Goal: Task Accomplishment & Management: Complete application form

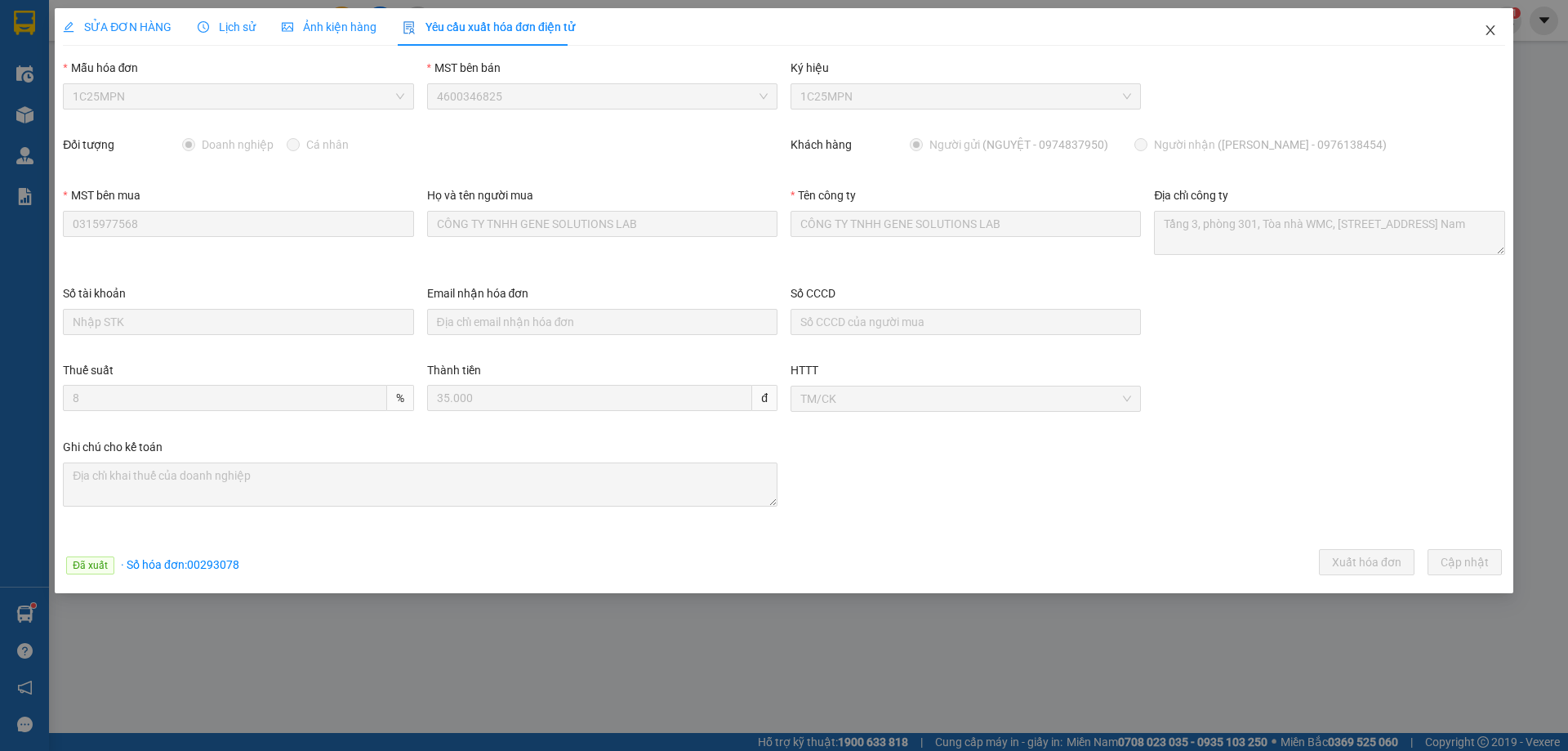
drag, startPoint x: 1484, startPoint y: 35, endPoint x: 127, endPoint y: 41, distance: 1357.0
click at [1481, 34] on span "Close" at bounding box center [1490, 32] width 46 height 46
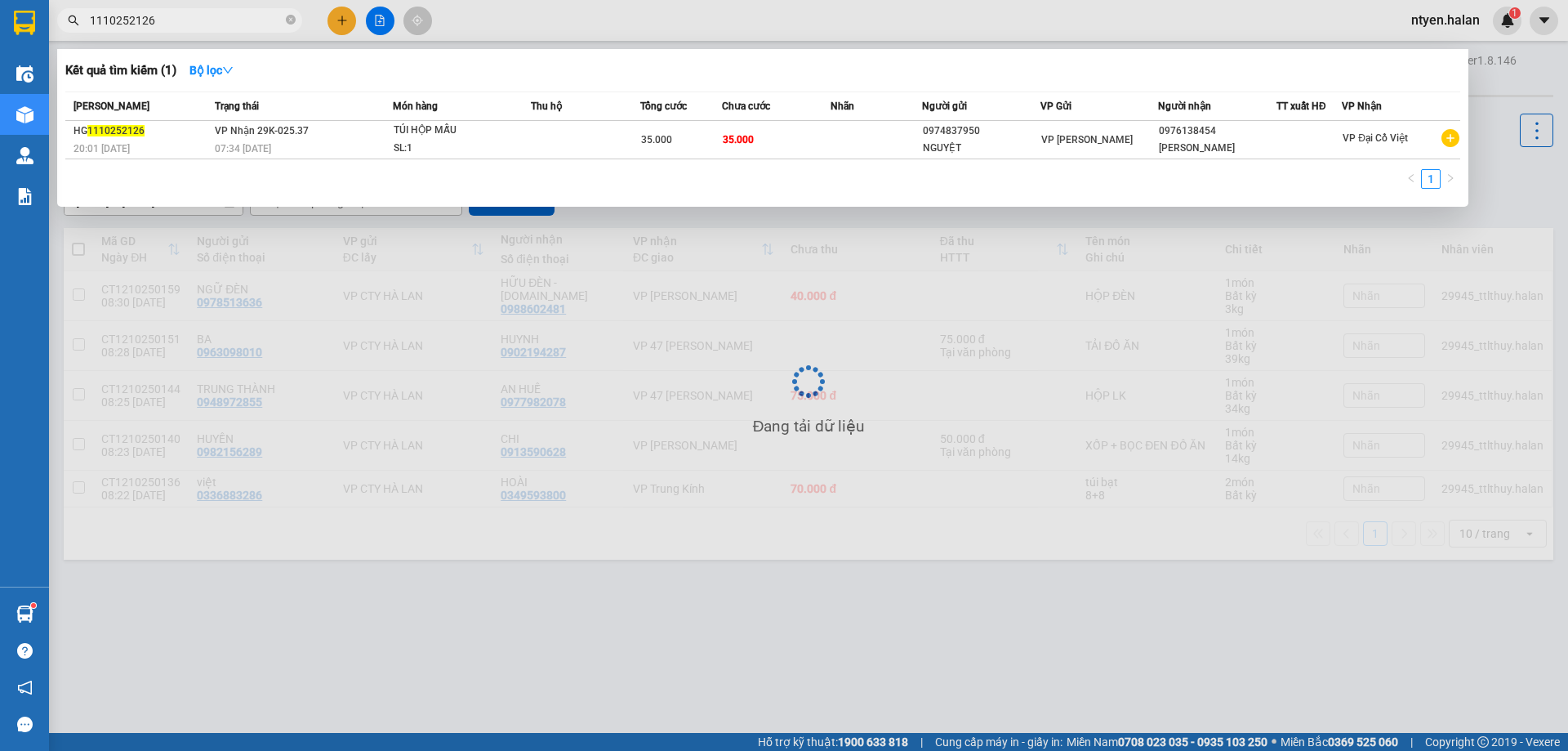
drag, startPoint x: 158, startPoint y: 24, endPoint x: 45, endPoint y: 20, distance: 113.1
click at [47, 20] on section "Kết quả tìm kiếm ( 1 ) Bộ lọc Mã ĐH Trạng thái Món hàng Thu hộ Tổng cước Chưa c…" at bounding box center [784, 376] width 1568 height 751
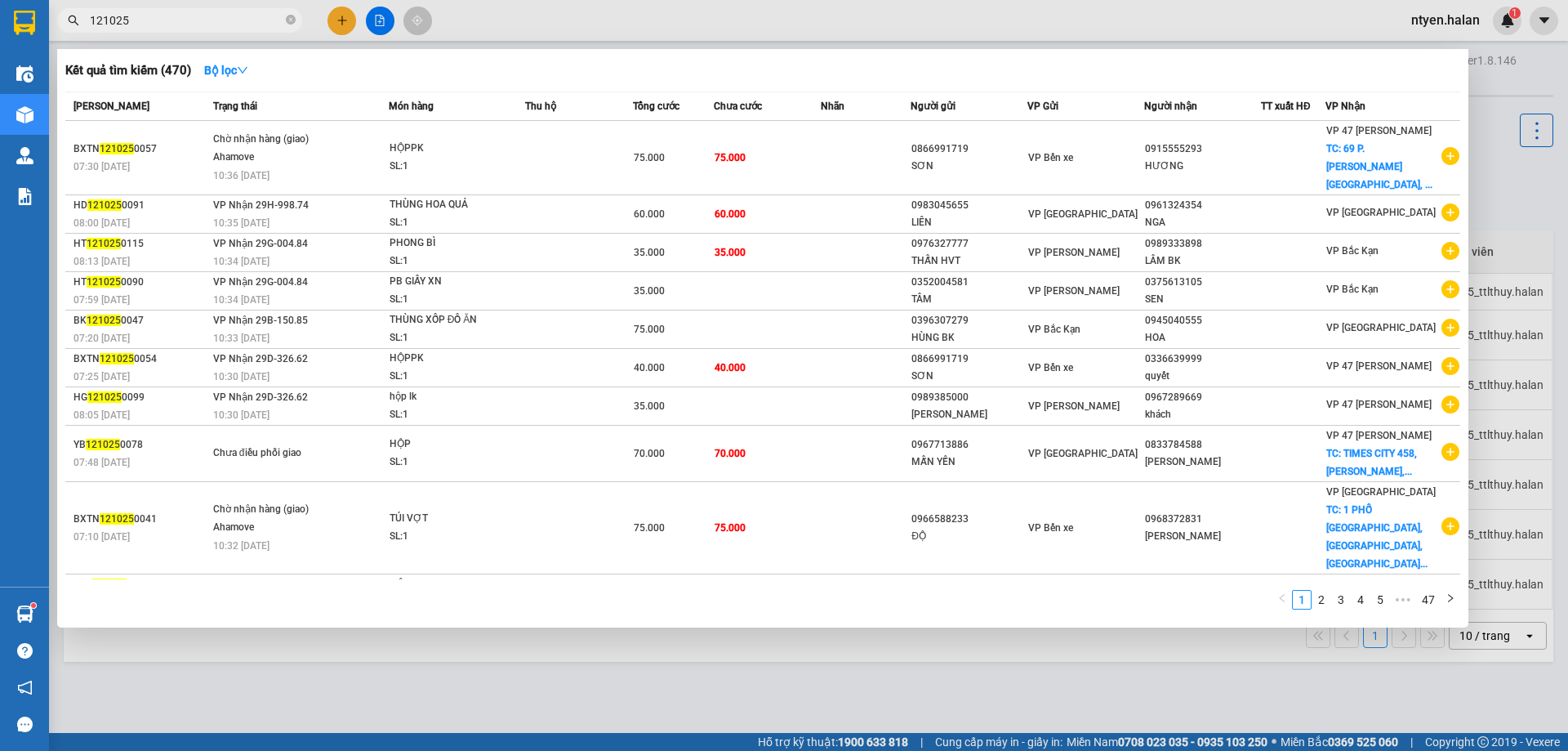
click at [202, 16] on input "121025" at bounding box center [186, 20] width 193 height 18
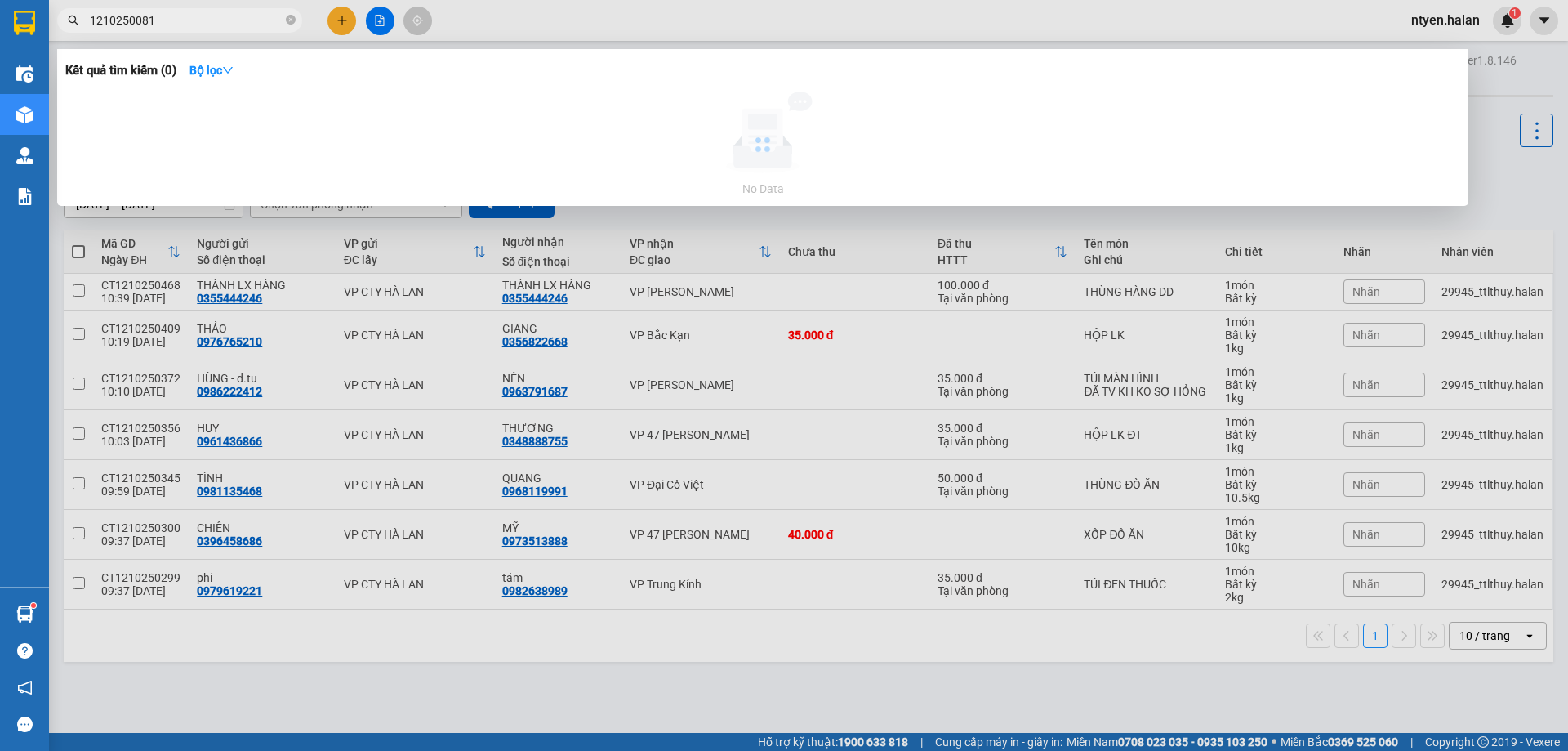
type input "1210250081"
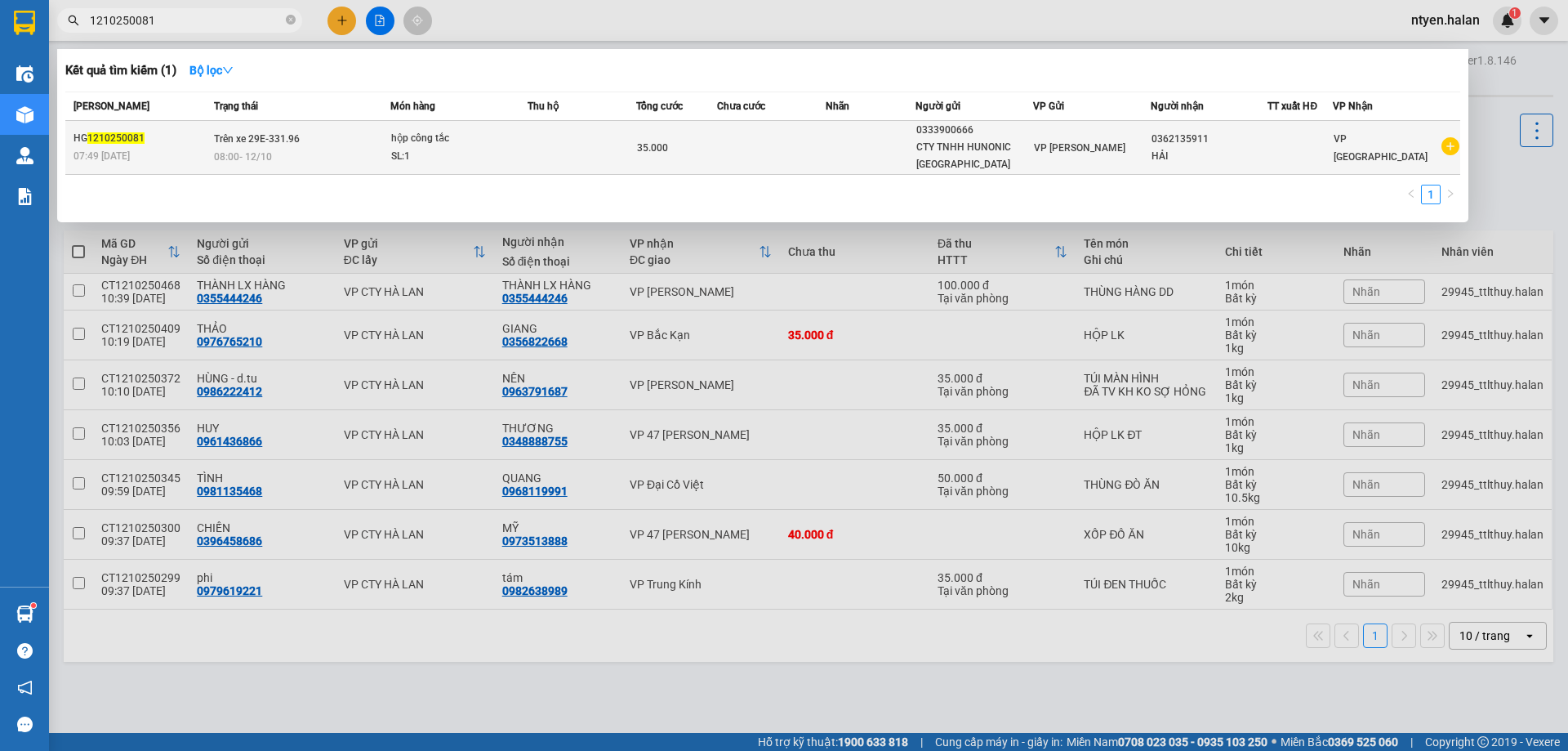
click at [260, 133] on span "Trên xe 29E-331.96" at bounding box center [257, 139] width 86 height 11
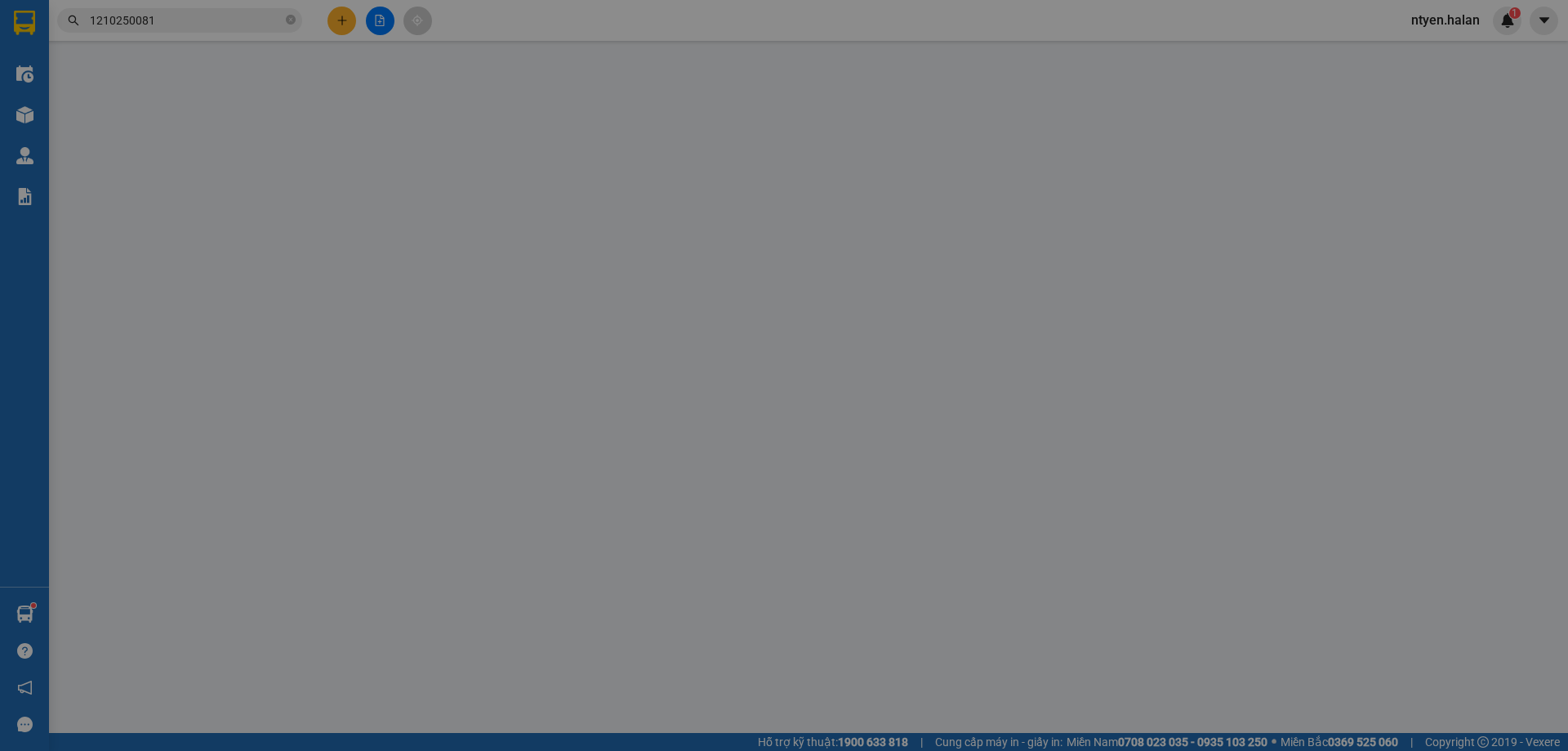
type input "0333900666"
type input "CTY TNHH HUNONIC [GEOGRAPHIC_DATA]"
type input "0362135911"
type input "HẢI"
type input "0"
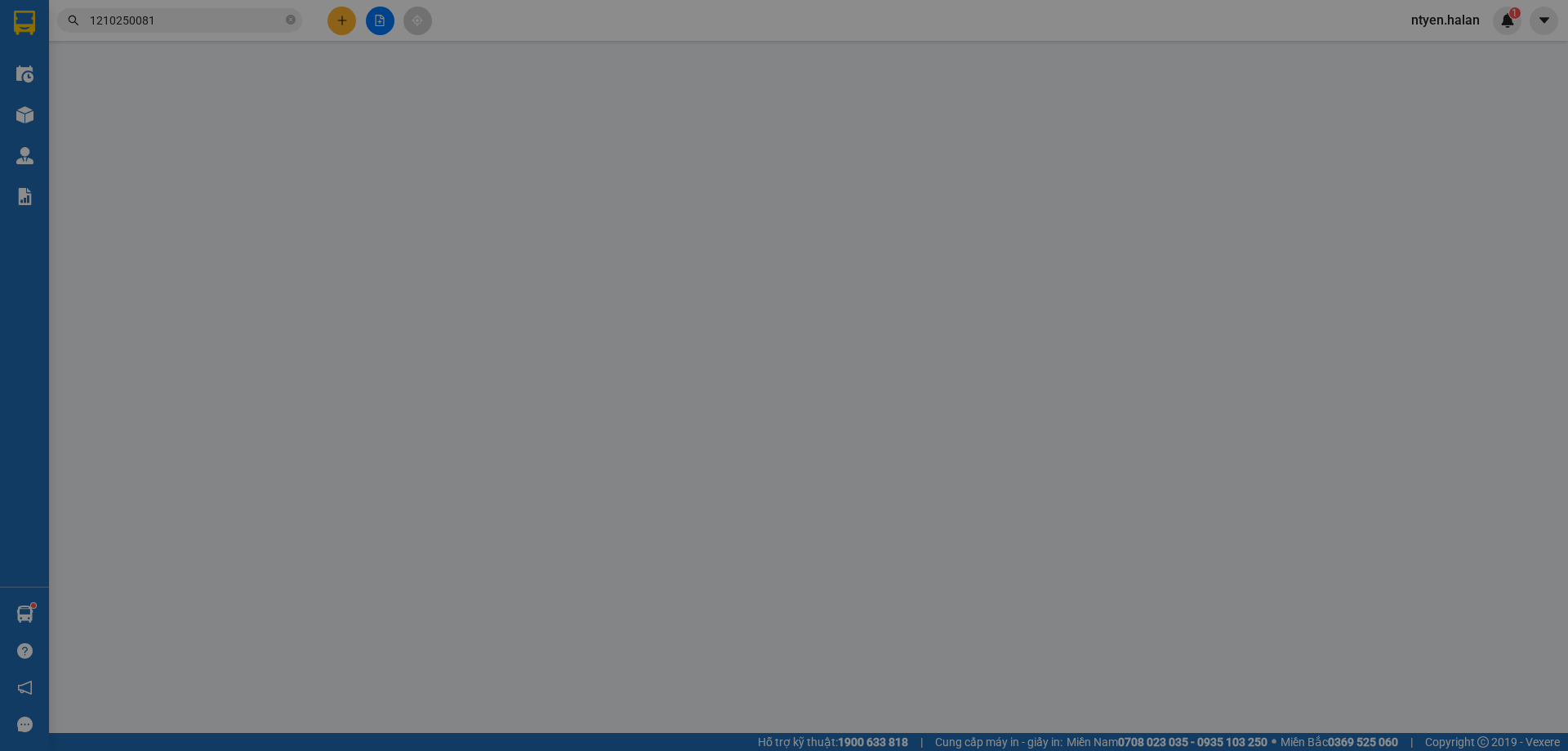
type input "35.000"
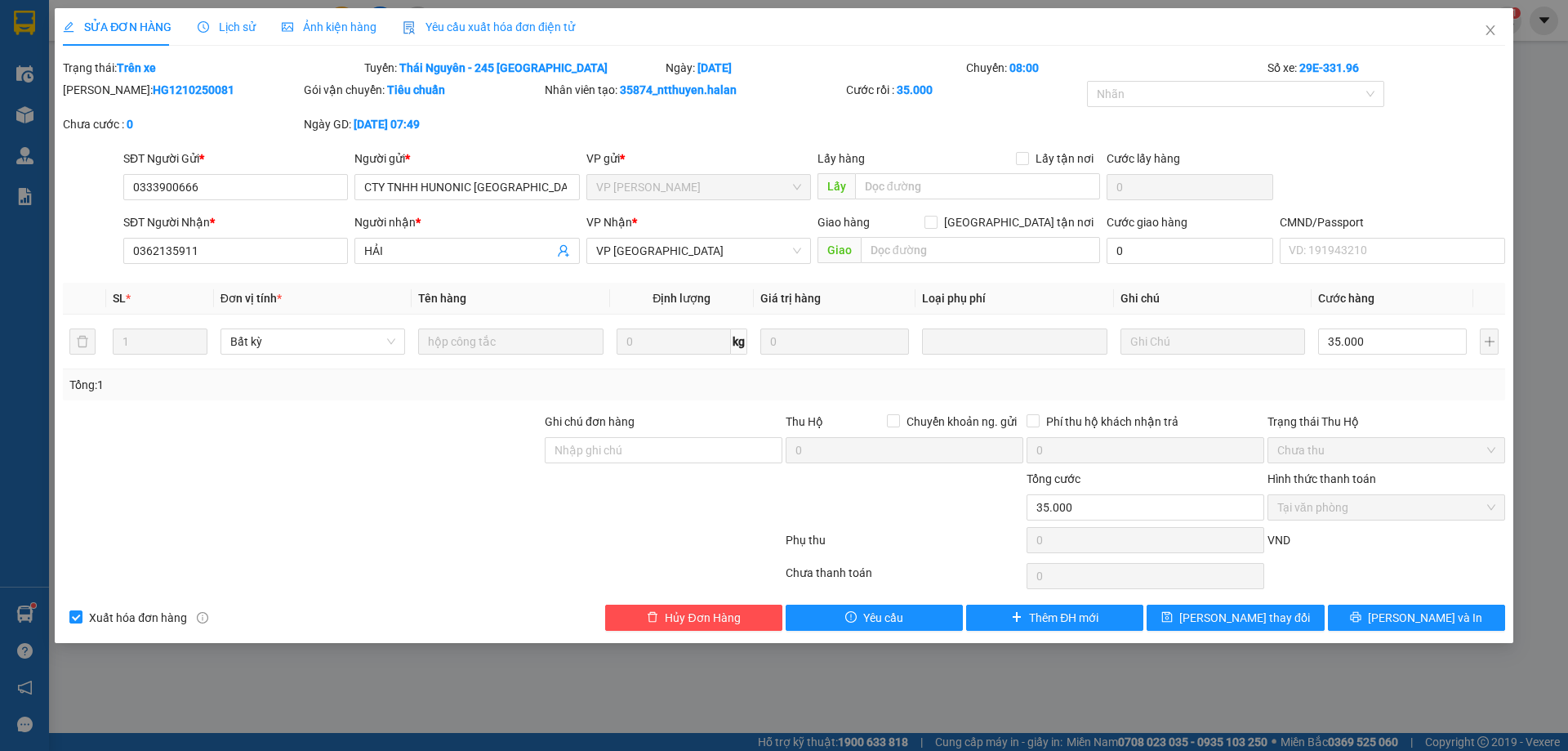
click at [527, 25] on span "Yêu cầu xuất hóa đơn điện tử" at bounding box center [489, 27] width 172 height 13
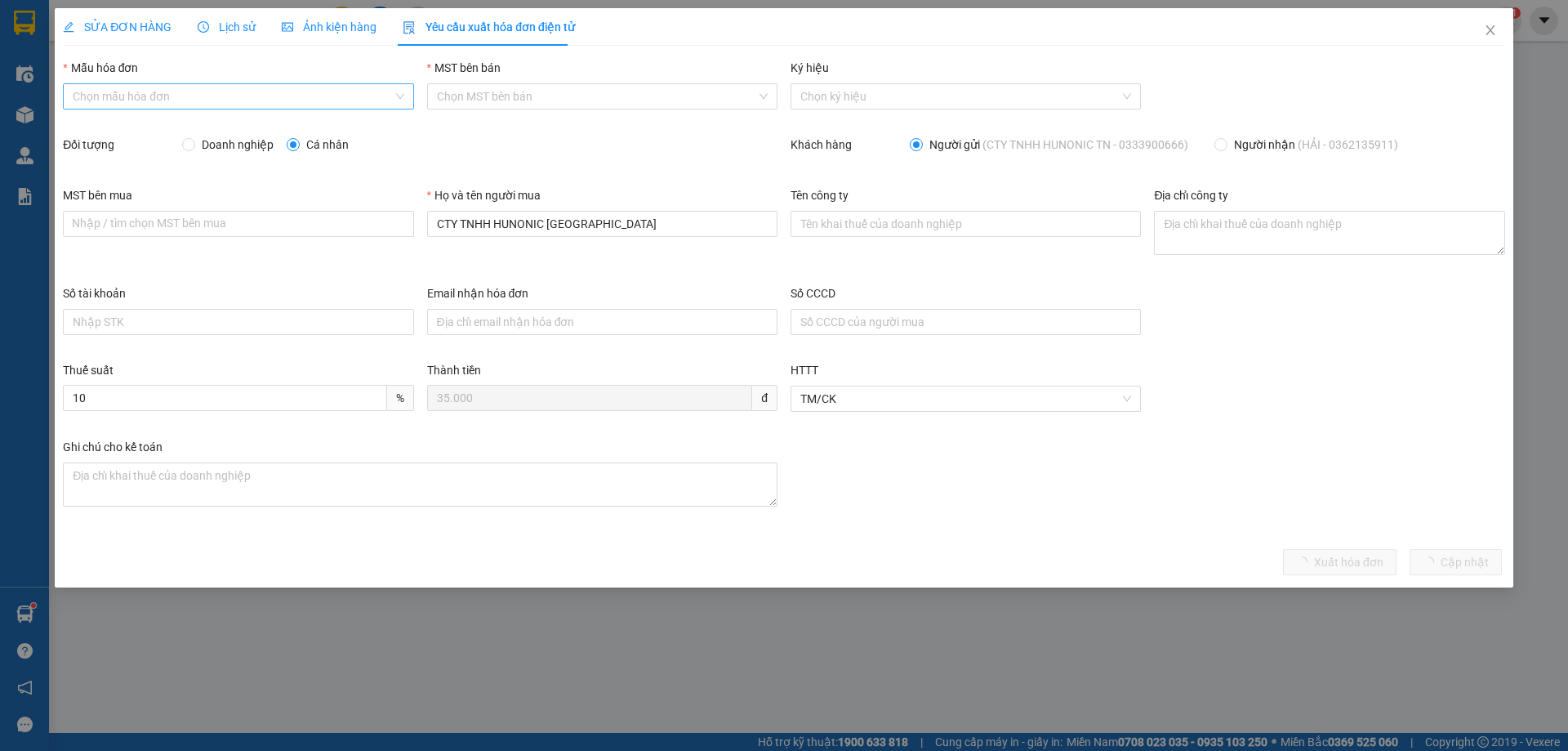
click at [119, 94] on input "Mẫu hóa đơn" at bounding box center [232, 97] width 319 height 25
drag, startPoint x: 97, startPoint y: 129, endPoint x: 104, endPoint y: 141, distance: 13.9
click at [98, 130] on div "1C25MPN" at bounding box center [238, 128] width 330 height 18
type input "8"
click at [188, 148] on input "Doanh nghiệp" at bounding box center [188, 144] width 11 height 11
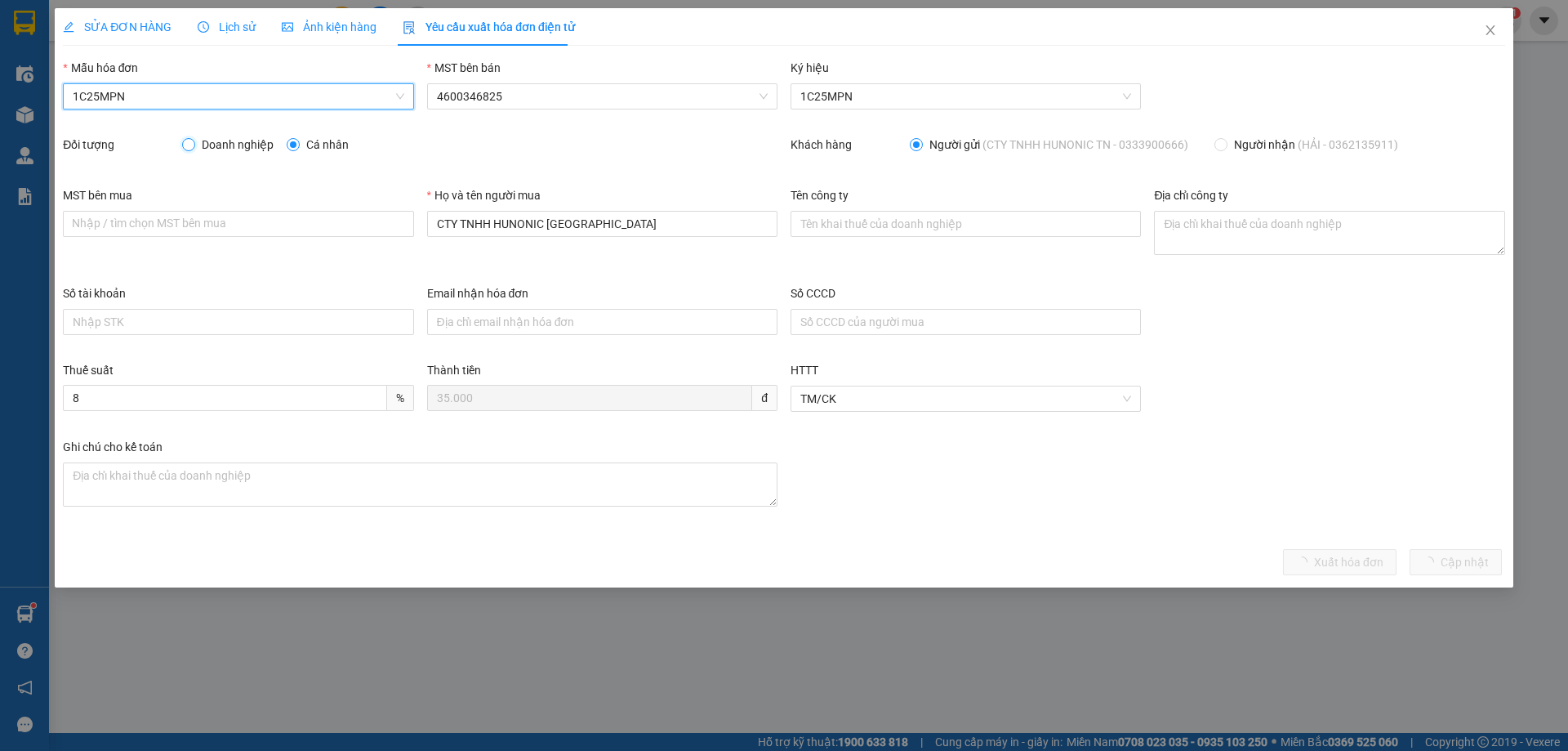
radio input "true"
radio input "false"
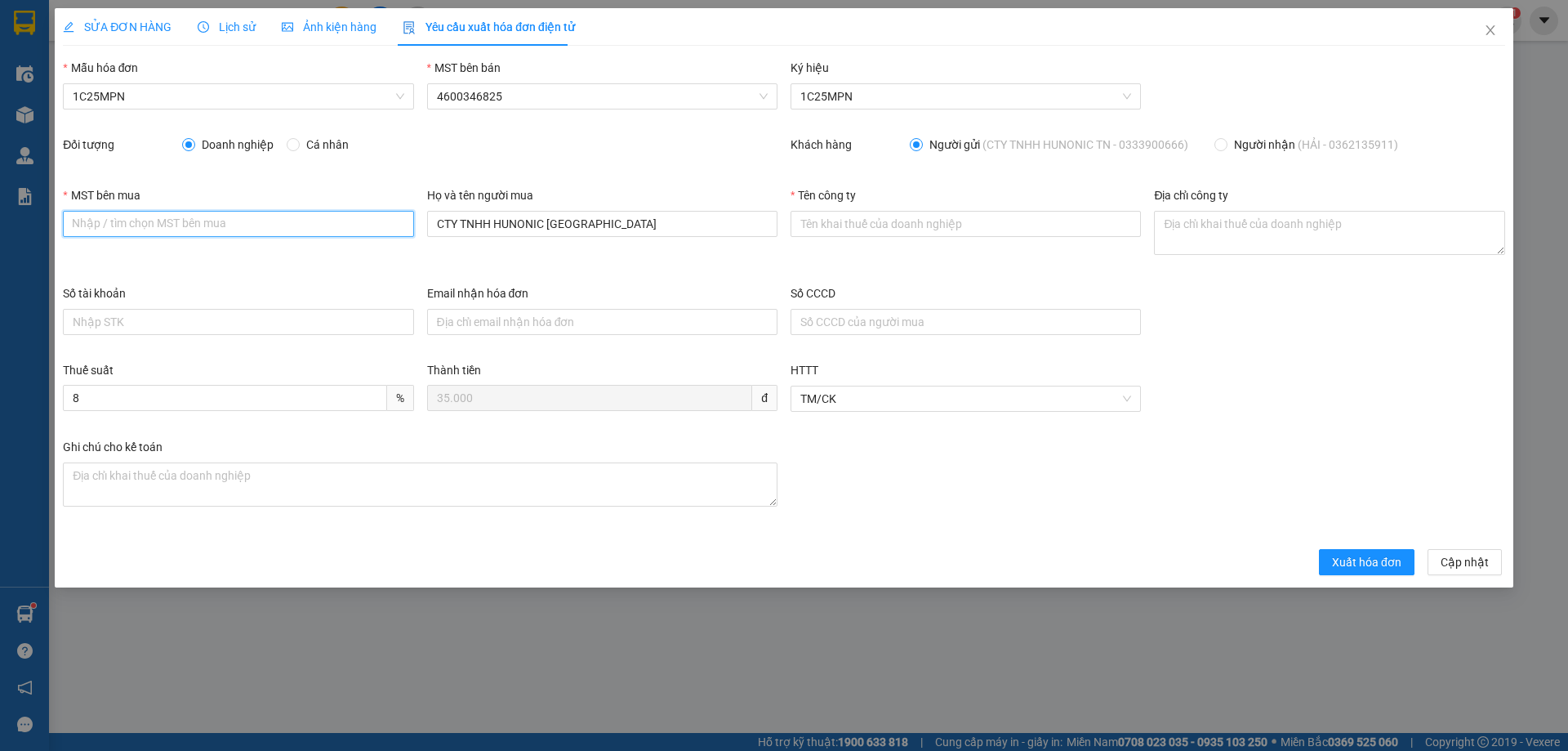
click at [304, 224] on input "MST bên mua" at bounding box center [239, 223] width 351 height 26
paste input "4601638362"
type input "4601638362"
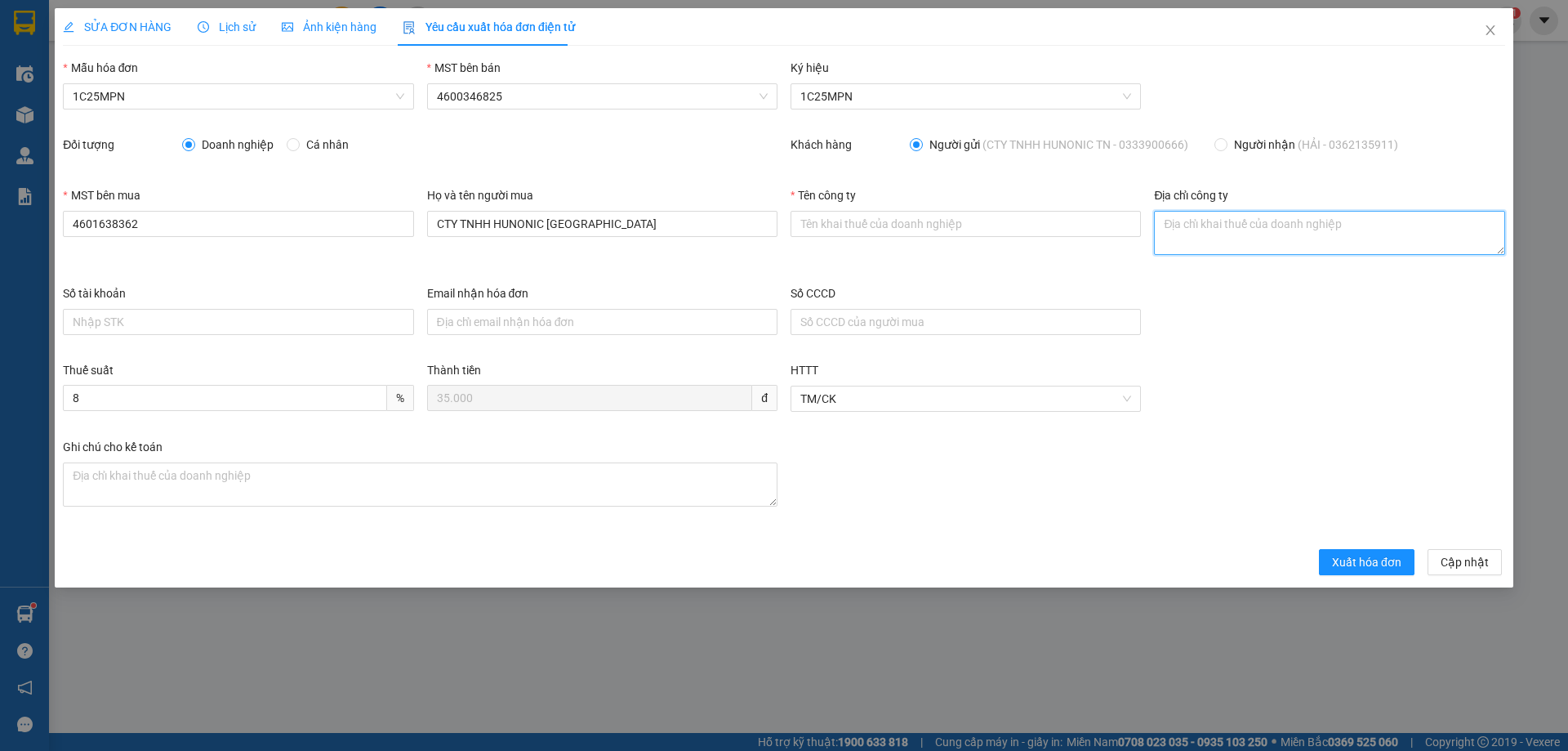
click at [1194, 236] on textarea "Địa chỉ công ty" at bounding box center [1329, 233] width 351 height 44
paste textarea "Số [STREET_ADDRESS]"
type textarea "Số [STREET_ADDRESS]"
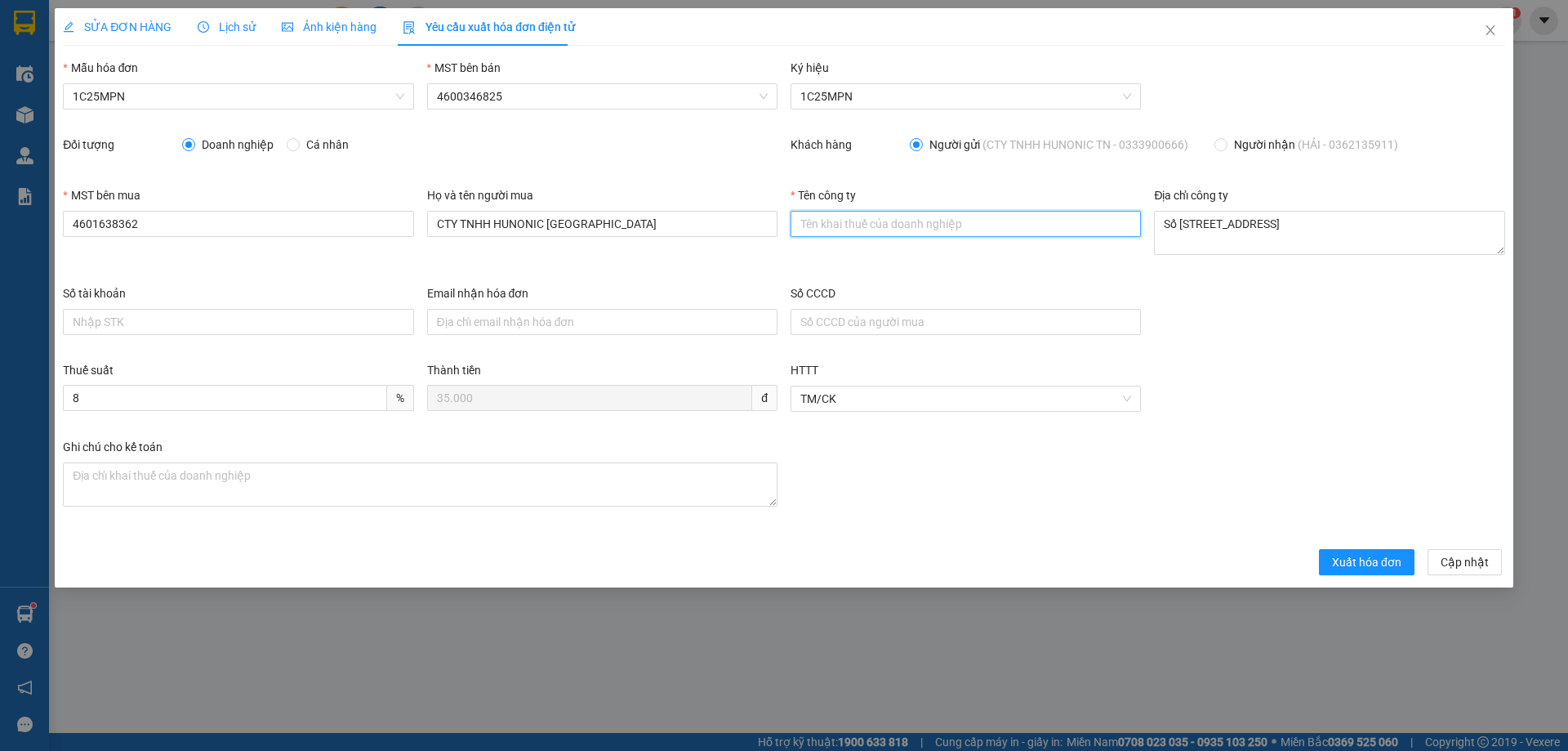
click at [827, 214] on input "Tên công ty" at bounding box center [966, 223] width 351 height 26
paste input "CÔNG TY TNHH HUNONIC [GEOGRAPHIC_DATA]"
type input "CÔNG TY TNHH HUNONIC [GEOGRAPHIC_DATA]"
click at [1382, 563] on span "Xuất hóa đơn" at bounding box center [1367, 561] width 69 height 18
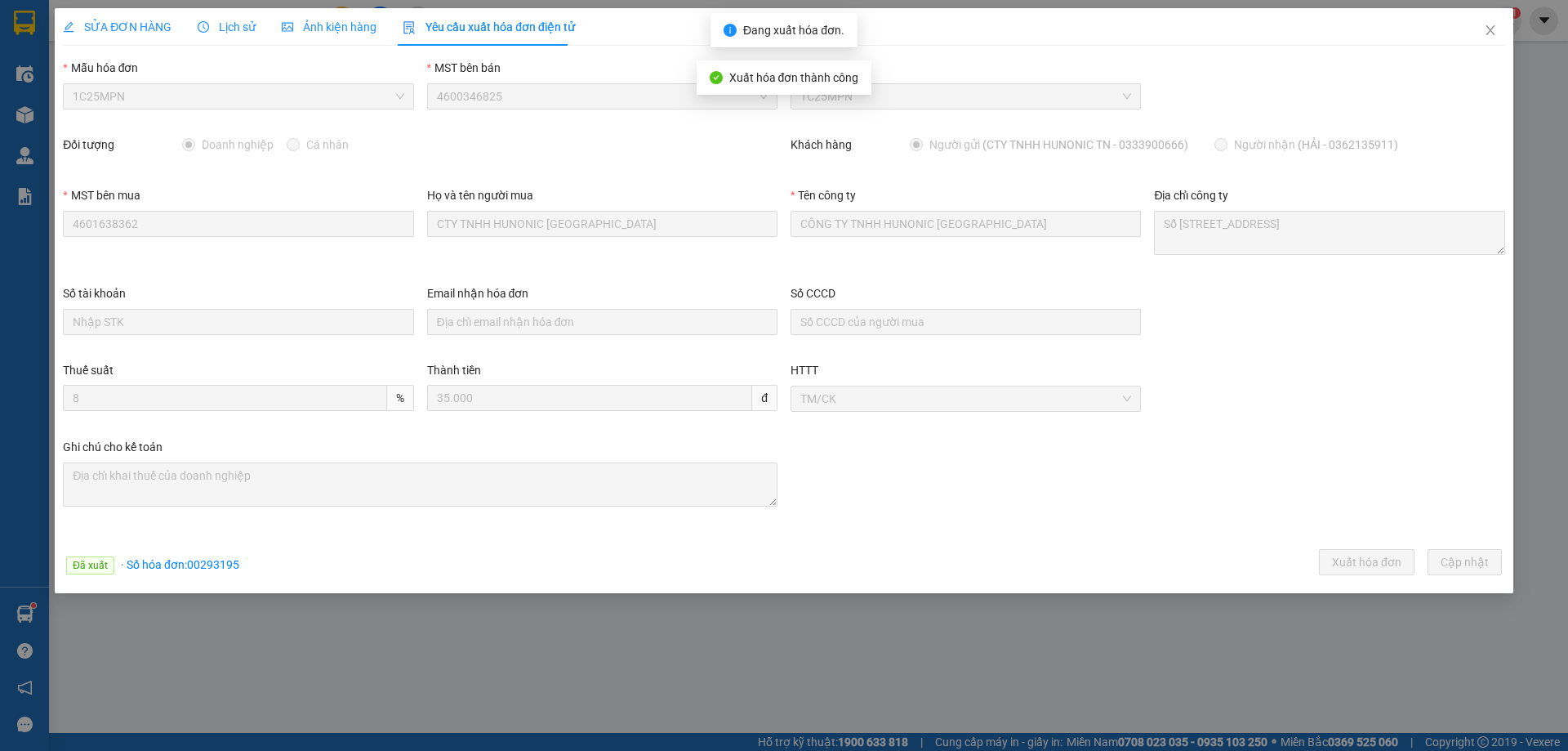
click at [212, 559] on span "· Số hóa đơn: 00293195" at bounding box center [180, 564] width 119 height 13
copy span "00293195"
drag, startPoint x: 1484, startPoint y: 30, endPoint x: 1209, endPoint y: 4, distance: 276.2
click at [1485, 31] on icon "close" at bounding box center [1491, 31] width 13 height 13
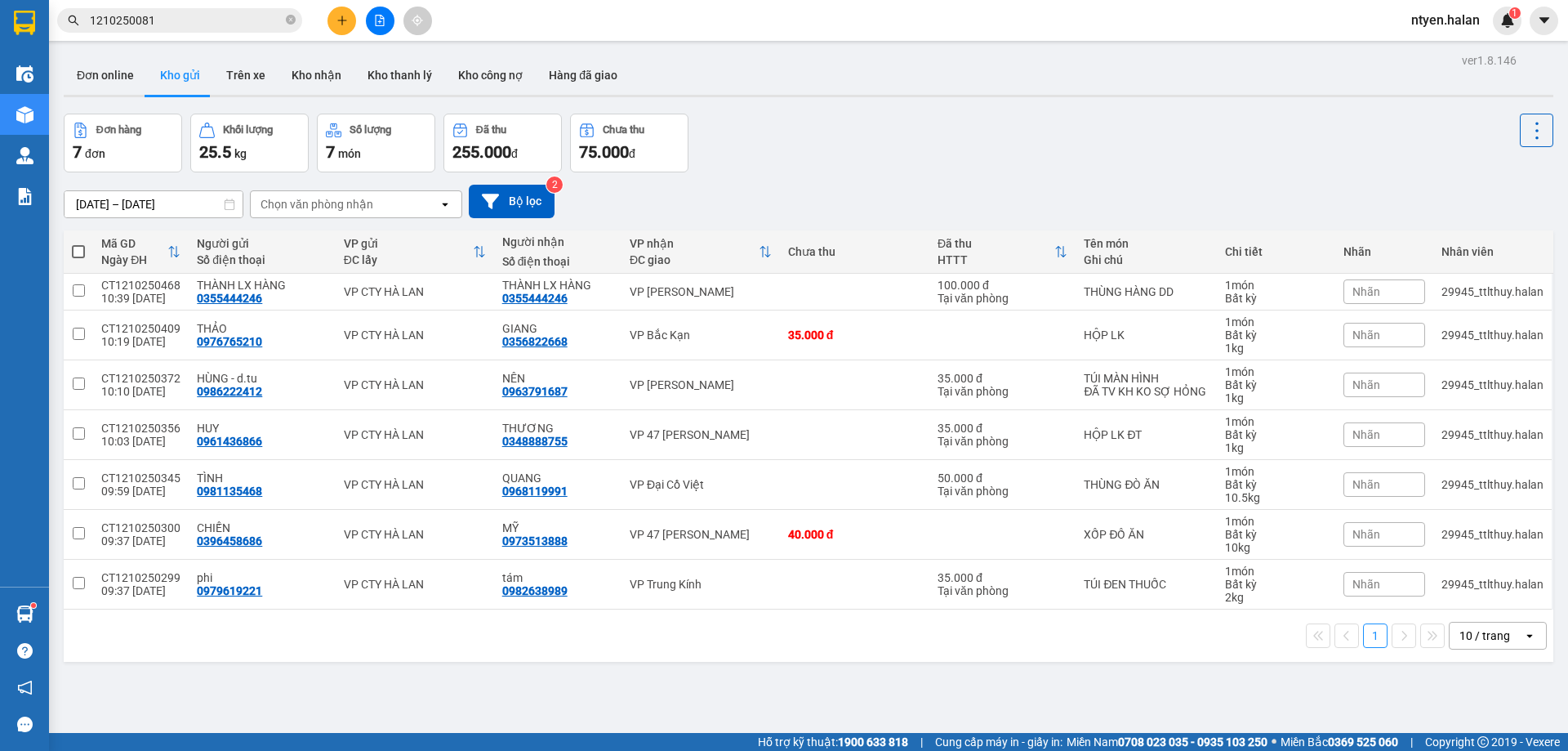
click at [158, 20] on input "1210250081" at bounding box center [186, 20] width 193 height 18
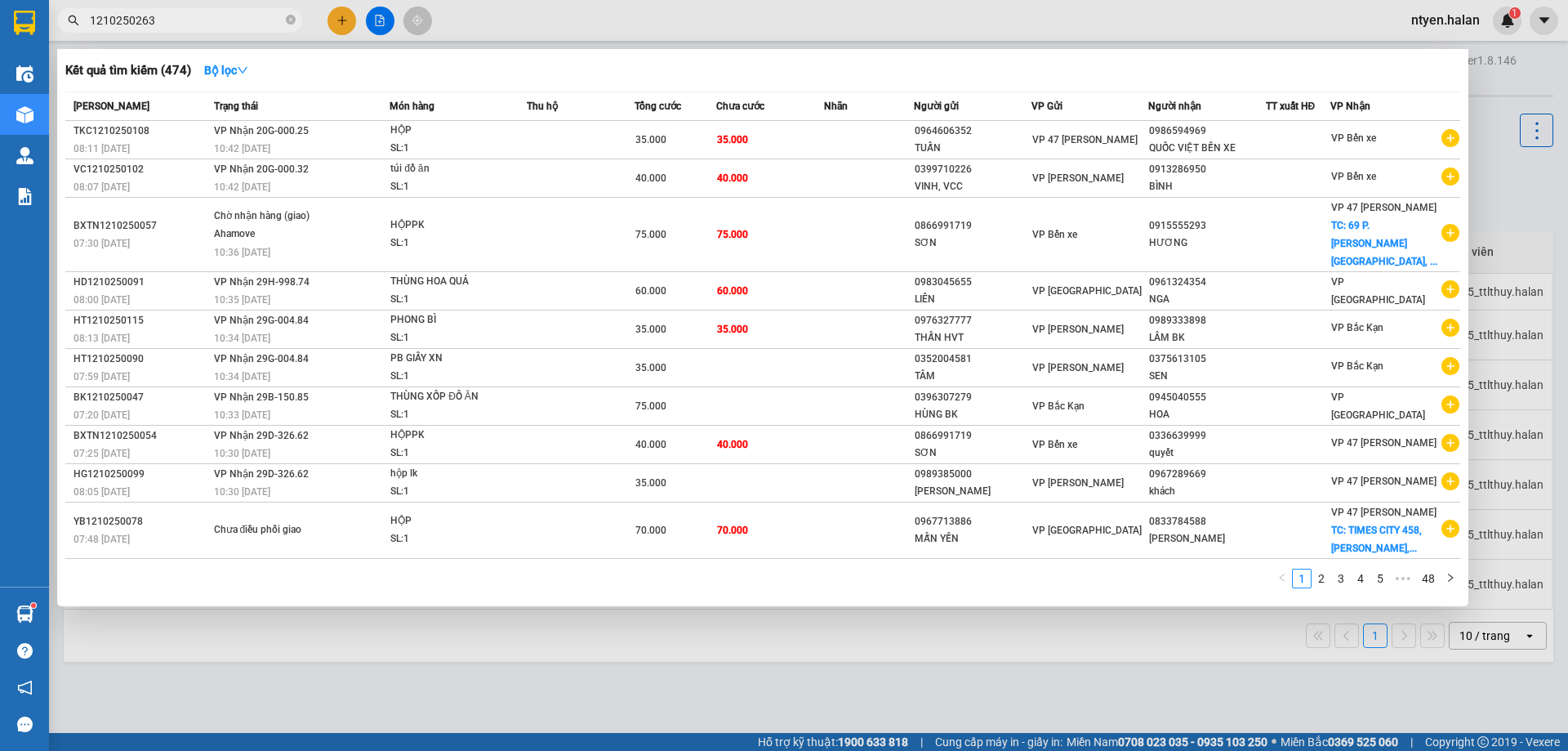
type input "1210250263"
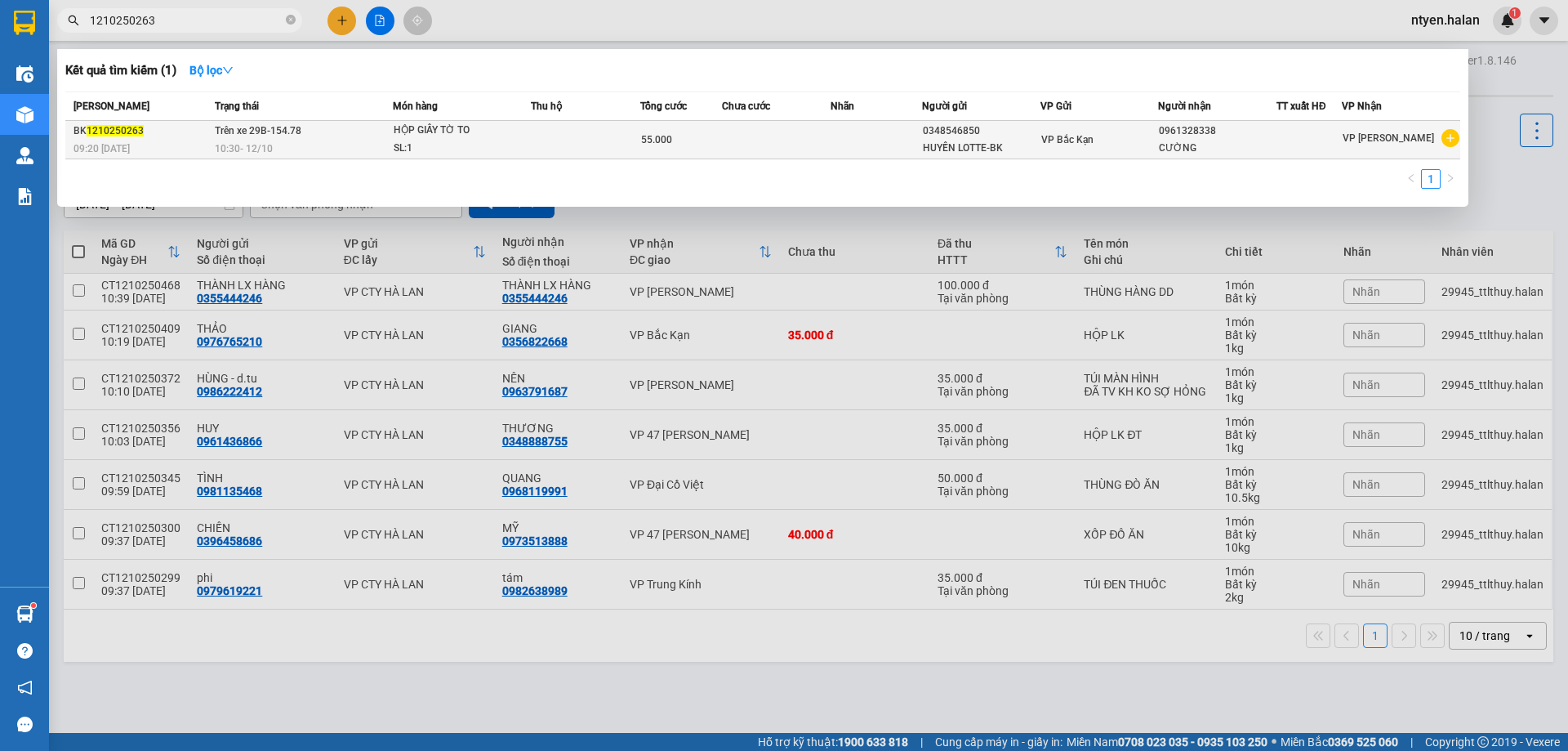
click at [236, 136] on span "Trên xe 29B-154.78" at bounding box center [258, 130] width 86 height 13
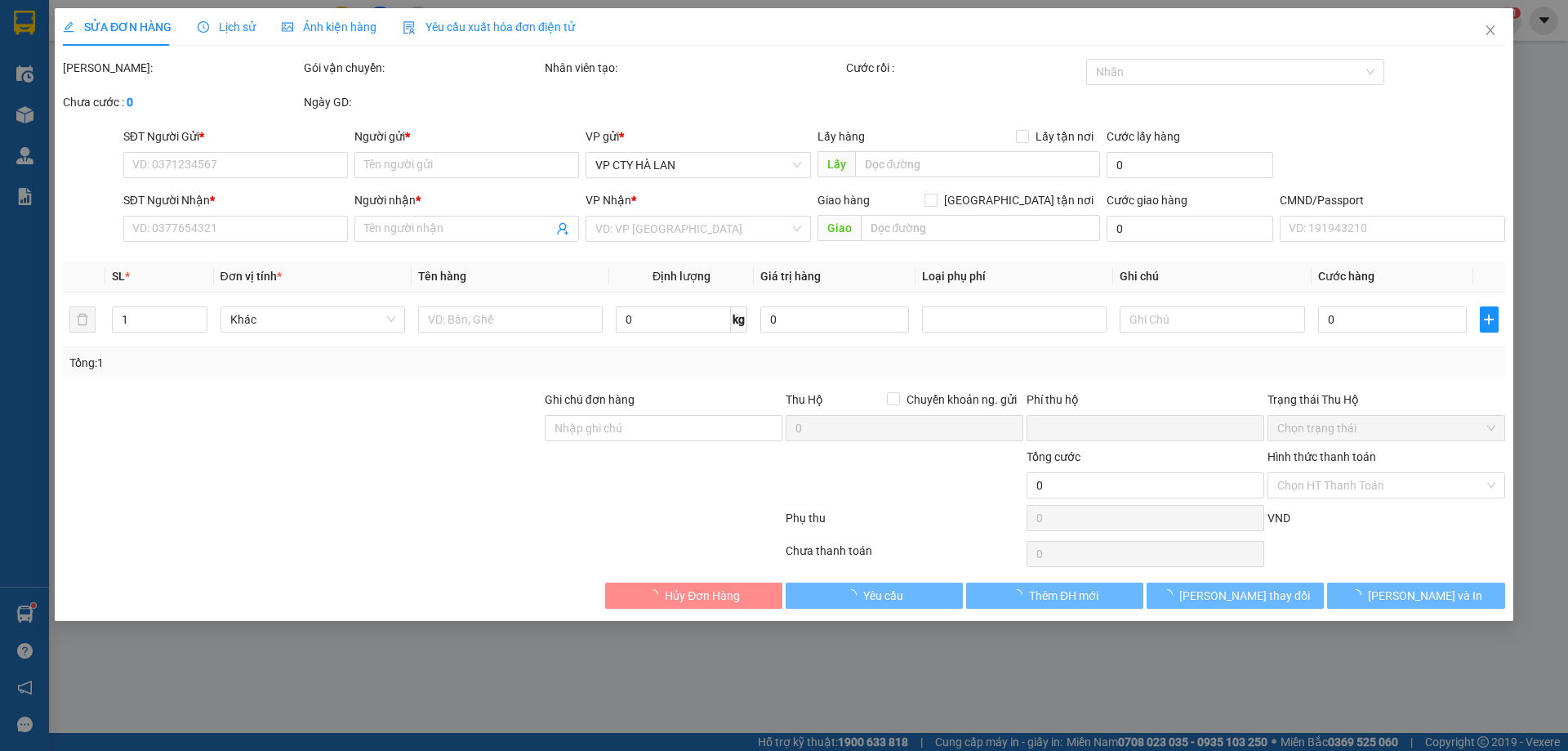
type input "0348546850"
type input "HUYỀN LOTTE-BK"
type input "0961328338"
type input "CƯỜNG"
type input "0"
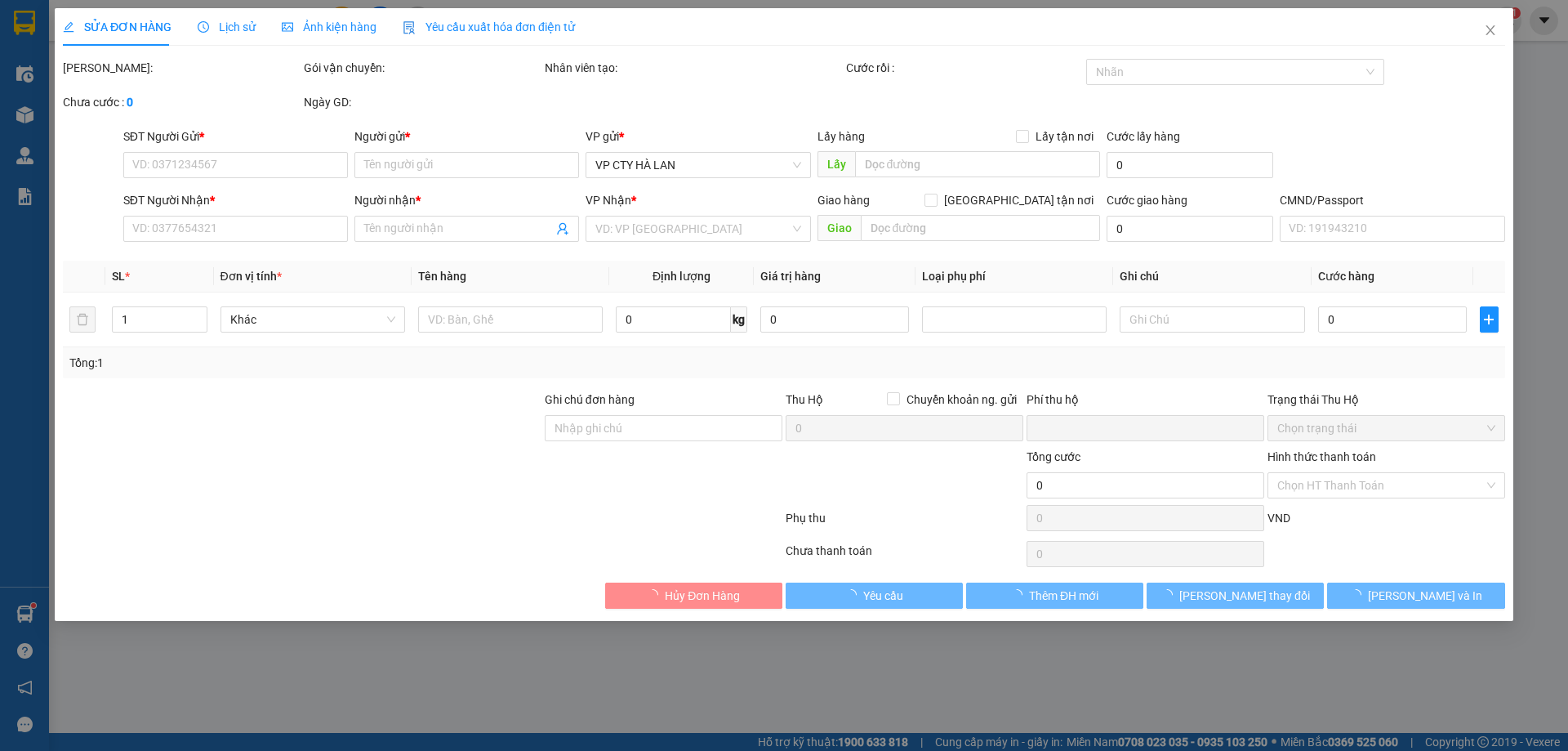
type input "55.000"
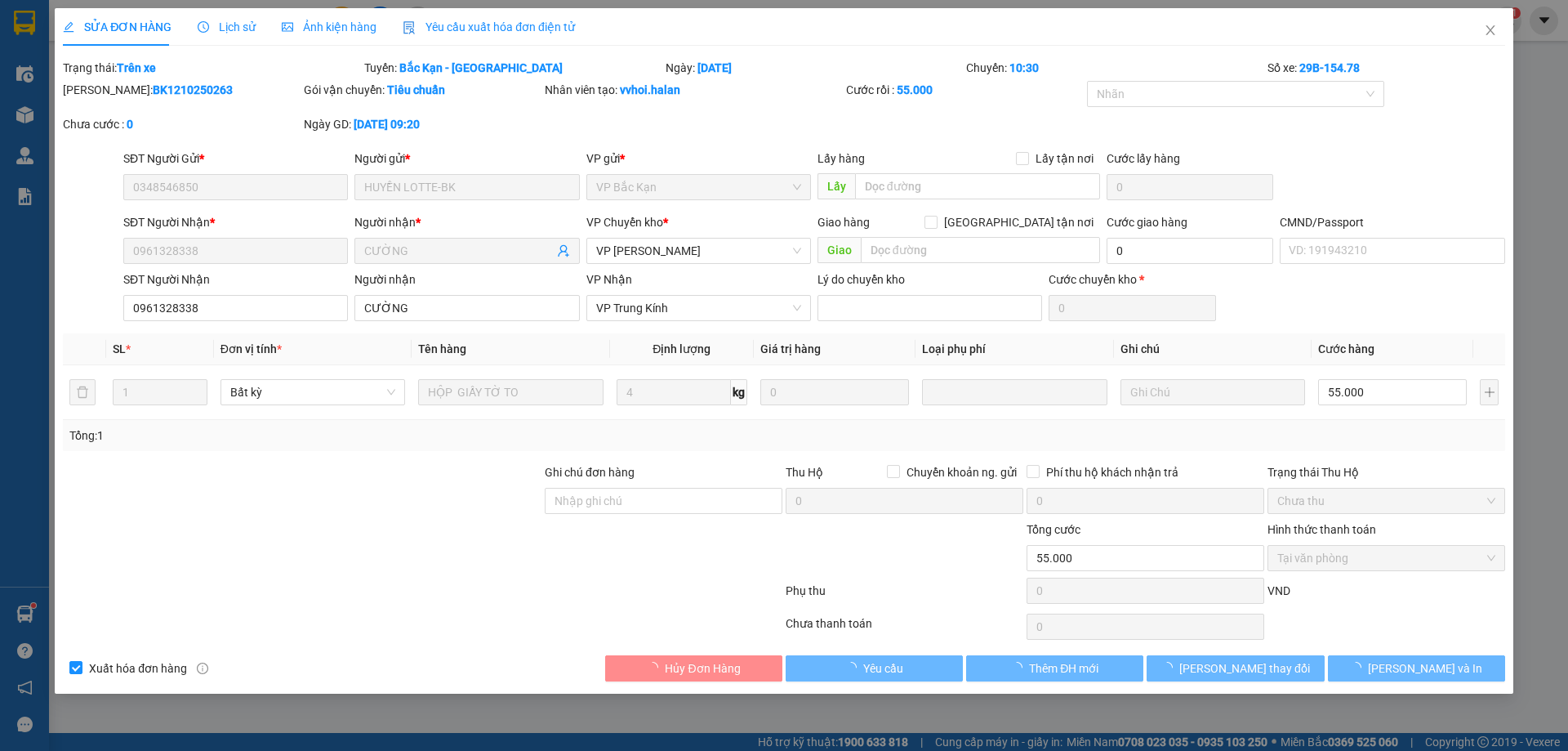
drag, startPoint x: 463, startPoint y: 17, endPoint x: 282, endPoint y: 57, distance: 185.4
click at [464, 18] on div "Yêu cầu xuất hóa đơn điện tử" at bounding box center [489, 27] width 172 height 37
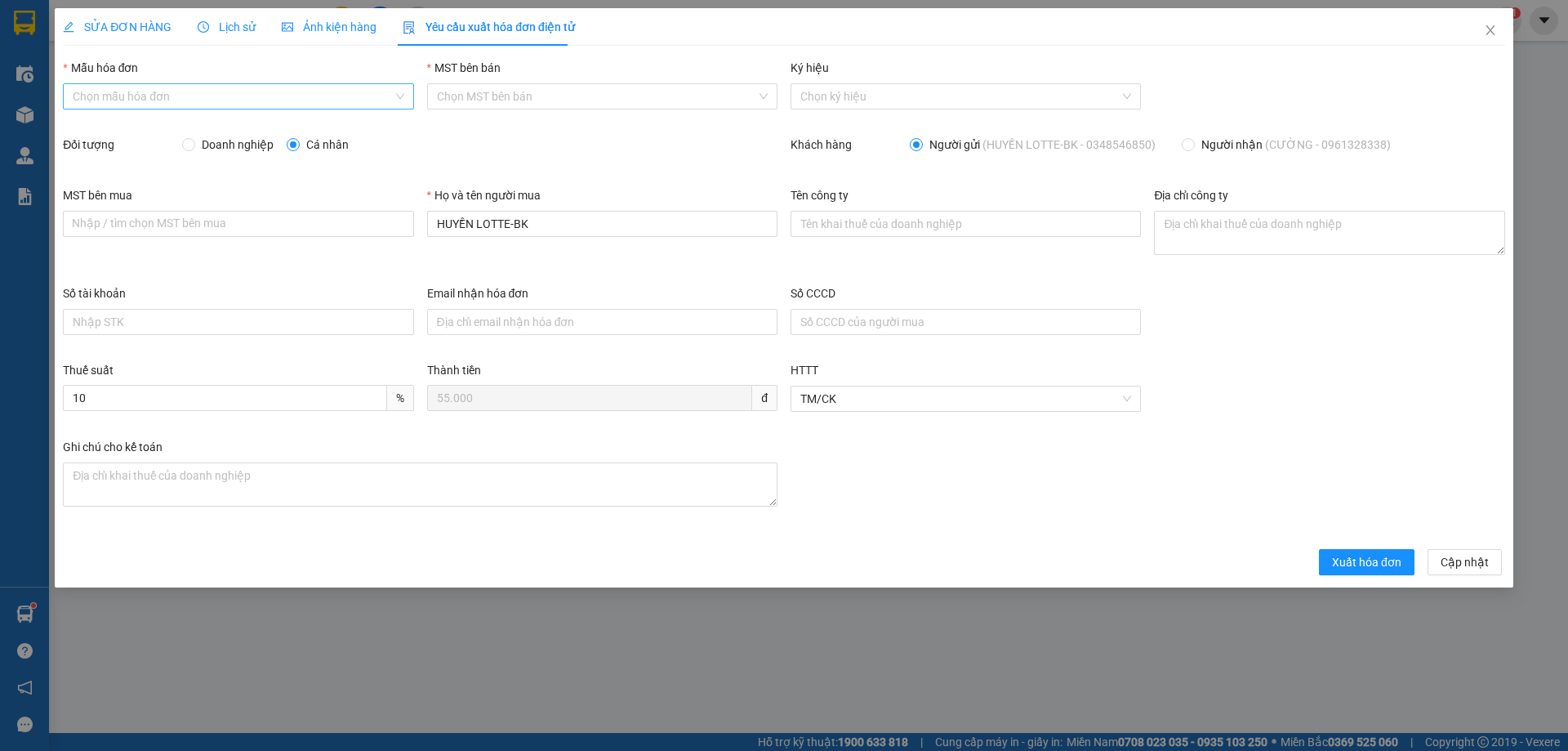
click at [85, 99] on input "Mẫu hóa đơn" at bounding box center [232, 97] width 319 height 25
click at [108, 128] on div "1C25MPN" at bounding box center [238, 128] width 330 height 18
type input "8"
click at [196, 146] on span "Doanh nghiệp" at bounding box center [238, 145] width 85 height 18
click at [193, 146] on input "Doanh nghiệp" at bounding box center [188, 144] width 11 height 11
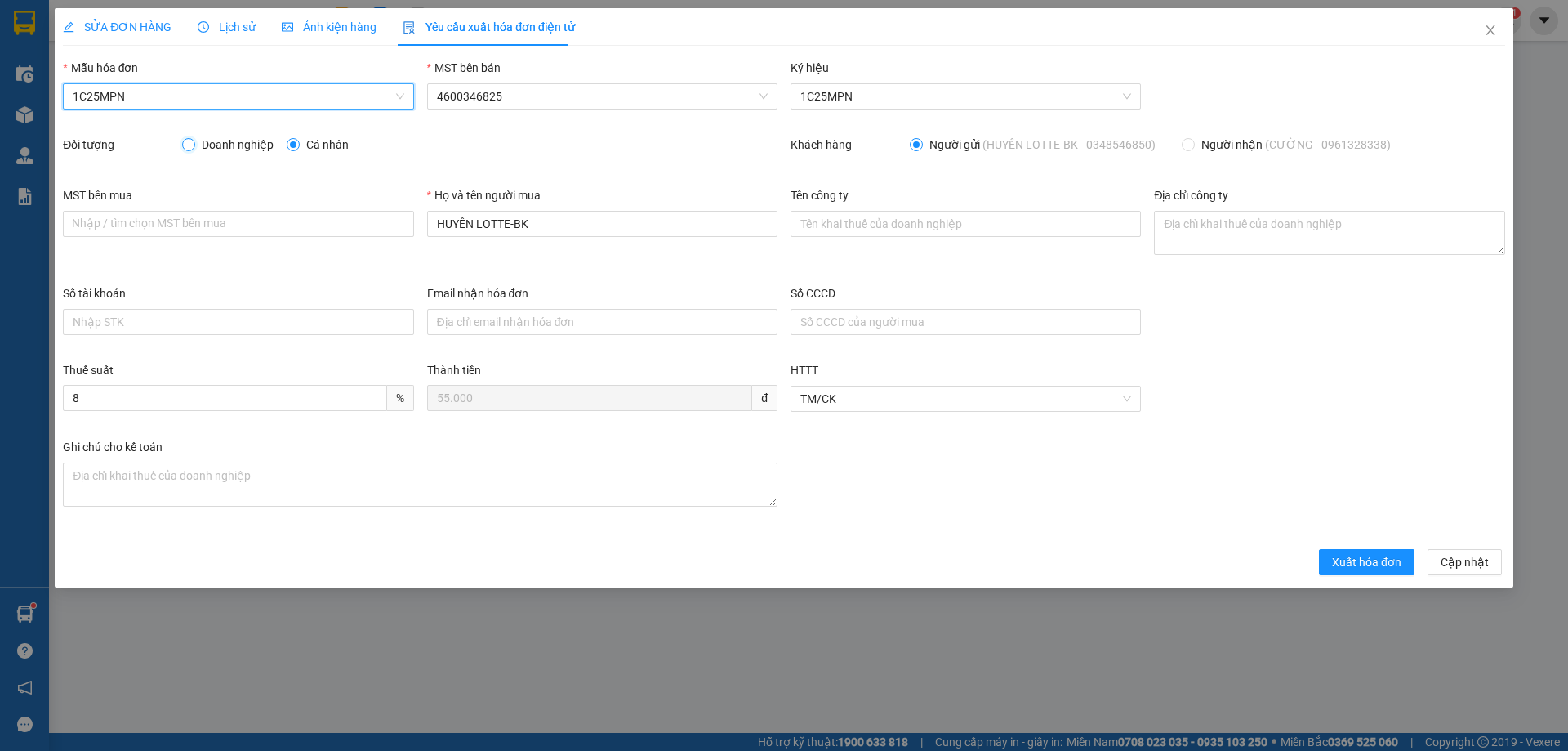
radio input "true"
radio input "false"
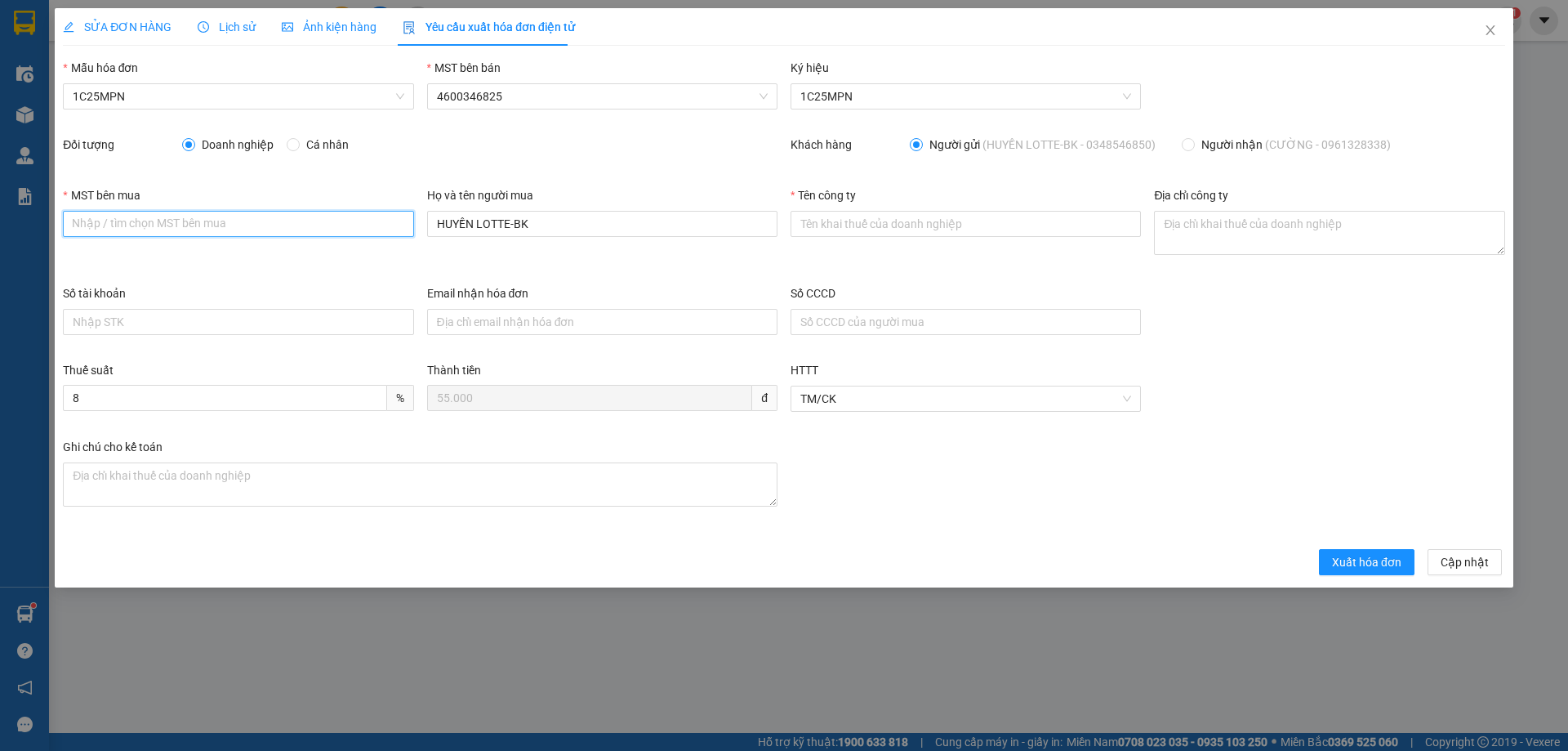
click at [197, 223] on input "MST bên mua" at bounding box center [239, 223] width 351 height 26
paste input "0300644051-046"
type input "0300644051-046"
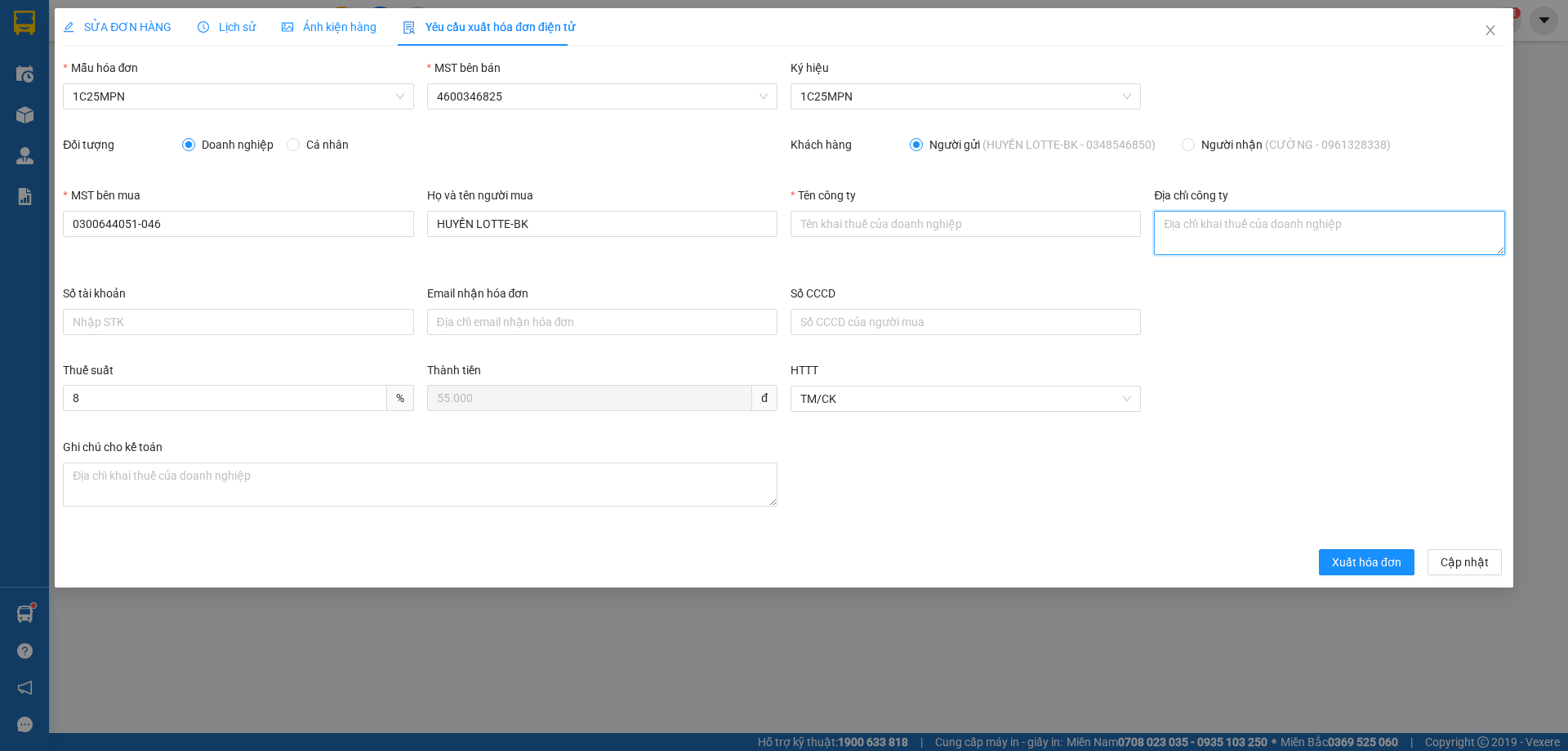
click at [1211, 224] on textarea "Địa chỉ công ty" at bounding box center [1329, 233] width 351 height 44
paste textarea "Tầng 3, TTTM [GEOGRAPHIC_DATA], [GEOGRAPHIC_DATA], [GEOGRAPHIC_DATA], [GEOGRAPH…"
type textarea "Tầng 3, TTTM [GEOGRAPHIC_DATA], [GEOGRAPHIC_DATA], [GEOGRAPHIC_DATA], [GEOGRAPH…"
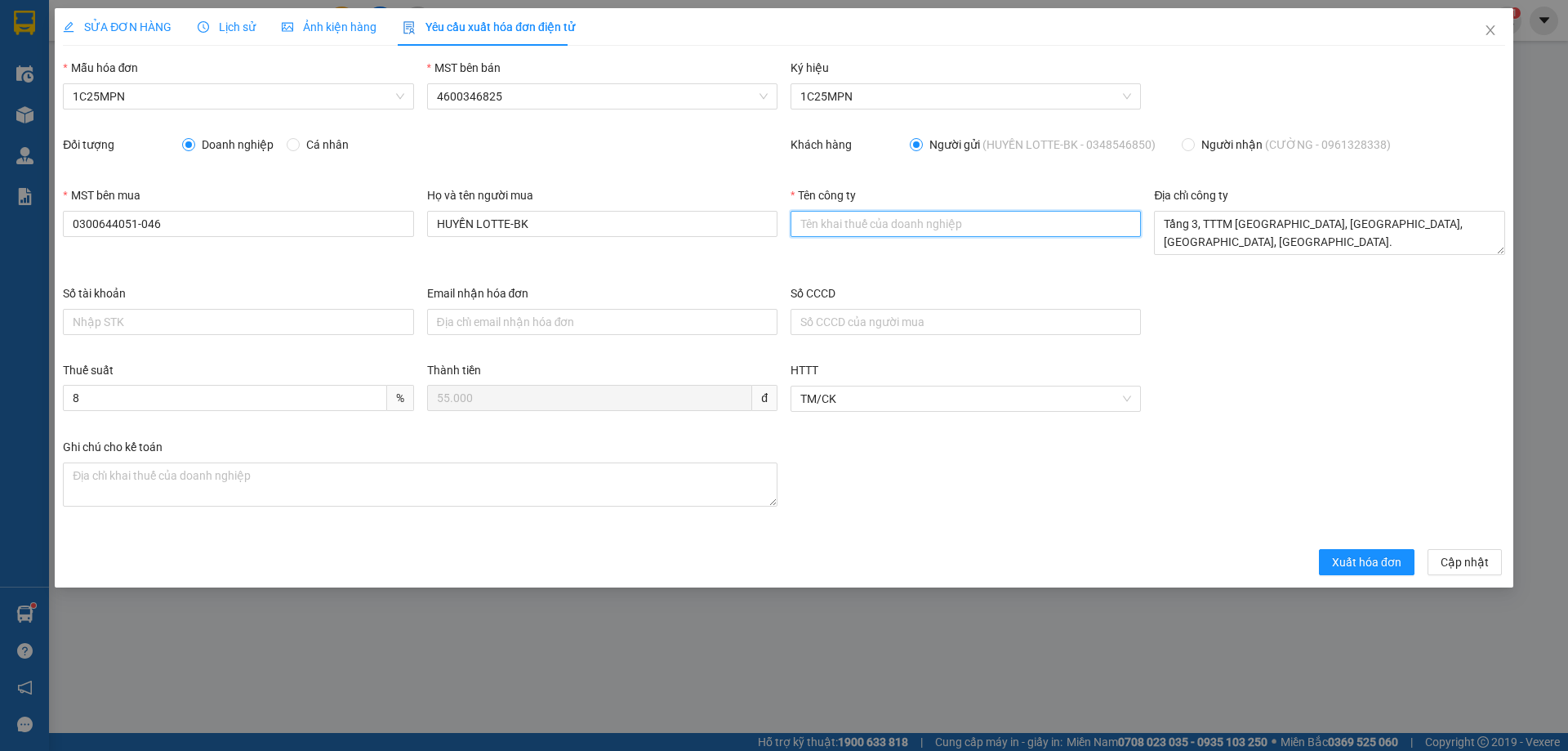
click at [885, 222] on input "Tên công ty" at bounding box center [966, 223] width 351 height 26
paste input "CHI NHÁNH CÔNG TY TNHH LOTTERIA VIỆT NAM TẠI [GEOGRAPHIC_DATA]"
type input "CHI NHÁNH CÔNG TY TNHH LOTTERIA VIỆT NAM TẠI [GEOGRAPHIC_DATA]"
click at [114, 33] on span "SỬA ĐƠN HÀNG" at bounding box center [117, 27] width 108 height 13
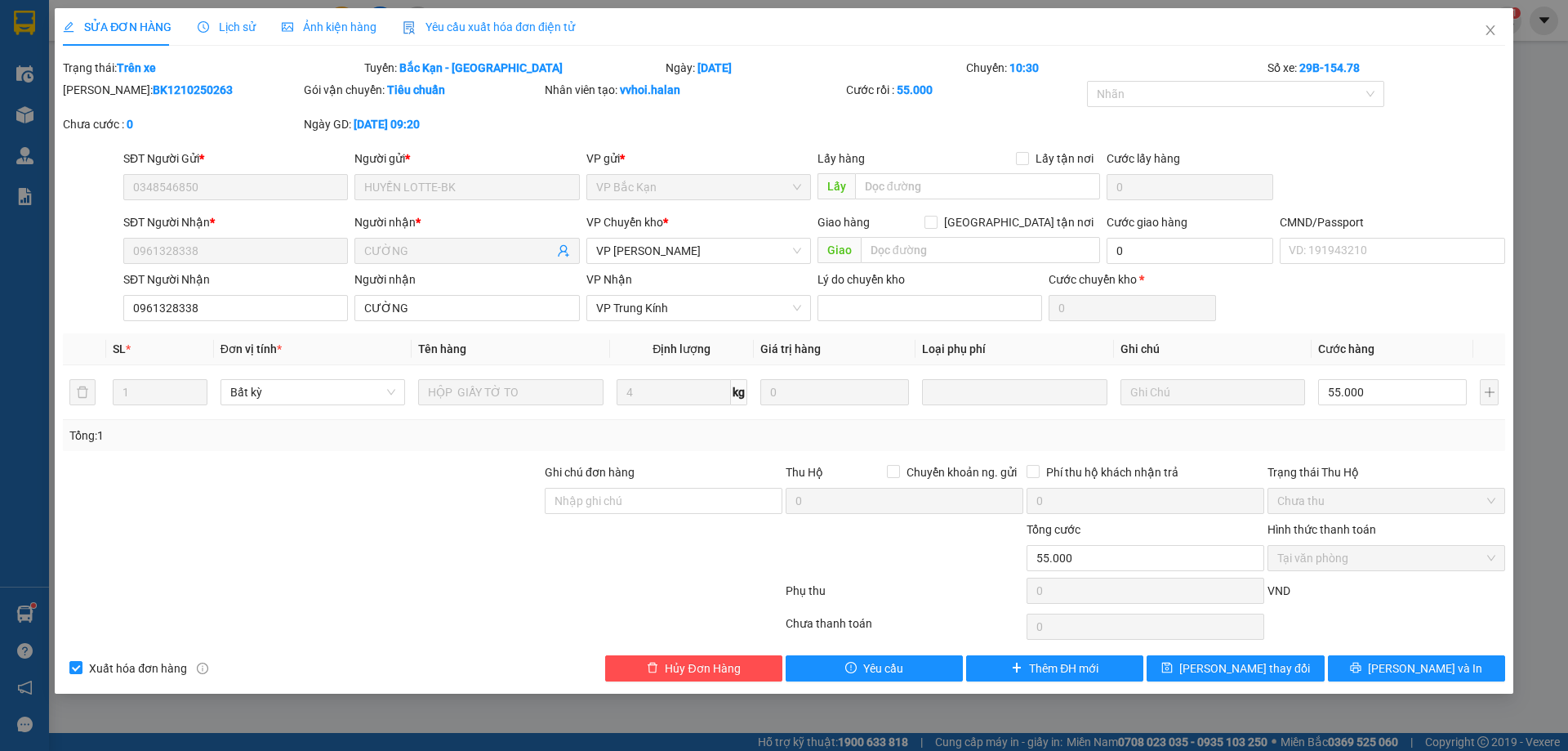
click at [443, 21] on span "Yêu cầu xuất hóa đơn điện tử" at bounding box center [489, 27] width 172 height 13
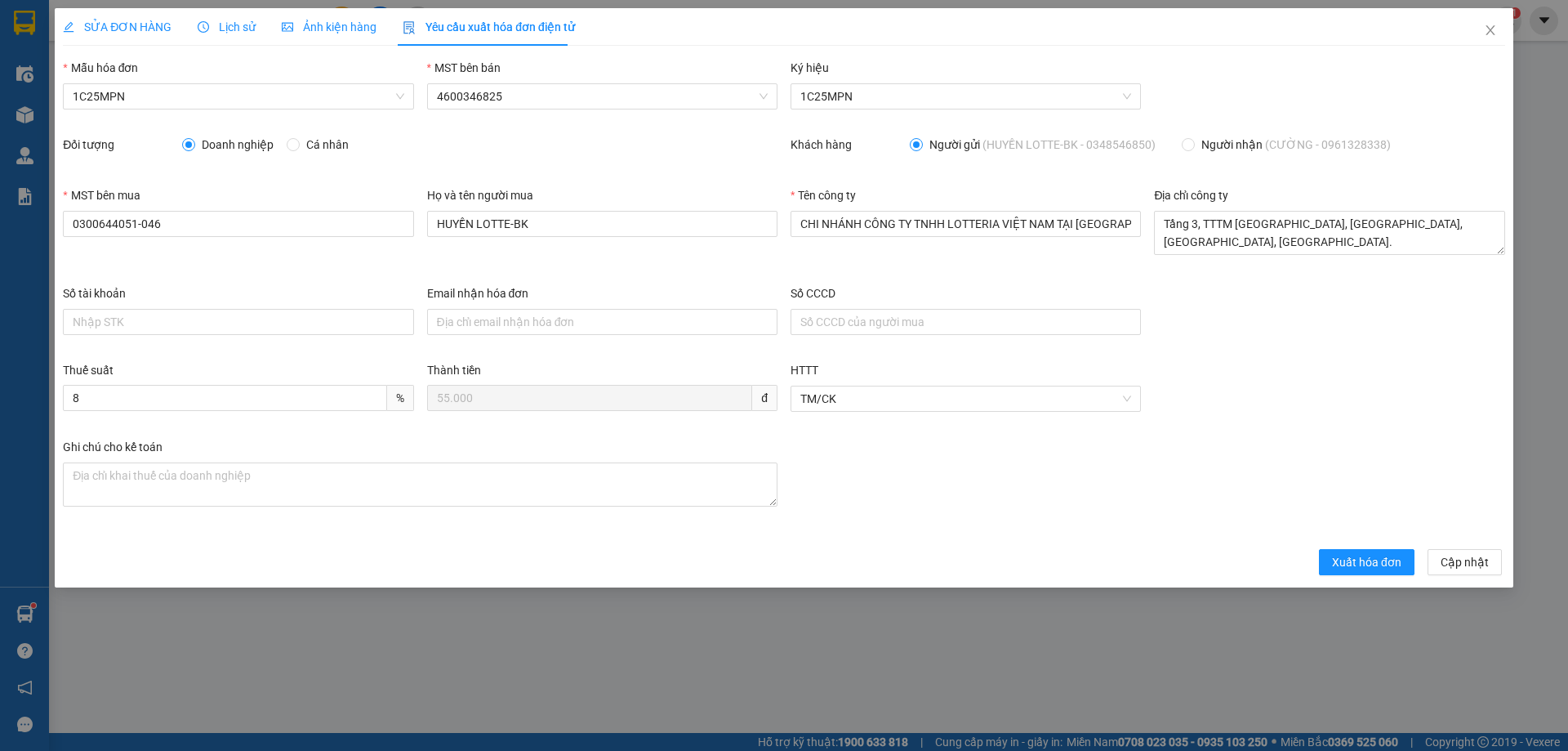
click at [547, 337] on div "Email nhận hóa đơn" at bounding box center [602, 313] width 351 height 57
drag, startPoint x: 543, startPoint y: 219, endPoint x: 406, endPoint y: 218, distance: 137.0
click at [406, 218] on div "MST bên mua 0300644051-046 Họ và tên người mua HUYỀN LOTTE-BK Tên công ty CHI N…" at bounding box center [784, 235] width 1456 height 98
drag, startPoint x: 796, startPoint y: 219, endPoint x: 1148, endPoint y: 235, distance: 352.4
click at [1148, 235] on div "MST bên mua 0300644051-046 Họ và tên người mua Tên công ty CHI NHÁNH CÔNG TY TN…" at bounding box center [784, 235] width 1456 height 98
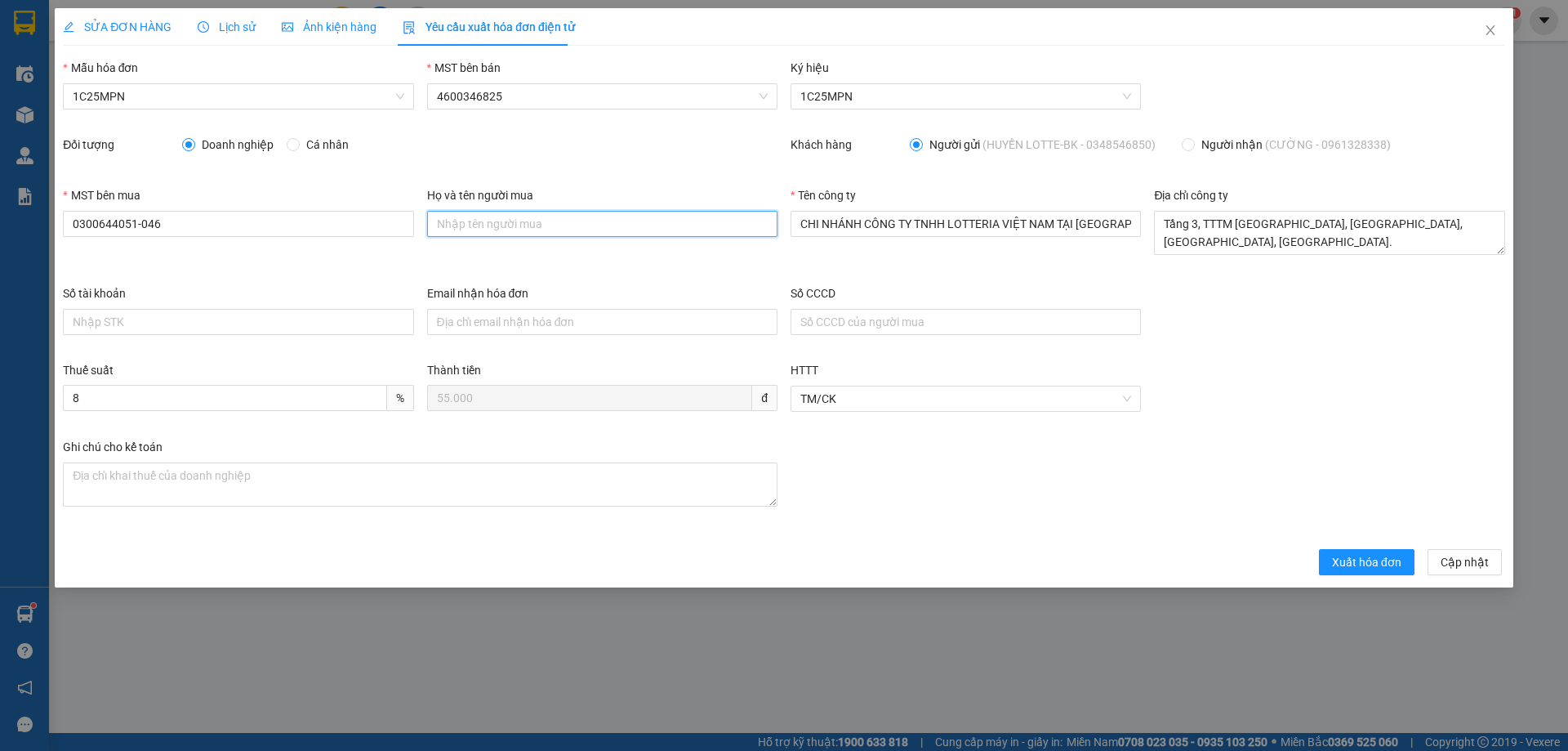
click at [454, 228] on input "Họ và tên người mua" at bounding box center [602, 223] width 351 height 26
paste input "CHI NHÁNH CÔNG TY TNHH LOTTERIA VIỆT NAM TẠI [GEOGRAPHIC_DATA]"
type input "CHI NHÁNH CÔNG TY TNHH LOTTERIA VIỆT NAM TẠI [GEOGRAPHIC_DATA]"
click at [680, 263] on div "Họ và tên người mua CHI NHÁNH CÔNG TY TNHH LOTTERIA VIỆT NAM TẠI [GEOGRAPHIC_DA…" at bounding box center [602, 235] width 363 height 98
click at [1363, 561] on span "Xuất hóa đơn" at bounding box center [1367, 561] width 69 height 18
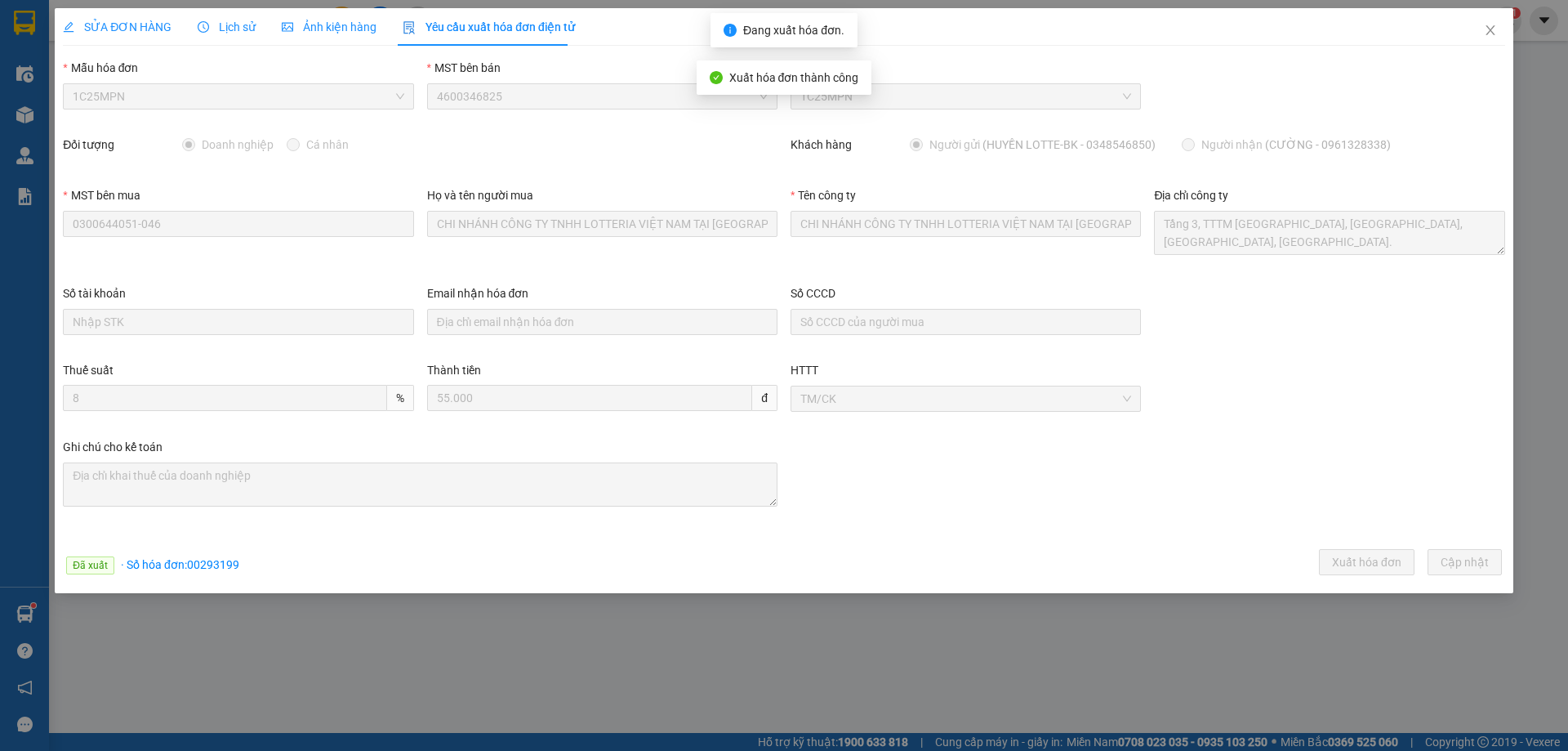
click at [197, 569] on span "· Số hóa đơn: 00293199" at bounding box center [180, 564] width 119 height 13
copy span "00293199"
click at [1486, 24] on span "Close" at bounding box center [1490, 32] width 46 height 46
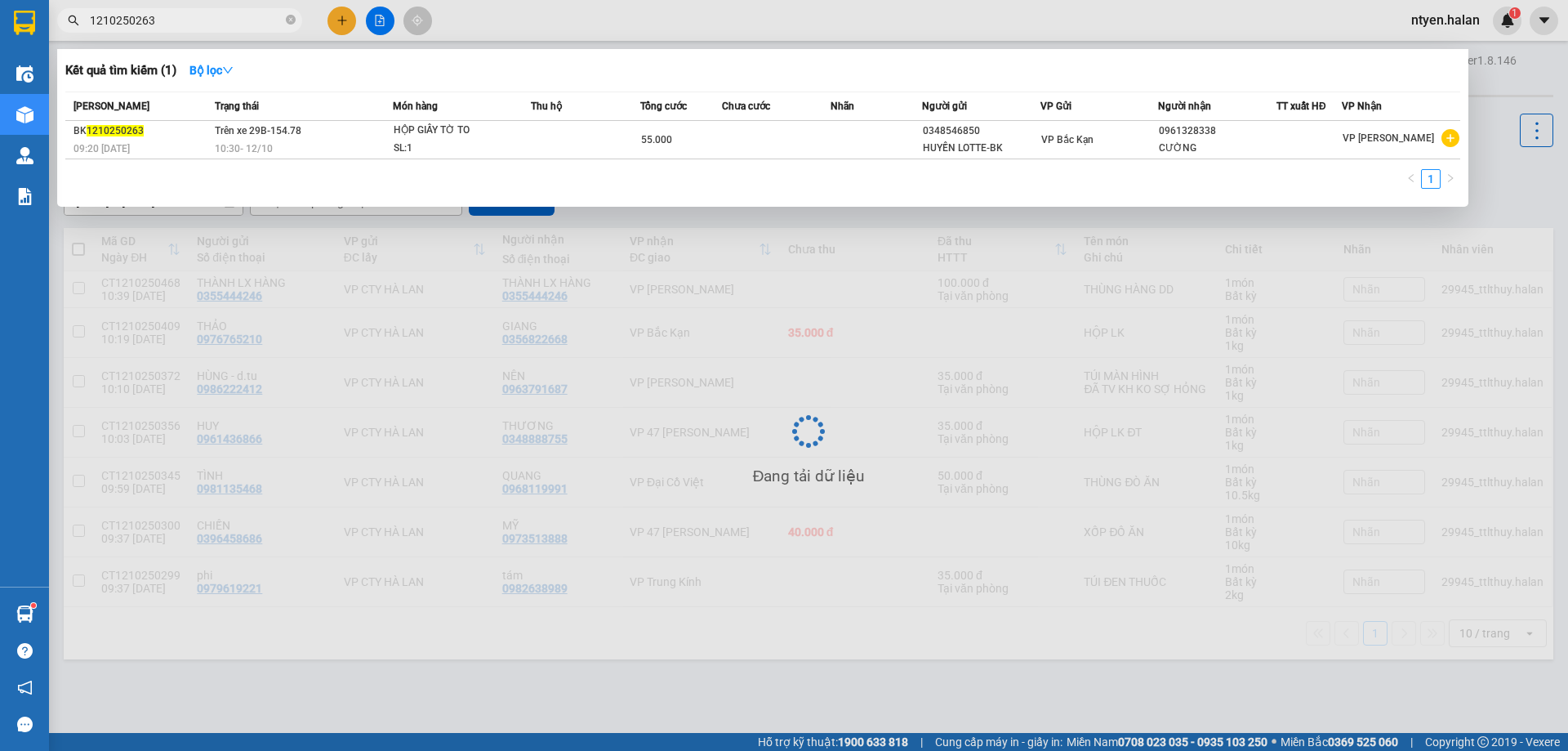
click at [180, 25] on input "1210250263" at bounding box center [186, 20] width 193 height 18
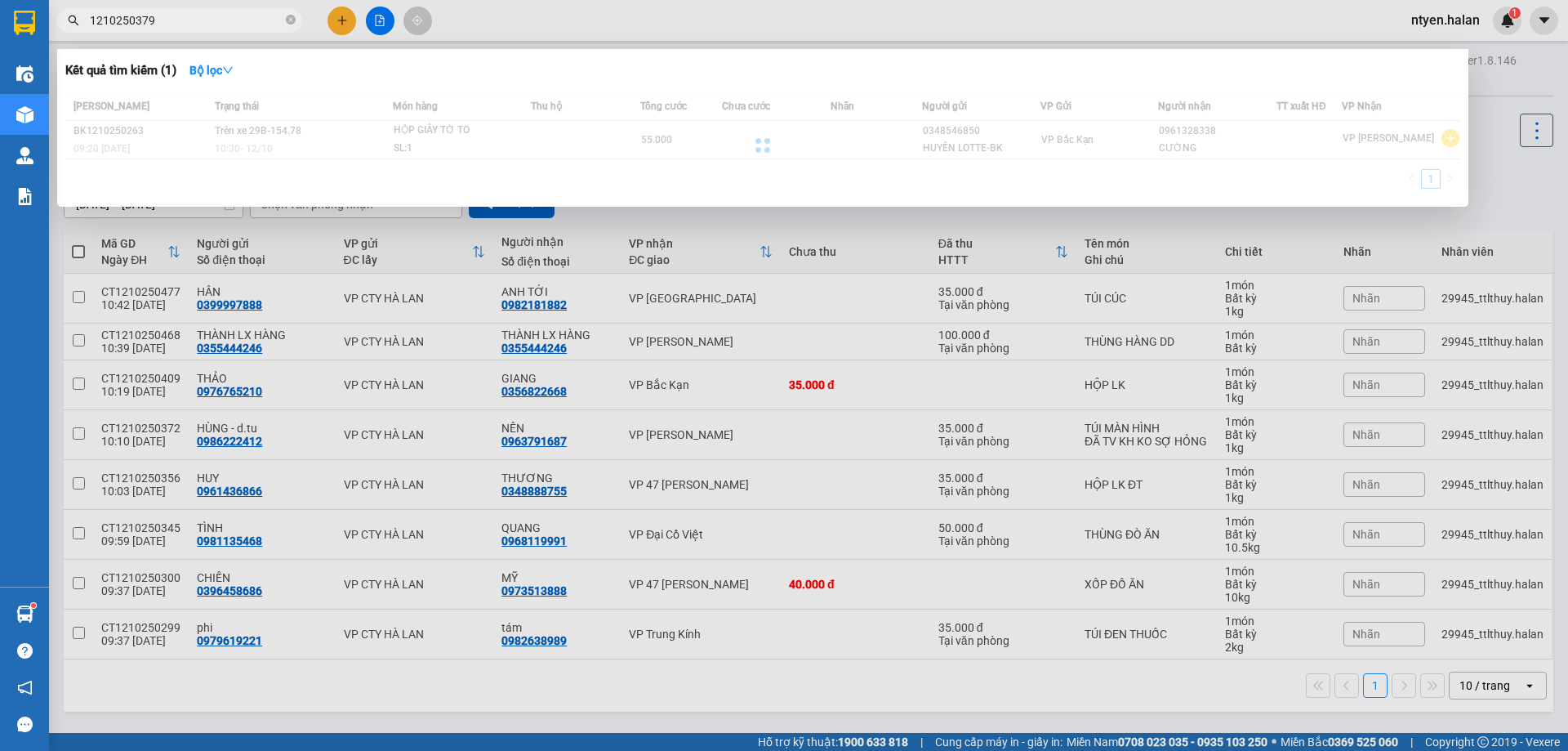
type input "1210250379"
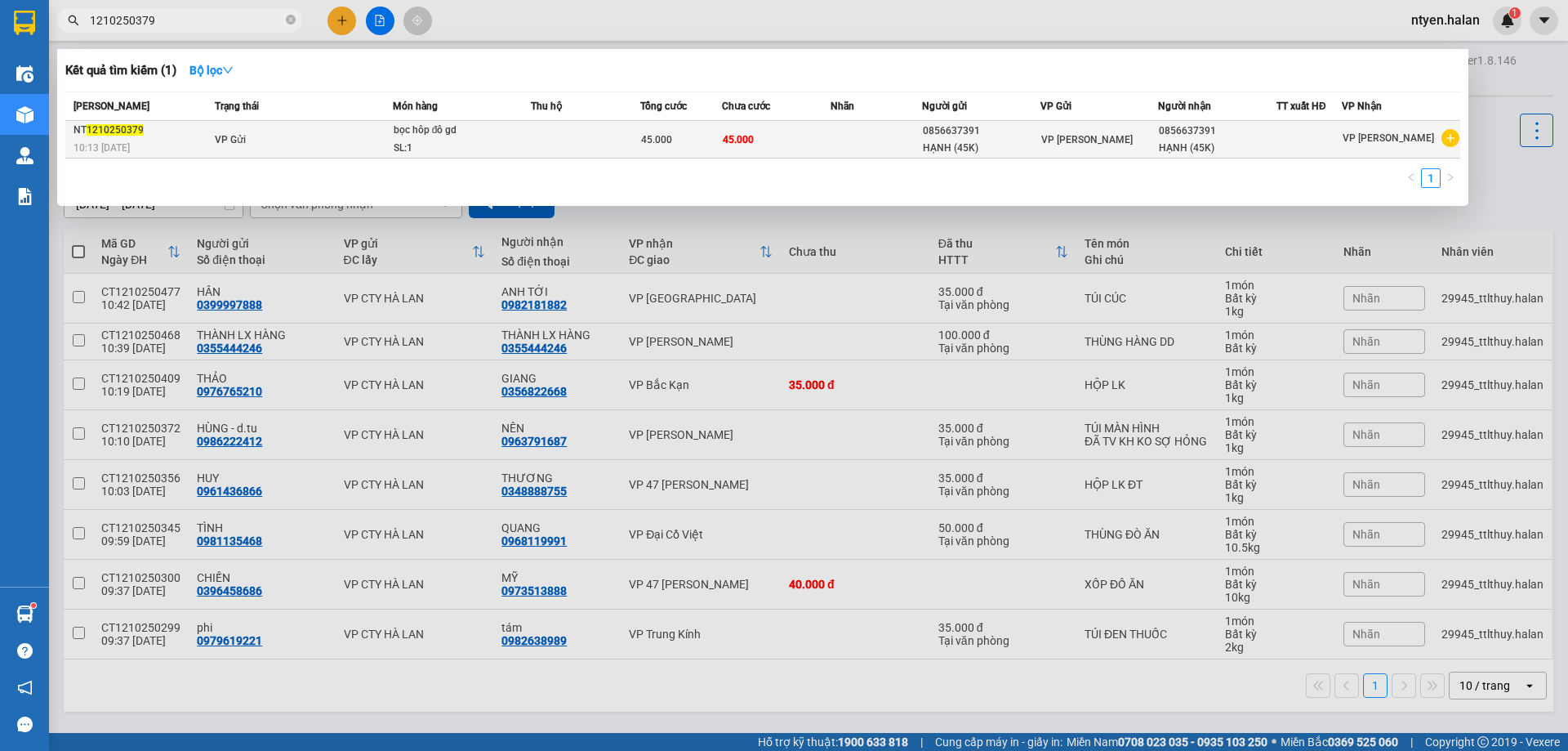
click at [243, 137] on span "VP Gửi" at bounding box center [230, 140] width 31 height 11
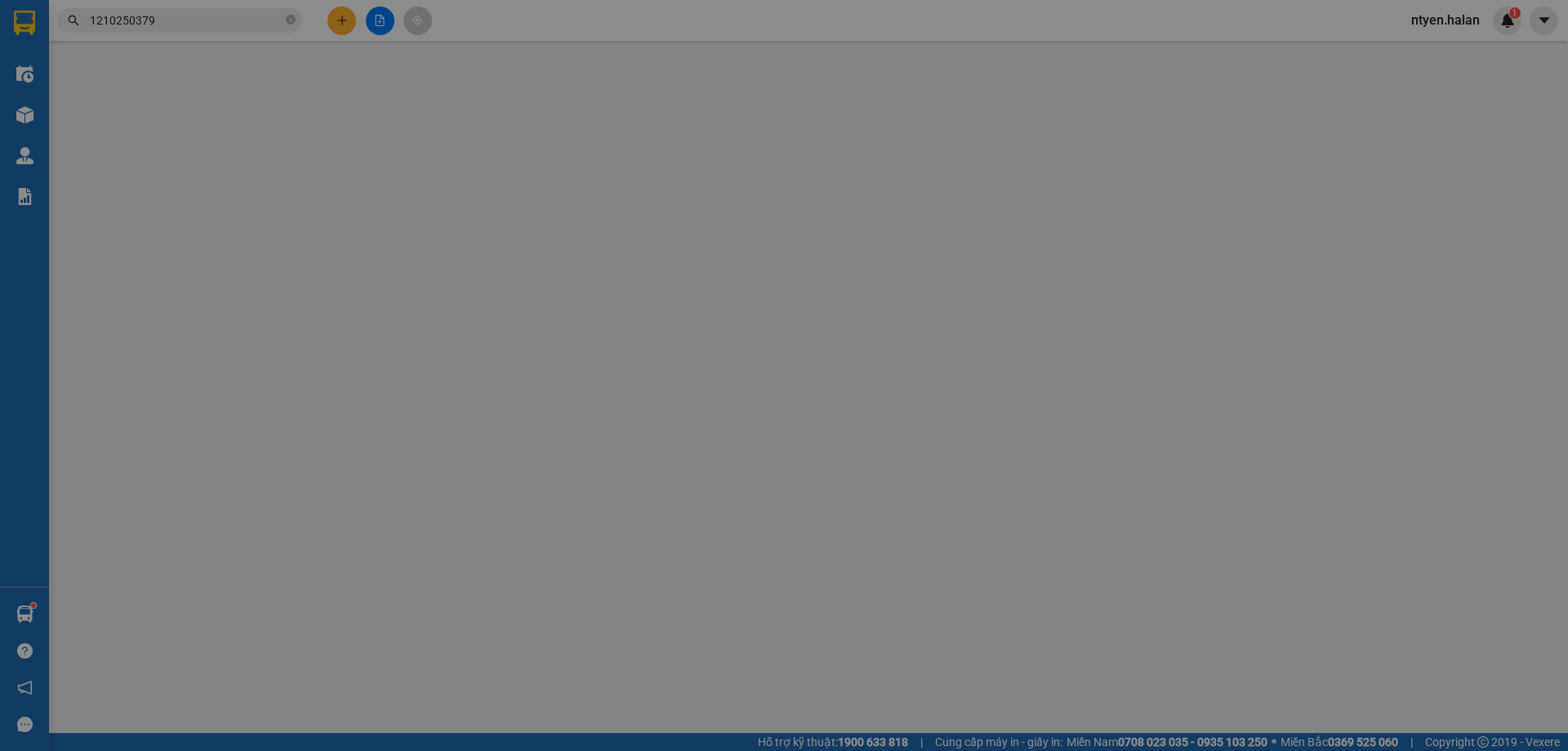
type input "0856637391"
type input "HẠNH (45K)"
type input "0856637391"
type input "HẠNH (45K)"
type input "0"
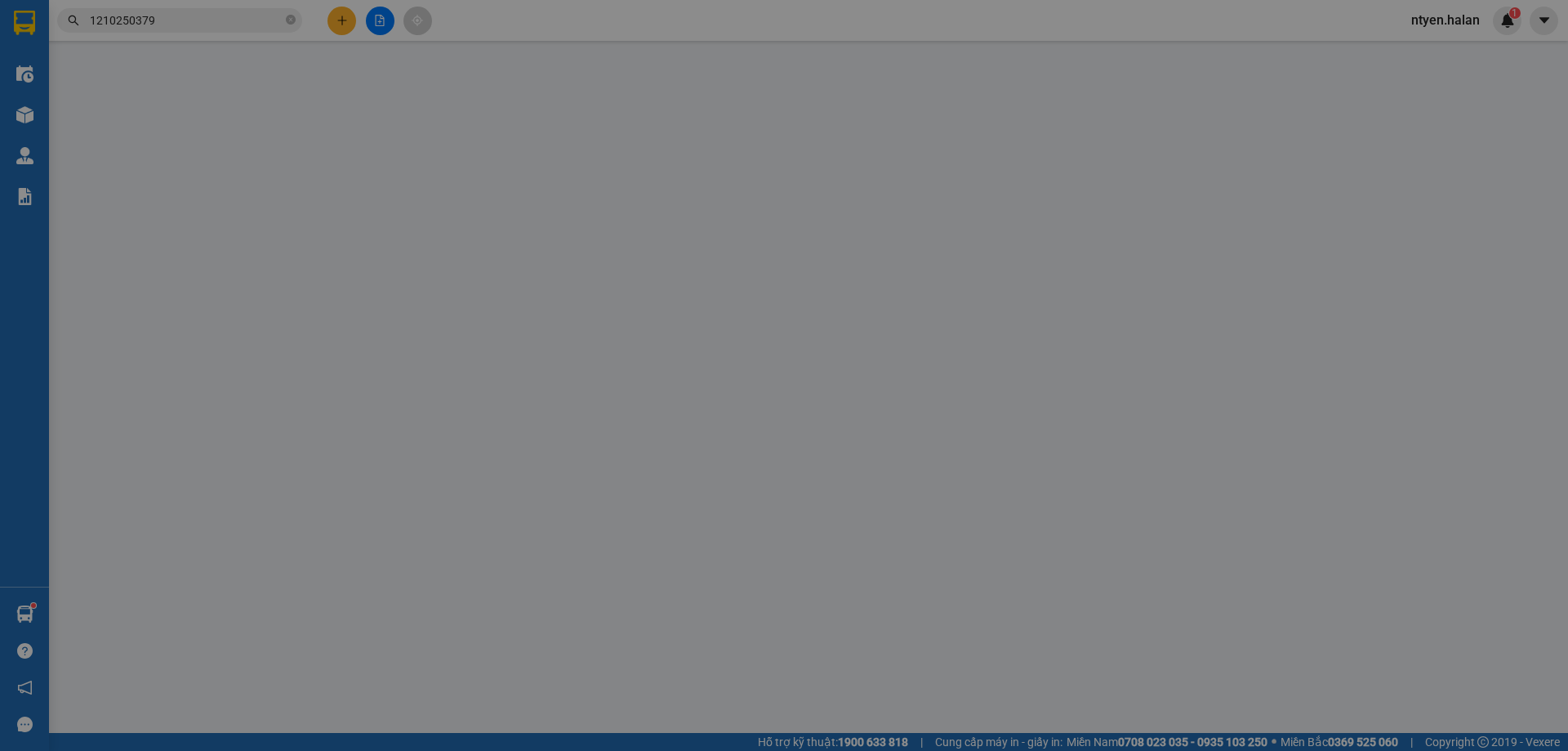
type input "45.000"
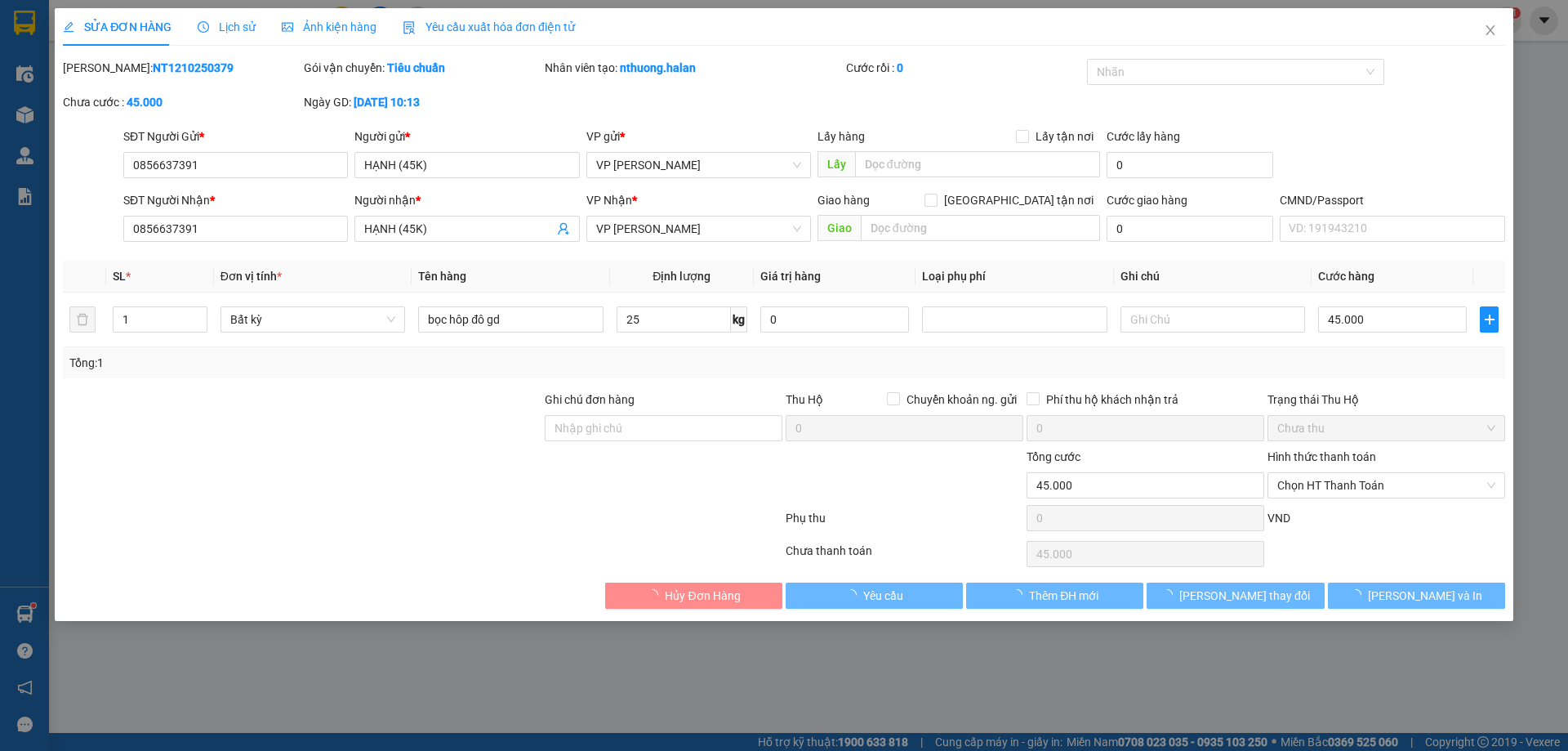
click at [466, 30] on span "Yêu cầu xuất hóa đơn điện tử" at bounding box center [489, 27] width 172 height 13
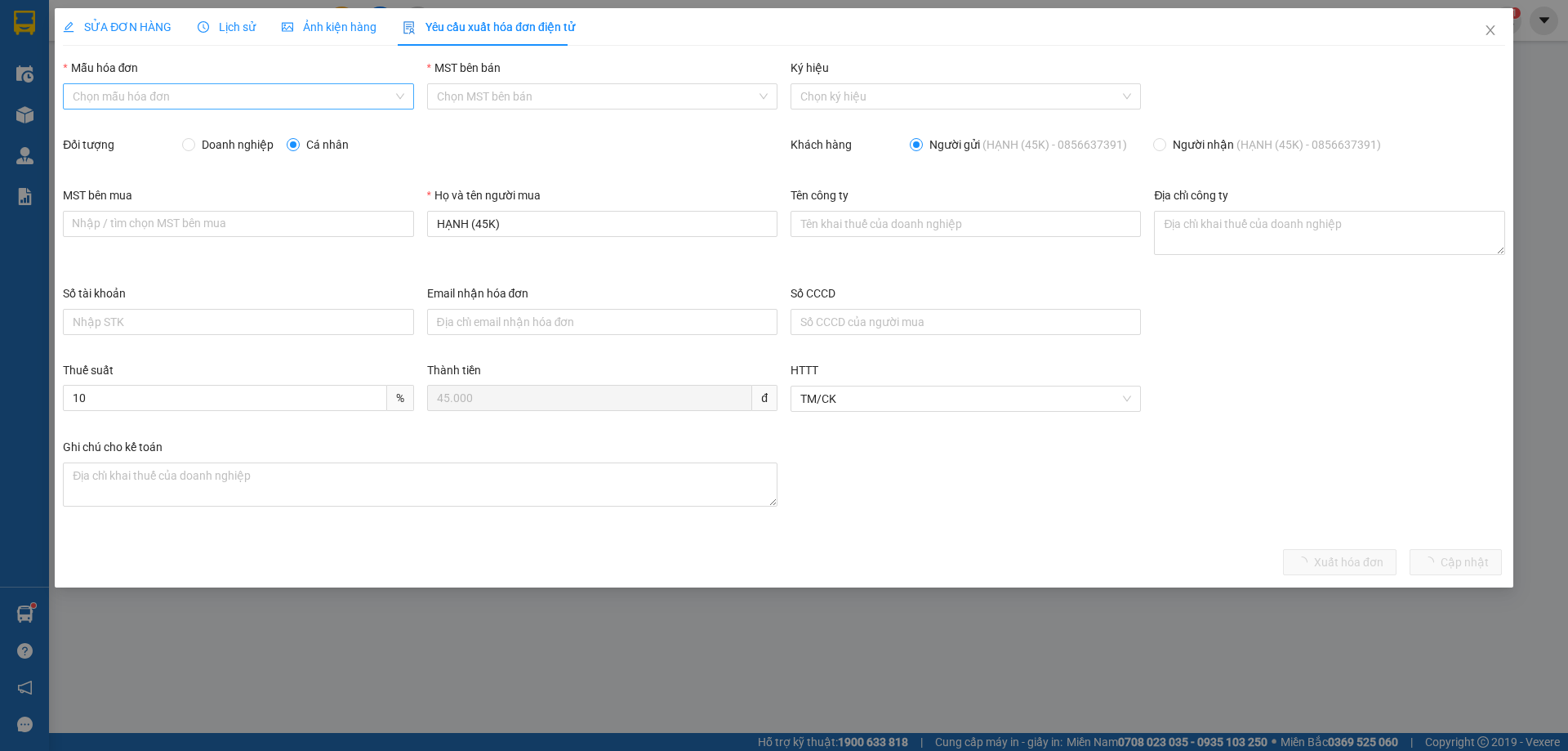
drag, startPoint x: 103, startPoint y: 88, endPoint x: 100, endPoint y: 112, distance: 24.2
click at [103, 90] on input "Mẫu hóa đơn" at bounding box center [232, 97] width 319 height 25
click at [100, 125] on div "1C25MPN" at bounding box center [238, 128] width 330 height 18
type input "8"
drag, startPoint x: 186, startPoint y: 144, endPoint x: 187, endPoint y: 171, distance: 27.0
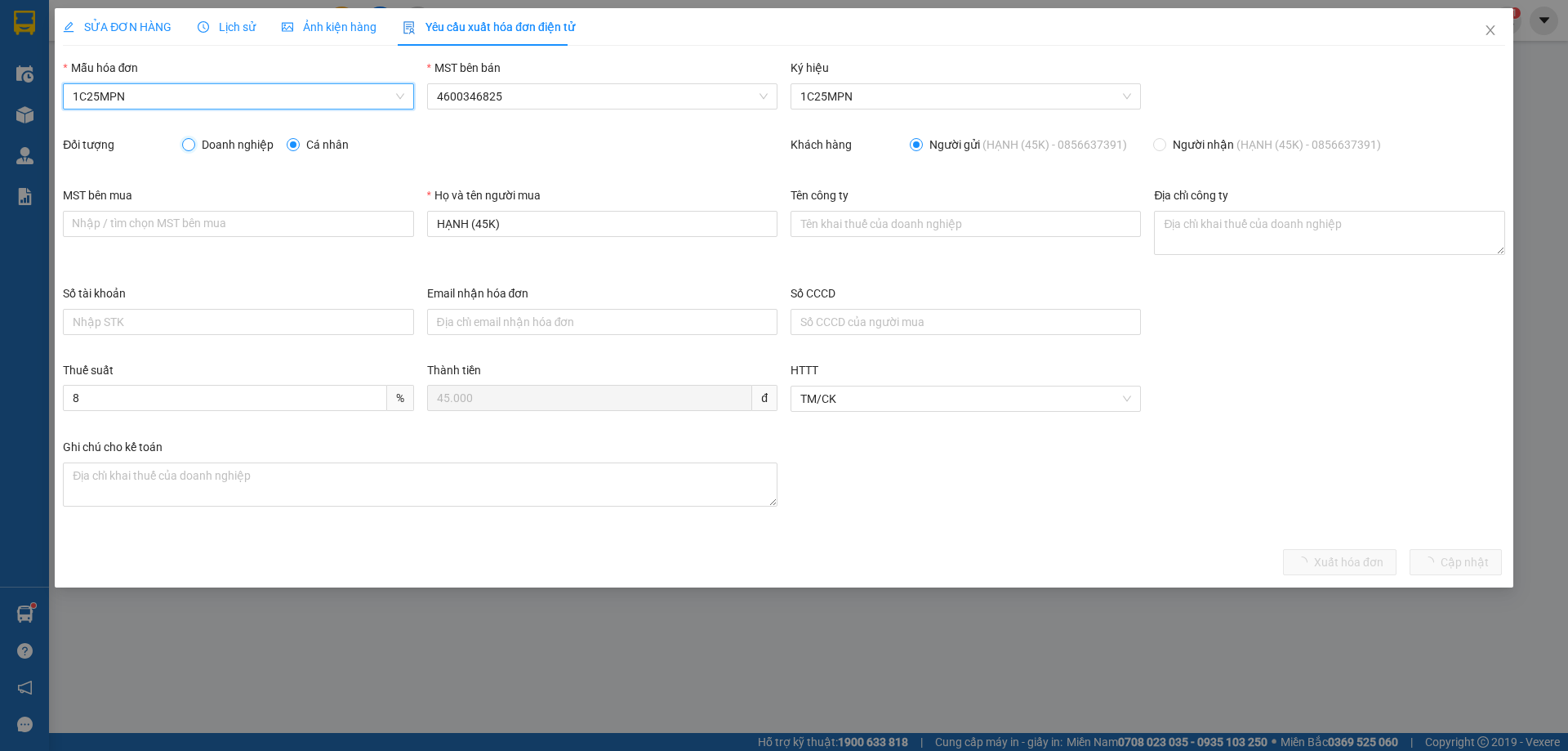
click at [186, 146] on input "Doanh nghiệp" at bounding box center [188, 144] width 11 height 11
radio input "true"
radio input "false"
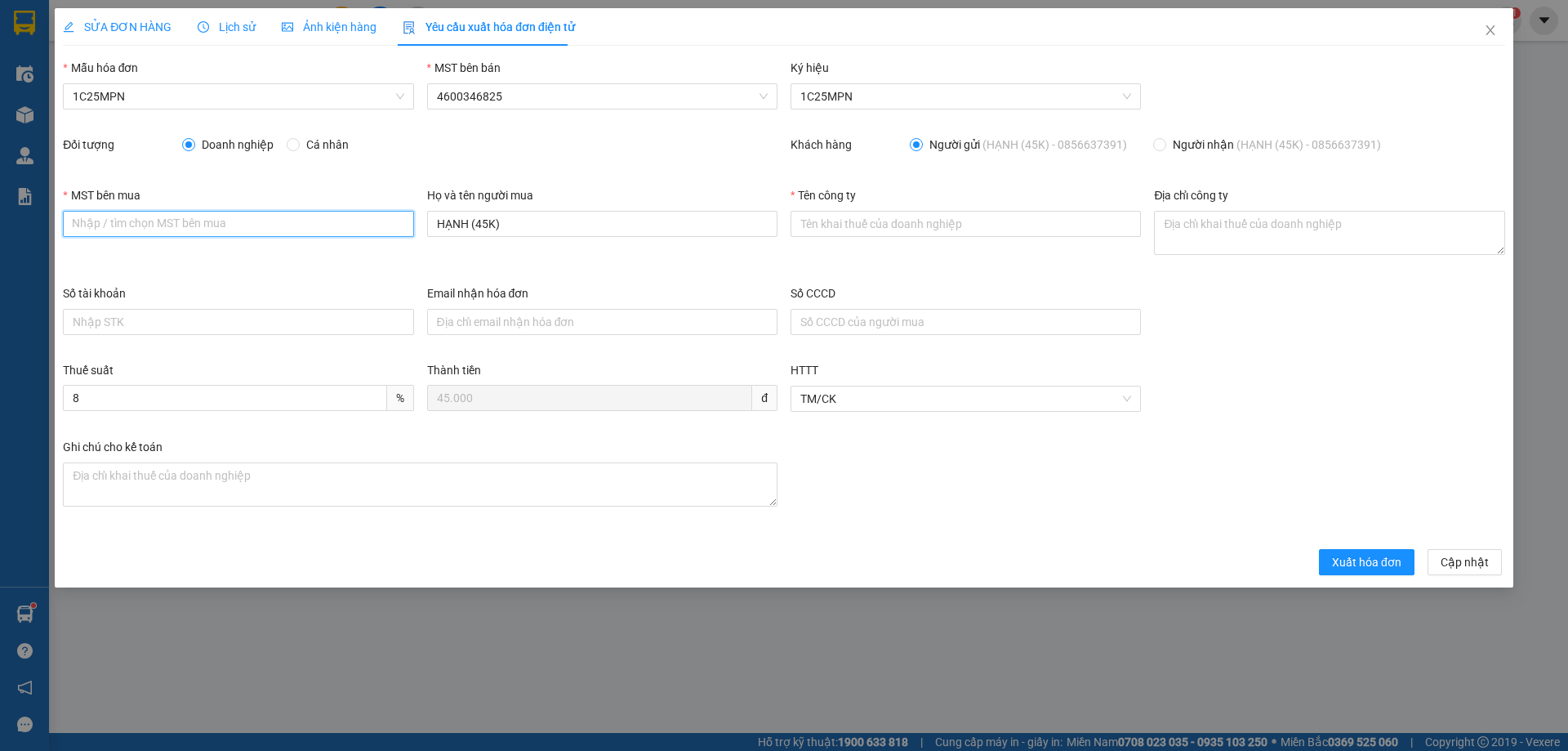
click at [297, 217] on input "MST bên mua" at bounding box center [239, 223] width 351 height 26
paste input "4601606434"
type input "4601606434"
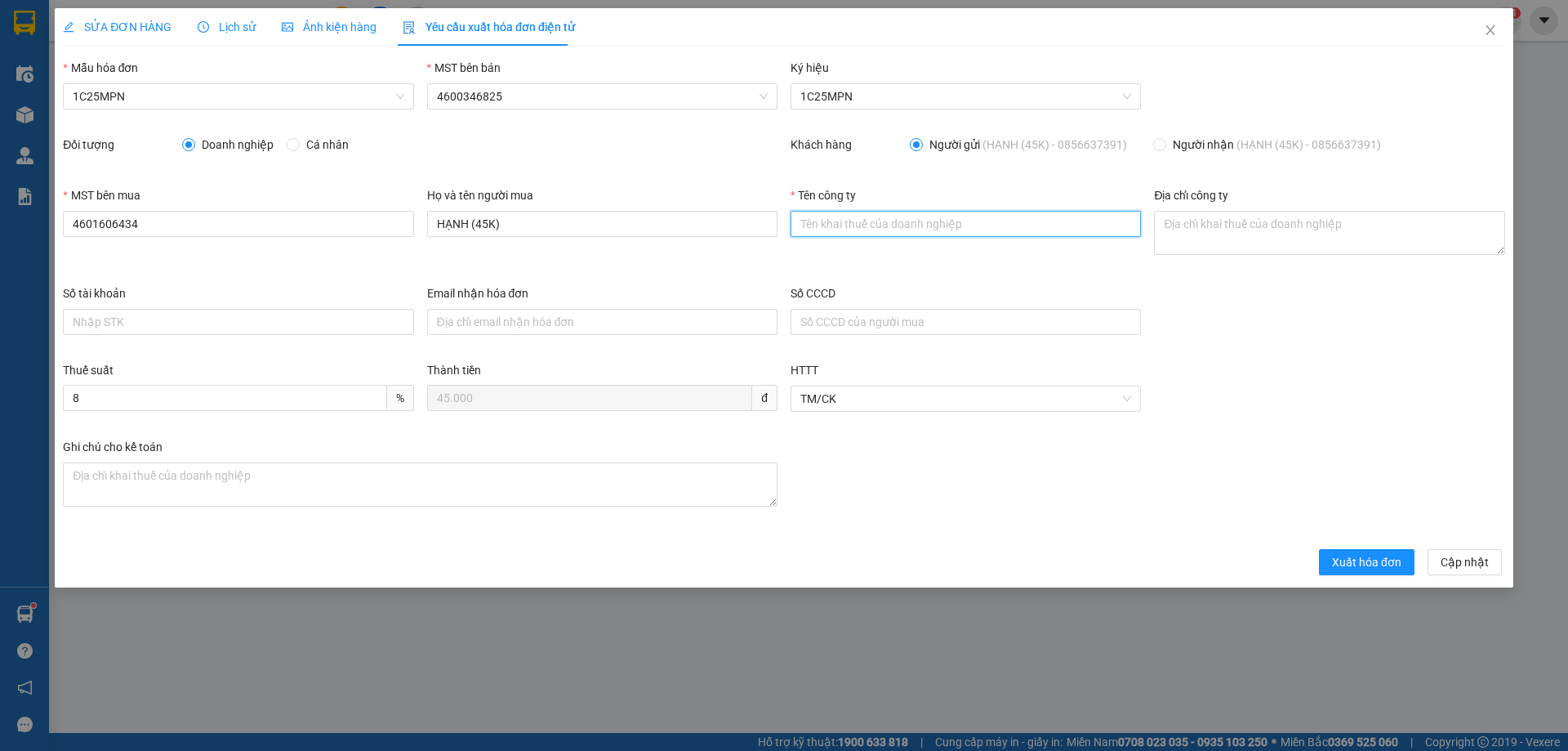
click at [891, 216] on input "Tên công ty" at bounding box center [966, 223] width 351 height 26
paste input "CÔNG TY TNHH VBTECH [GEOGRAPHIC_DATA]"
type input "CÔNG TY TNHH VBTECH [GEOGRAPHIC_DATA]"
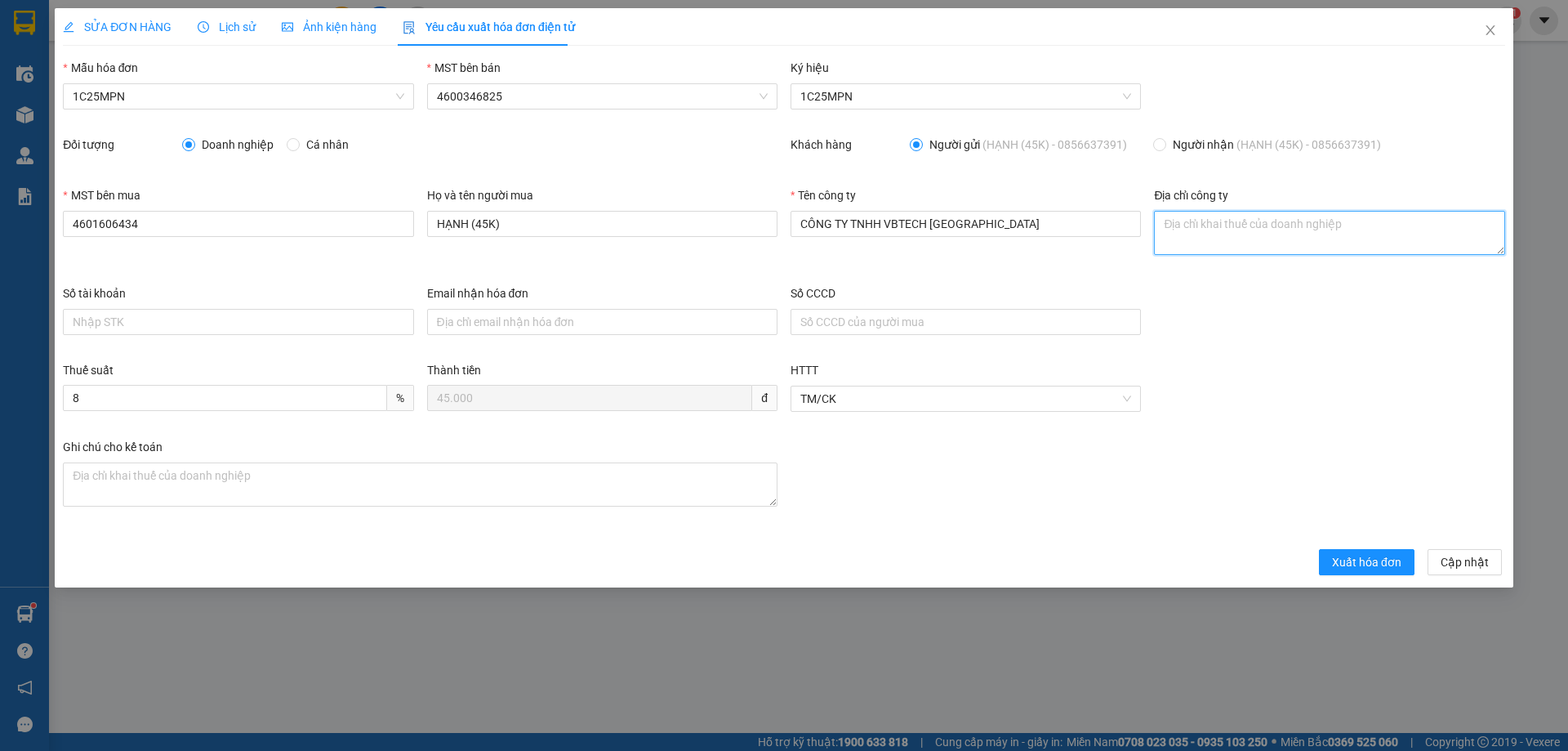
click at [1223, 230] on textarea "Địa chỉ công ty" at bounding box center [1329, 233] width 351 height 44
paste textarea "Số 16, Ngách 52, Ngõ 155, [GEOGRAPHIC_DATA], [GEOGRAPHIC_DATA][PERSON_NAME], Tỉ…"
type textarea "Số 16, Ngách 52, Ngõ 155, [GEOGRAPHIC_DATA], [GEOGRAPHIC_DATA][PERSON_NAME], Tỉ…"
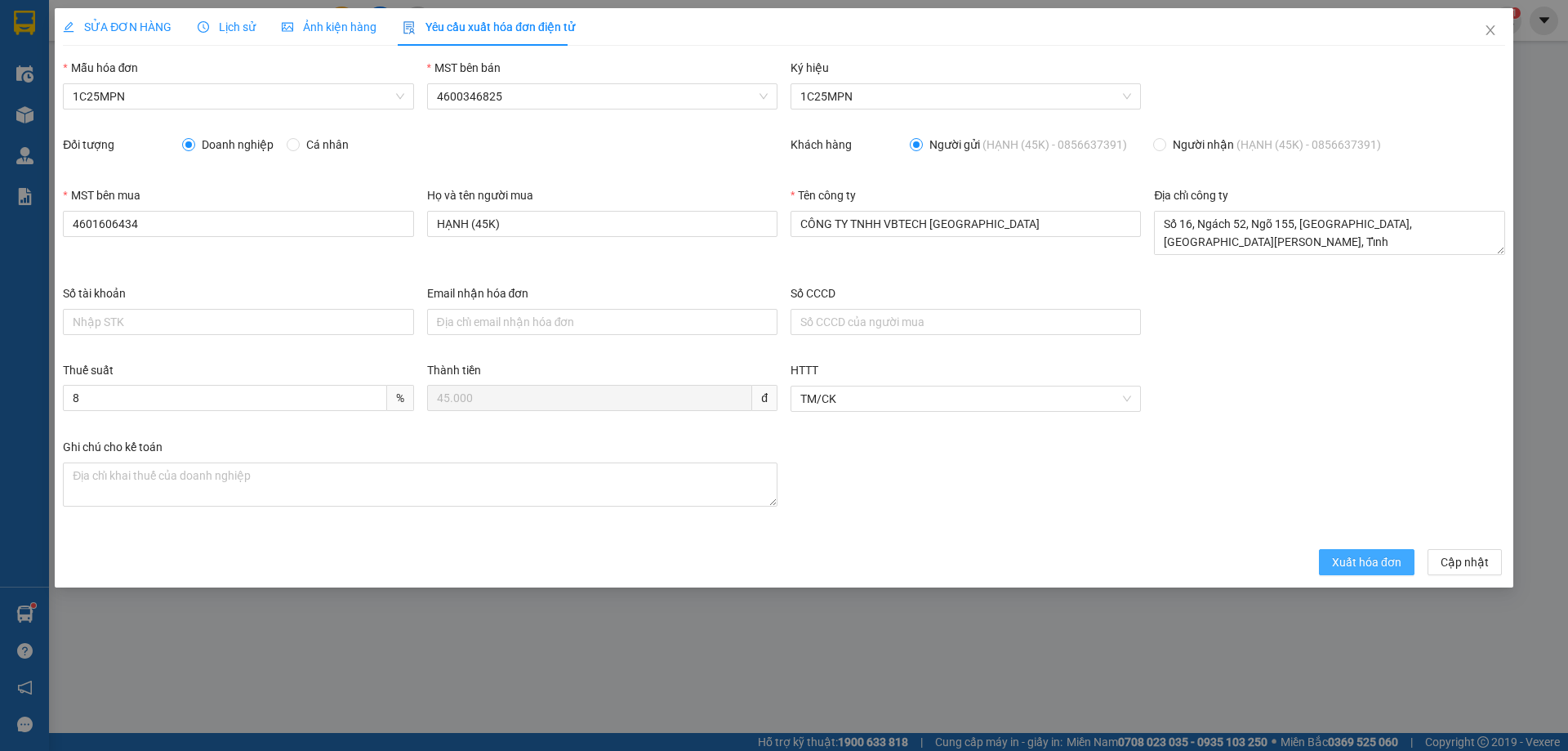
drag, startPoint x: 1375, startPoint y: 558, endPoint x: 1567, endPoint y: 57, distance: 536.5
click at [1375, 558] on span "Xuất hóa đơn" at bounding box center [1367, 561] width 69 height 18
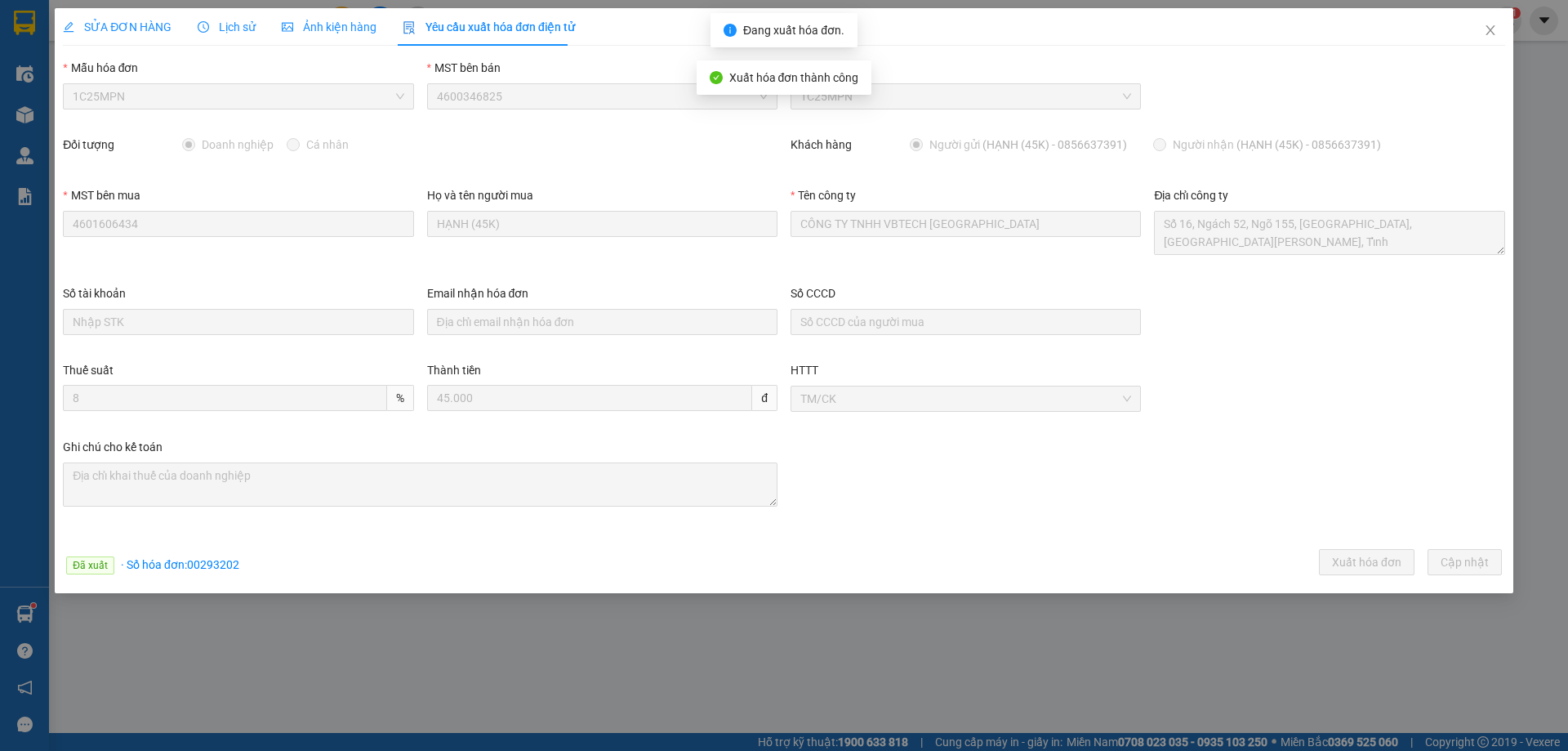
click at [217, 559] on span "· Số hóa đơn: 00293202" at bounding box center [180, 564] width 119 height 13
copy span "00293202"
click at [1492, 30] on icon "close" at bounding box center [1489, 30] width 9 height 10
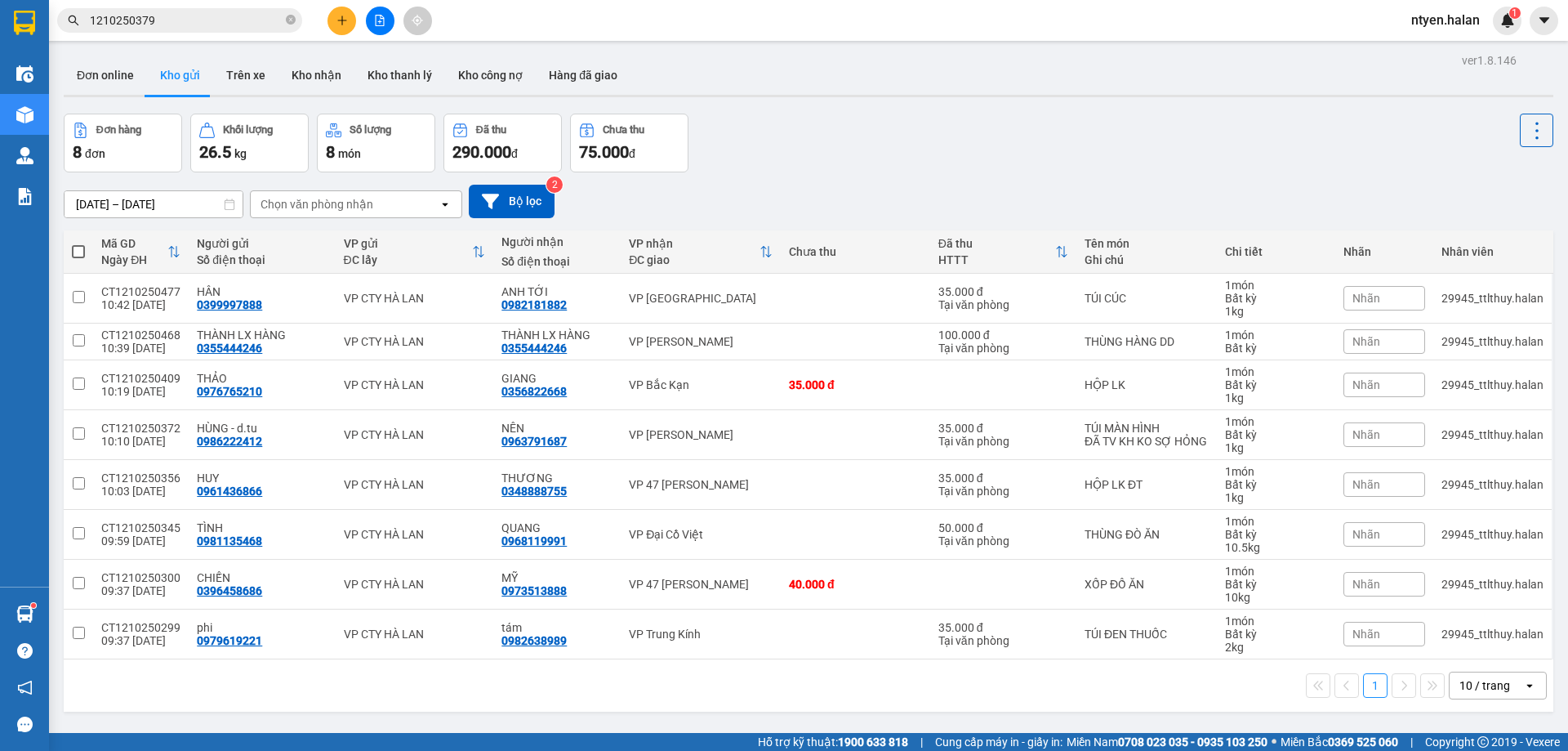
click at [209, 23] on input "1210250379" at bounding box center [186, 20] width 193 height 18
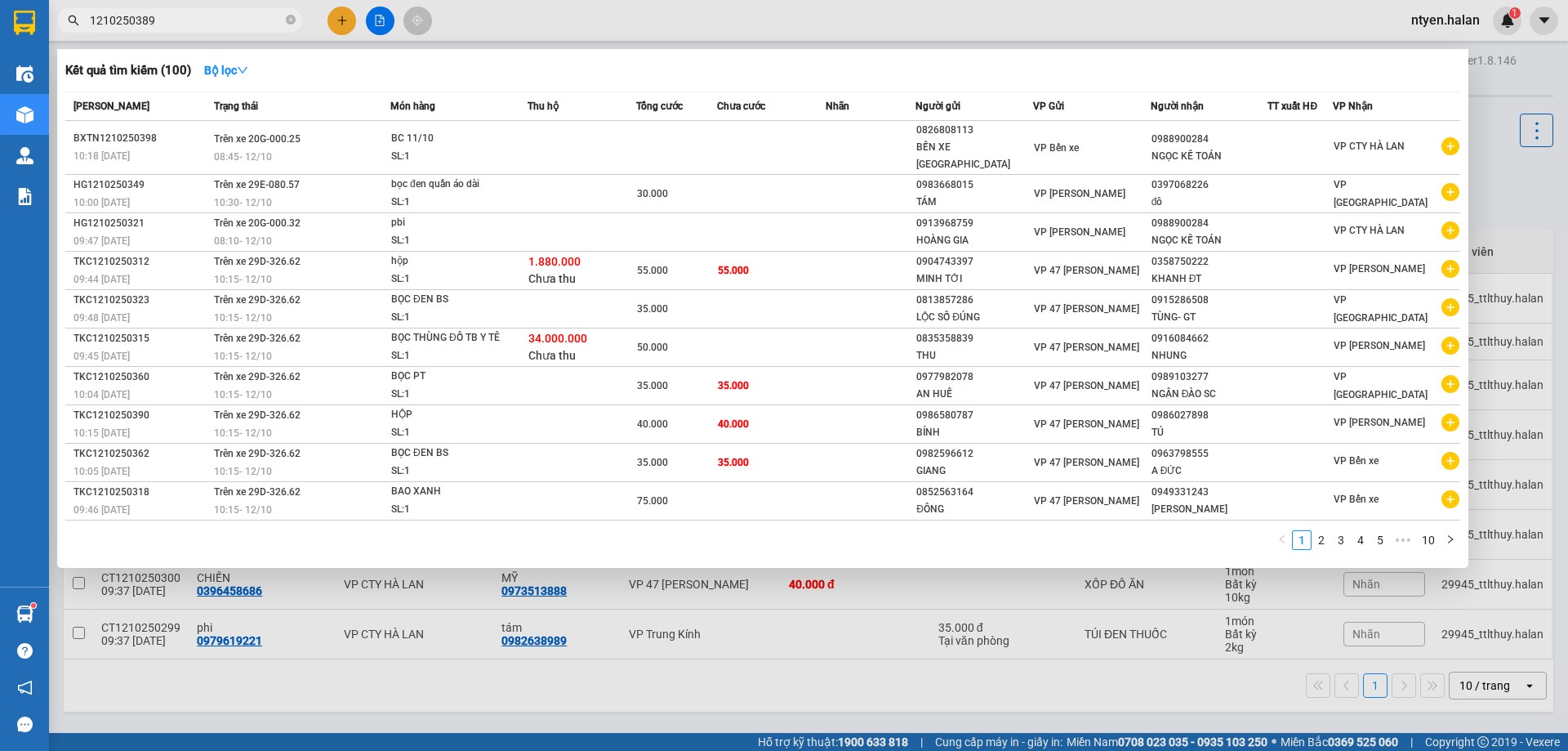
type input "1210250389"
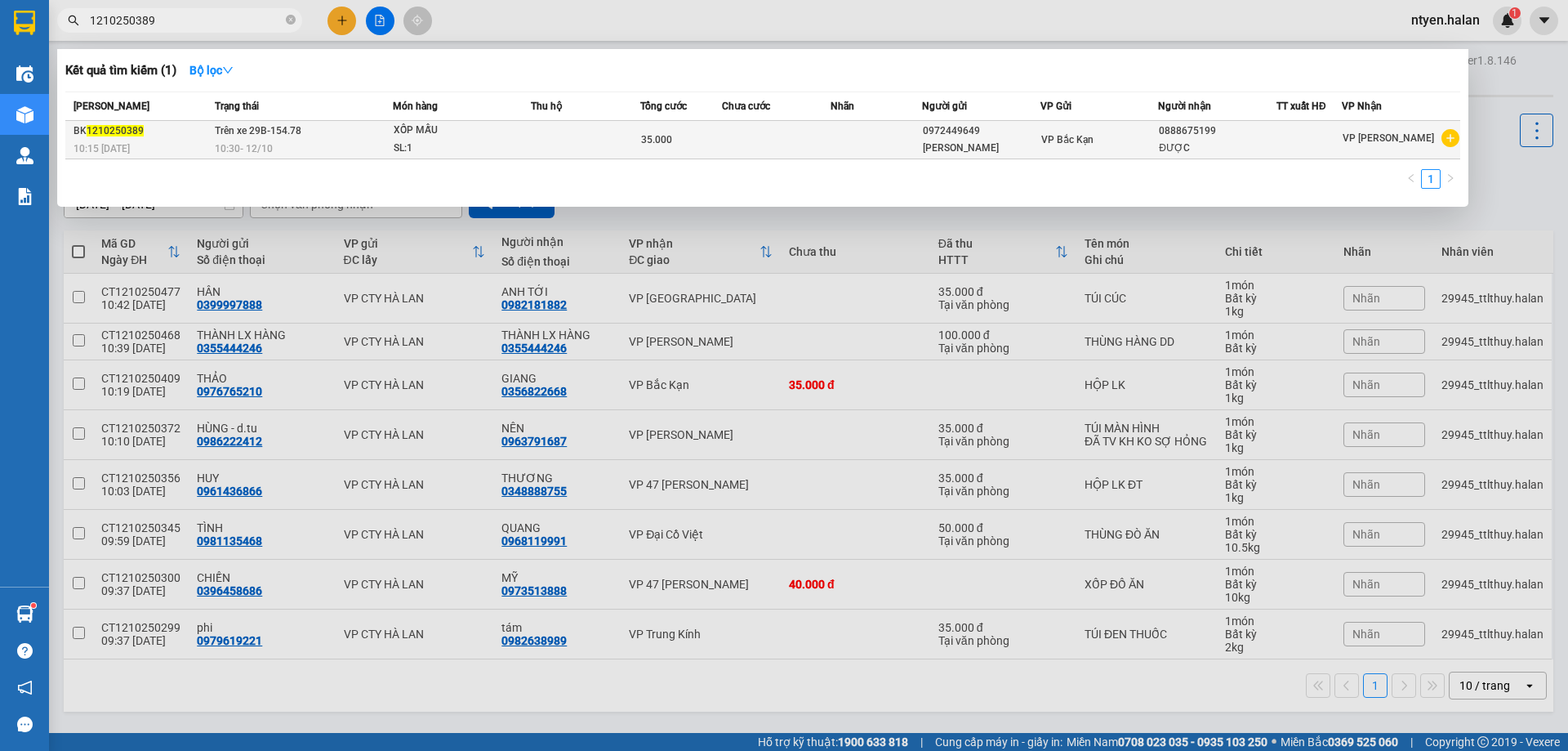
click at [250, 147] on span "10:30 [DATE]" at bounding box center [243, 148] width 58 height 11
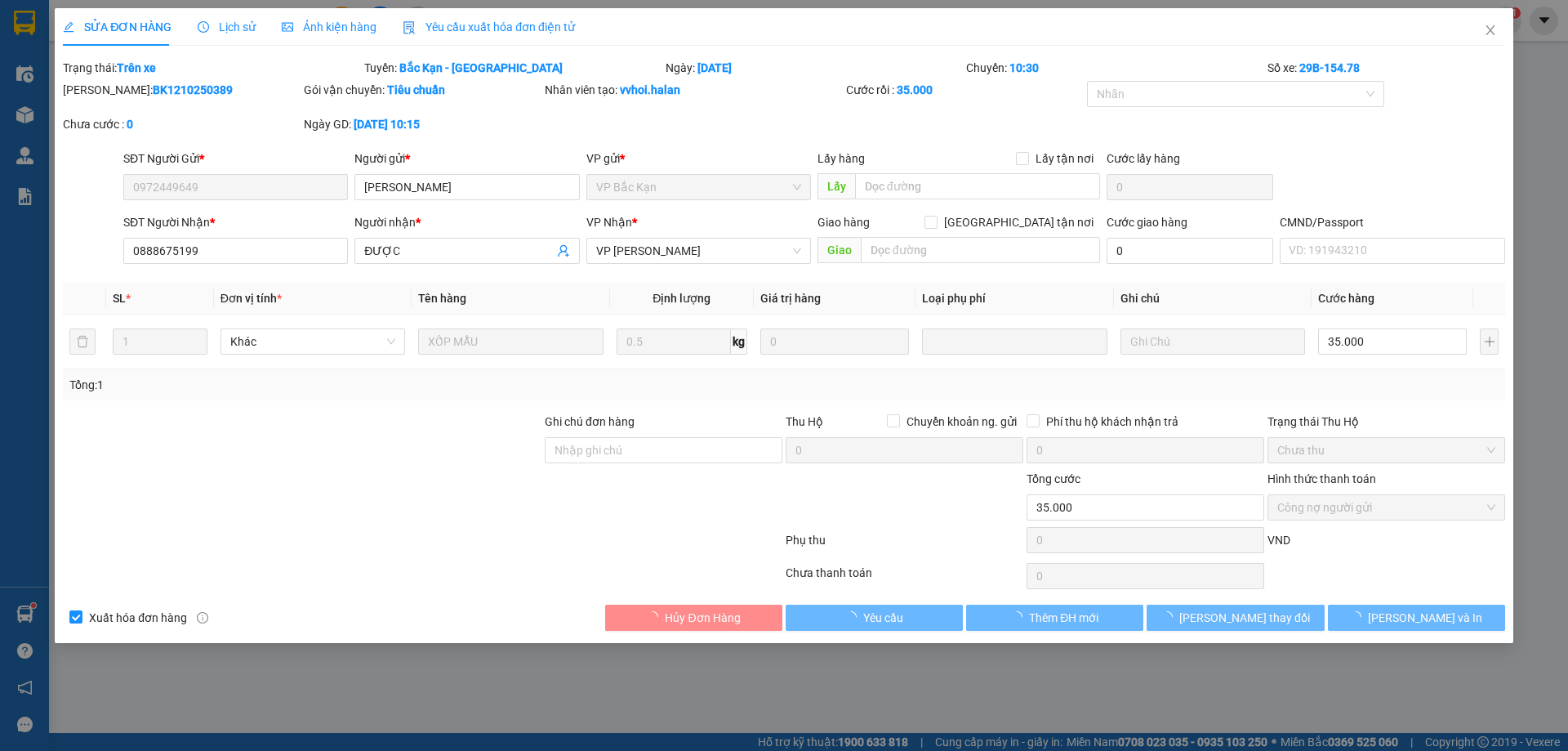
type input "0972449649"
type input "[PERSON_NAME]"
type input "0888675199"
type input "ĐƯỢC"
type input "0"
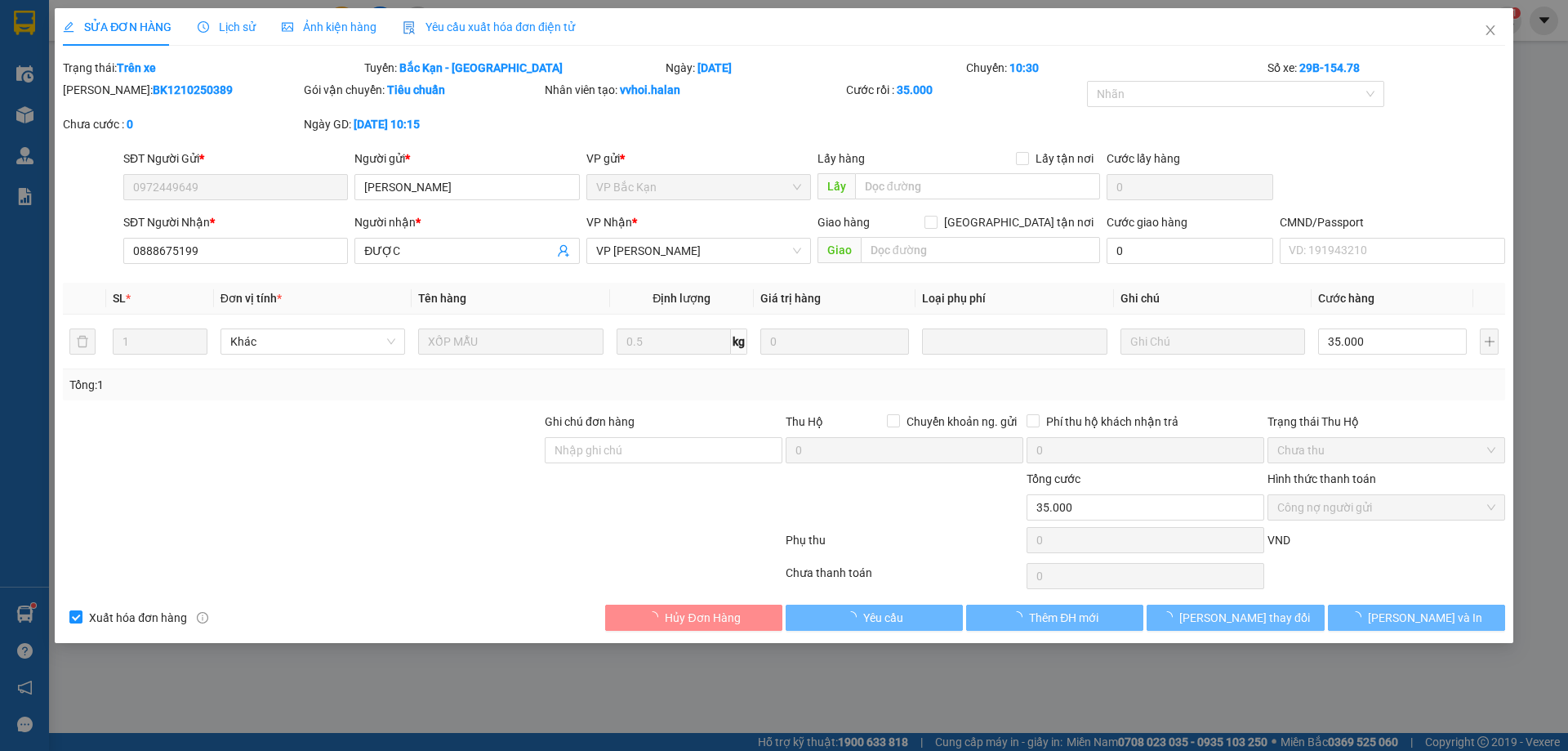
type input "35.000"
drag, startPoint x: 496, startPoint y: 25, endPoint x: 125, endPoint y: 43, distance: 371.4
click at [495, 25] on span "Yêu cầu xuất hóa đơn điện tử" at bounding box center [489, 27] width 172 height 13
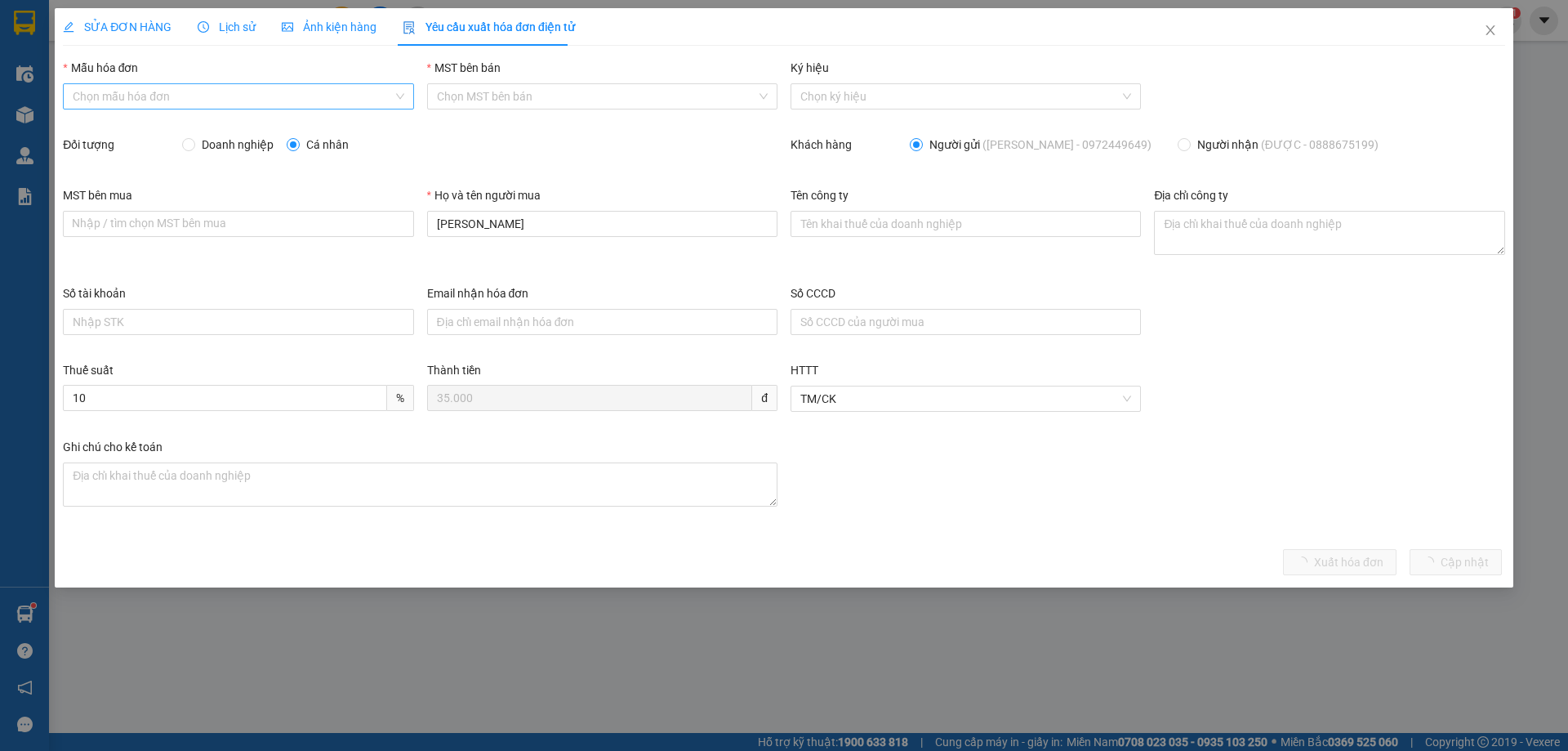
drag, startPoint x: 97, startPoint y: 99, endPoint x: 105, endPoint y: 107, distance: 11.3
click at [98, 99] on input "Mẫu hóa đơn" at bounding box center [232, 97] width 319 height 25
drag, startPoint x: 98, startPoint y: 126, endPoint x: 206, endPoint y: 147, distance: 110.0
click at [100, 126] on div "1C25MPN" at bounding box center [238, 128] width 330 height 18
type input "8"
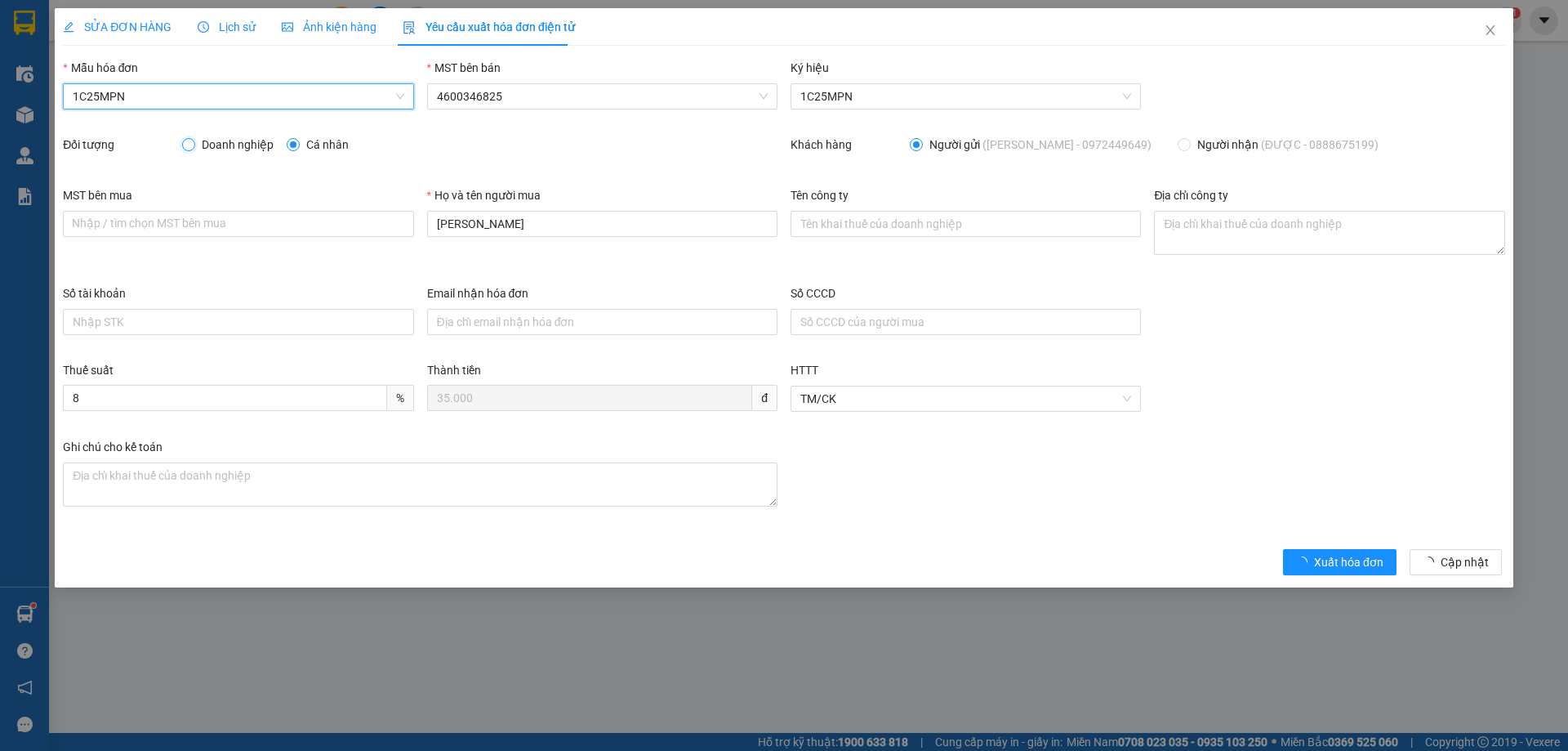
click at [185, 140] on input "Doanh nghiệp" at bounding box center [188, 144] width 11 height 11
radio input "true"
radio input "false"
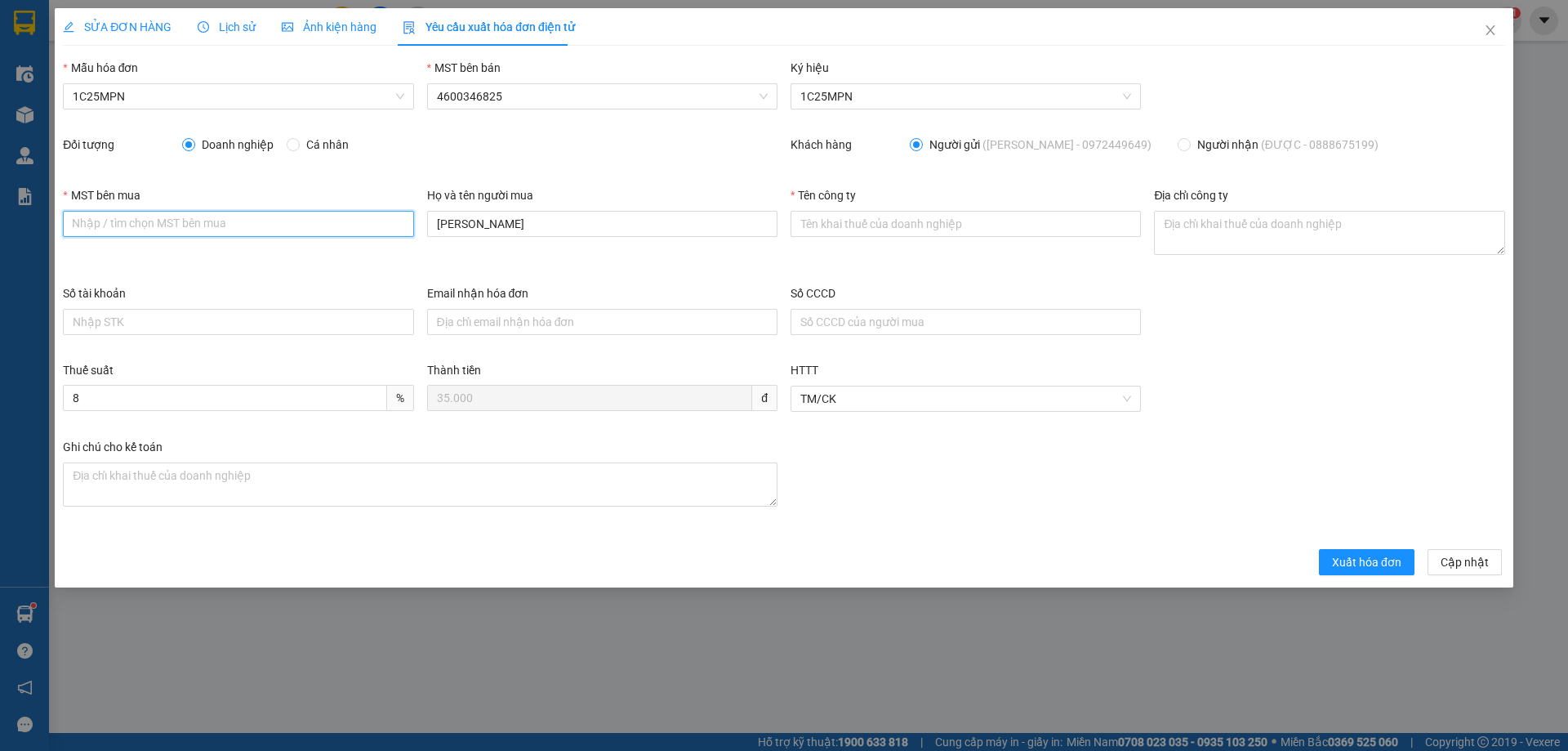
click at [304, 225] on input "MST bên mua" at bounding box center [239, 223] width 351 height 26
paste input "0101234974"
type input "0101234974"
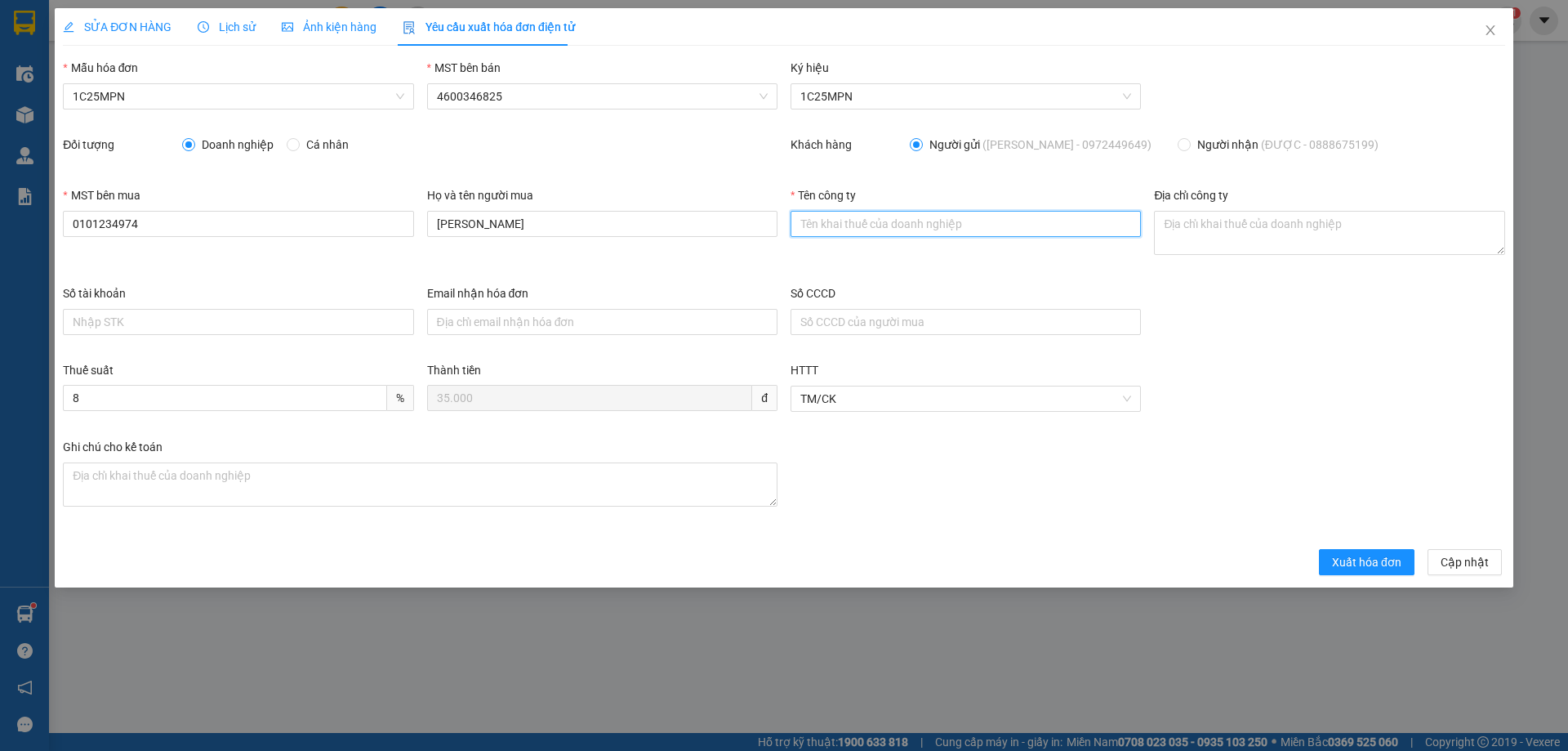
click at [922, 223] on input "Tên công ty" at bounding box center [966, 223] width 351 height 26
paste input "CÔNG TY TNHH MEDLATEC [GEOGRAPHIC_DATA]"
type input "CÔNG TY TNHH MEDLATEC [GEOGRAPHIC_DATA]"
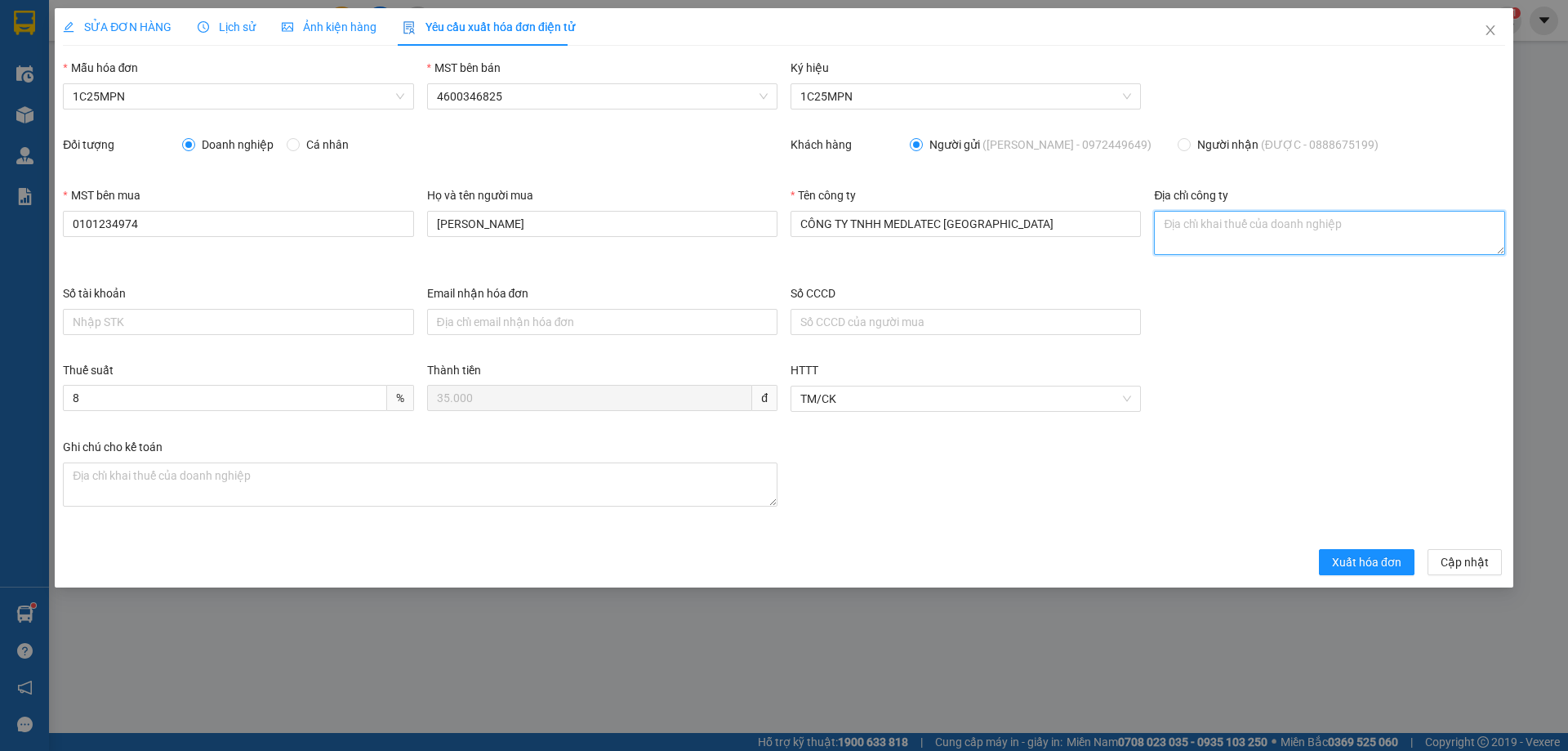
click at [1201, 221] on textarea "Địa chỉ công ty" at bounding box center [1329, 233] width 351 height 44
paste textarea "Số 42 - 44, [GEOGRAPHIC_DATA], [GEOGRAPHIC_DATA], [GEOGRAPHIC_DATA], [GEOGRAPHI…"
type textarea "Số 42 - 44, [GEOGRAPHIC_DATA], [GEOGRAPHIC_DATA], [GEOGRAPHIC_DATA], [GEOGRAPHI…"
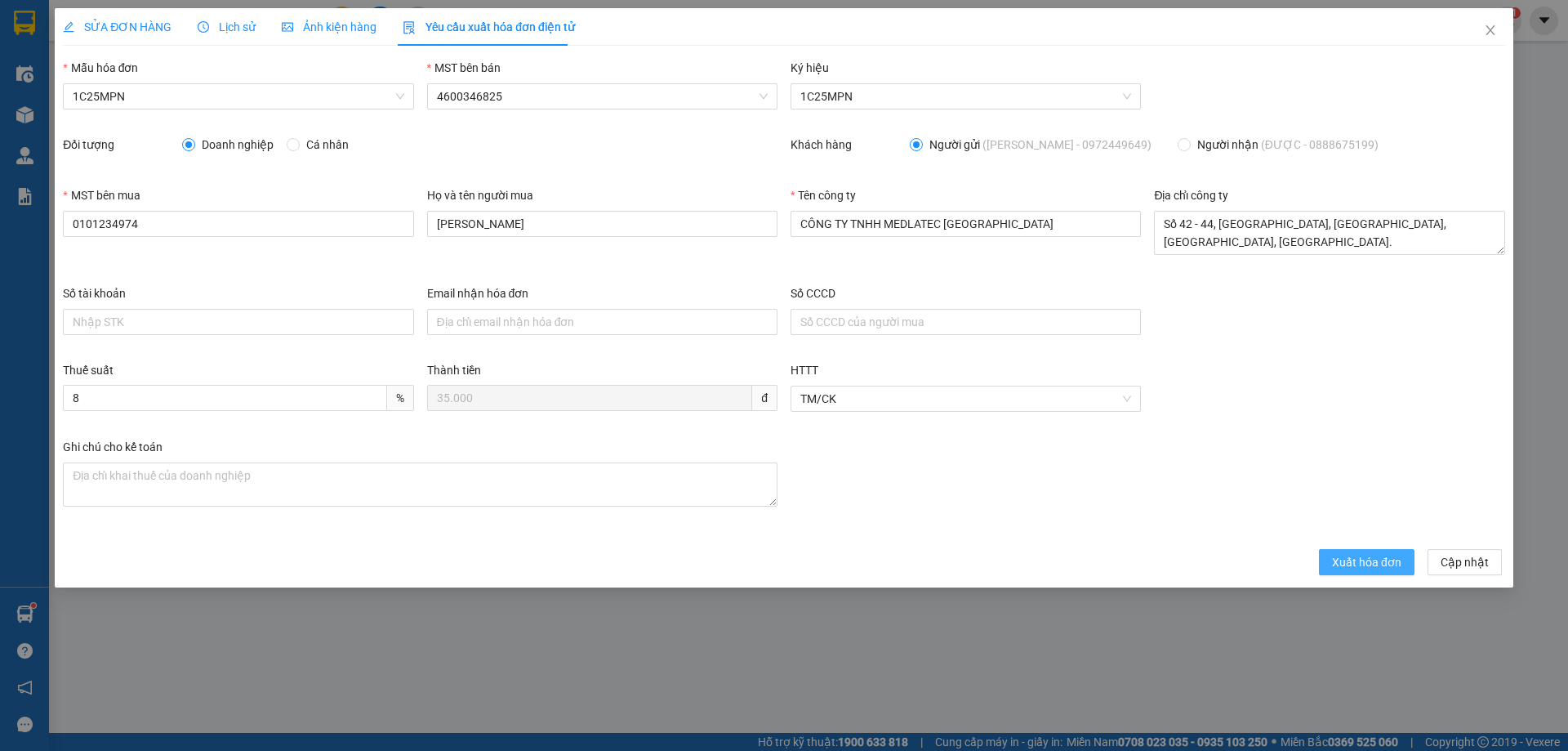
click at [1362, 563] on span "Xuất hóa đơn" at bounding box center [1367, 561] width 69 height 18
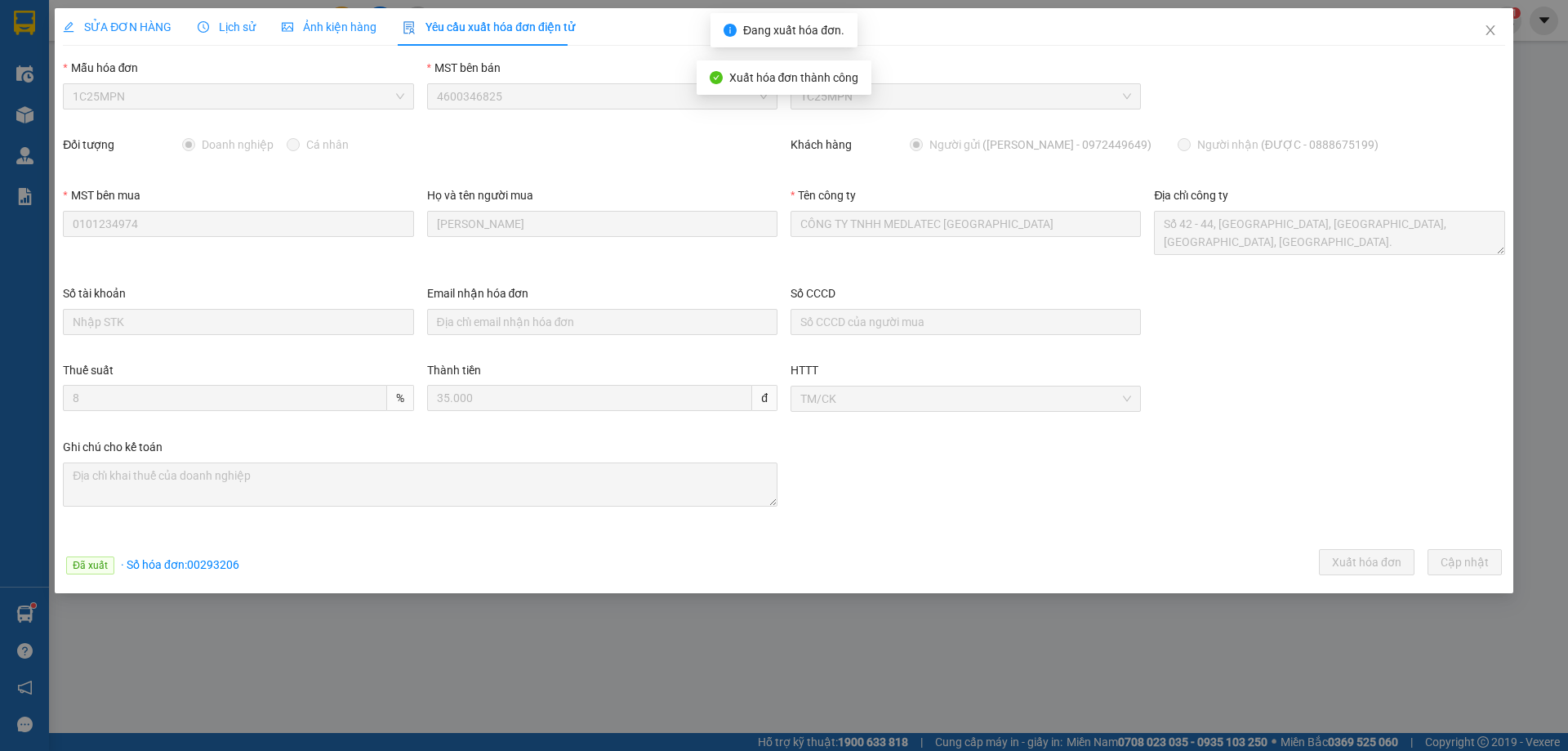
click at [195, 565] on span "· Số hóa đơn: 00293206" at bounding box center [180, 564] width 119 height 13
copy span "00293206"
click at [1486, 32] on icon "close" at bounding box center [1491, 31] width 13 height 13
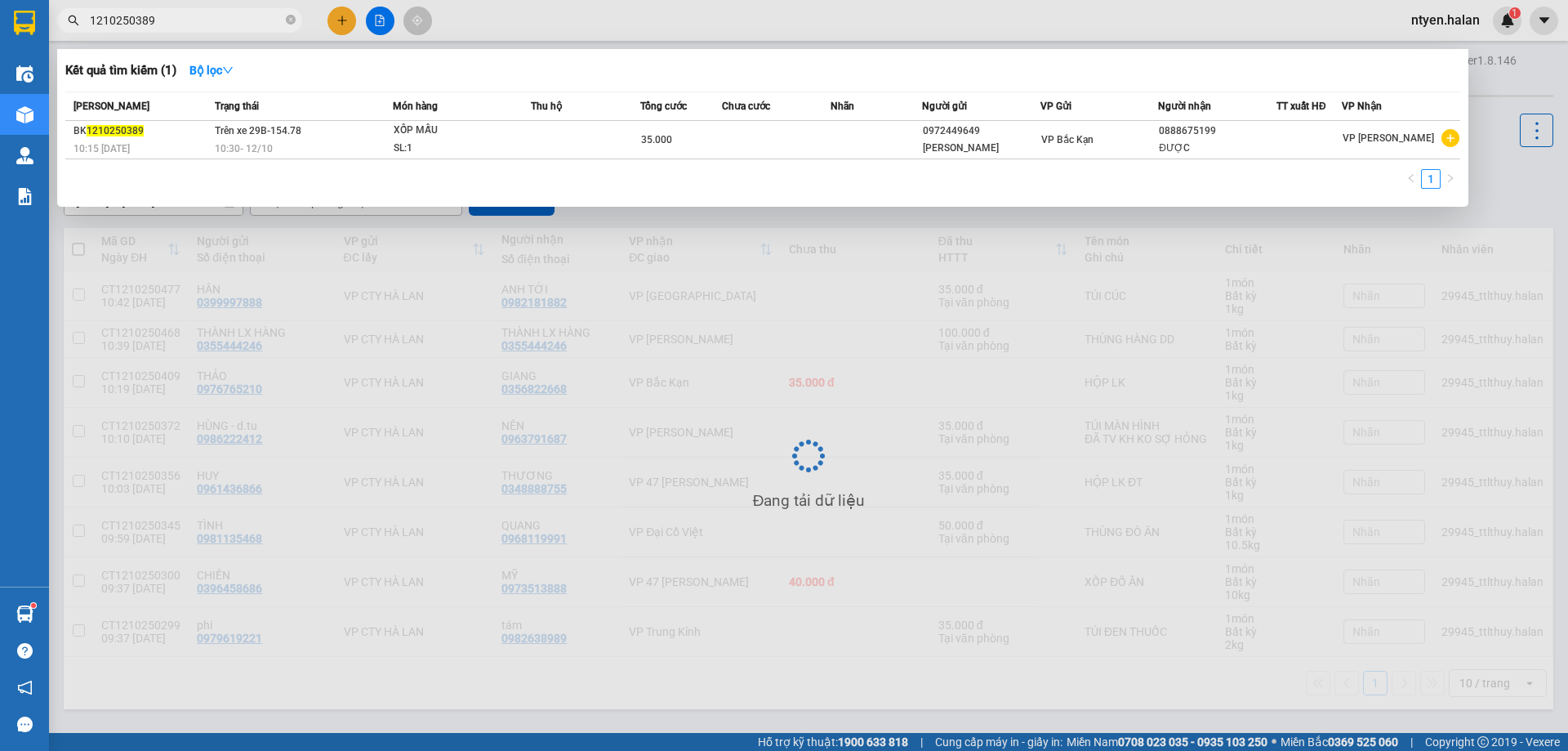
click at [183, 21] on input "1210250389" at bounding box center [186, 20] width 193 height 18
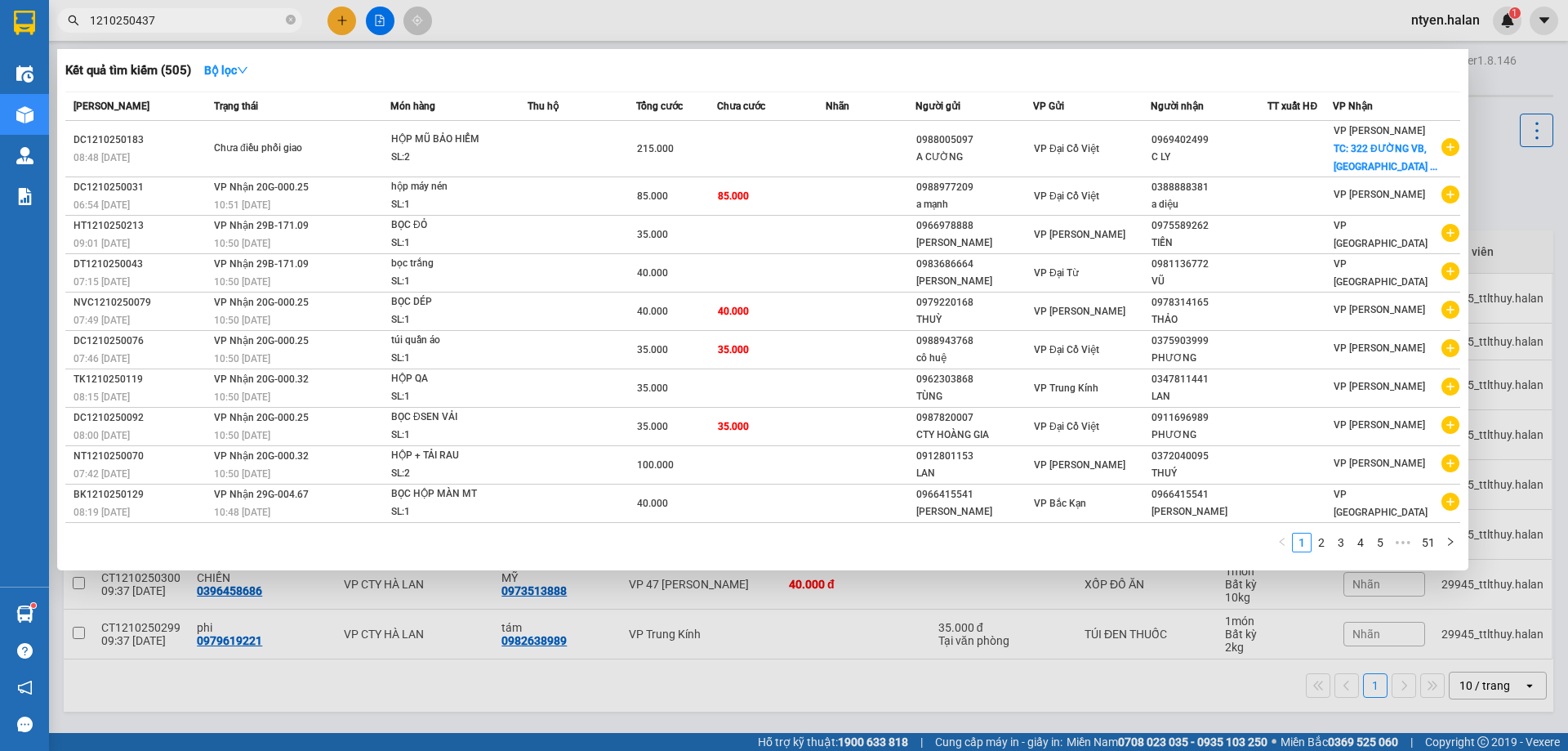
type input "1210250437"
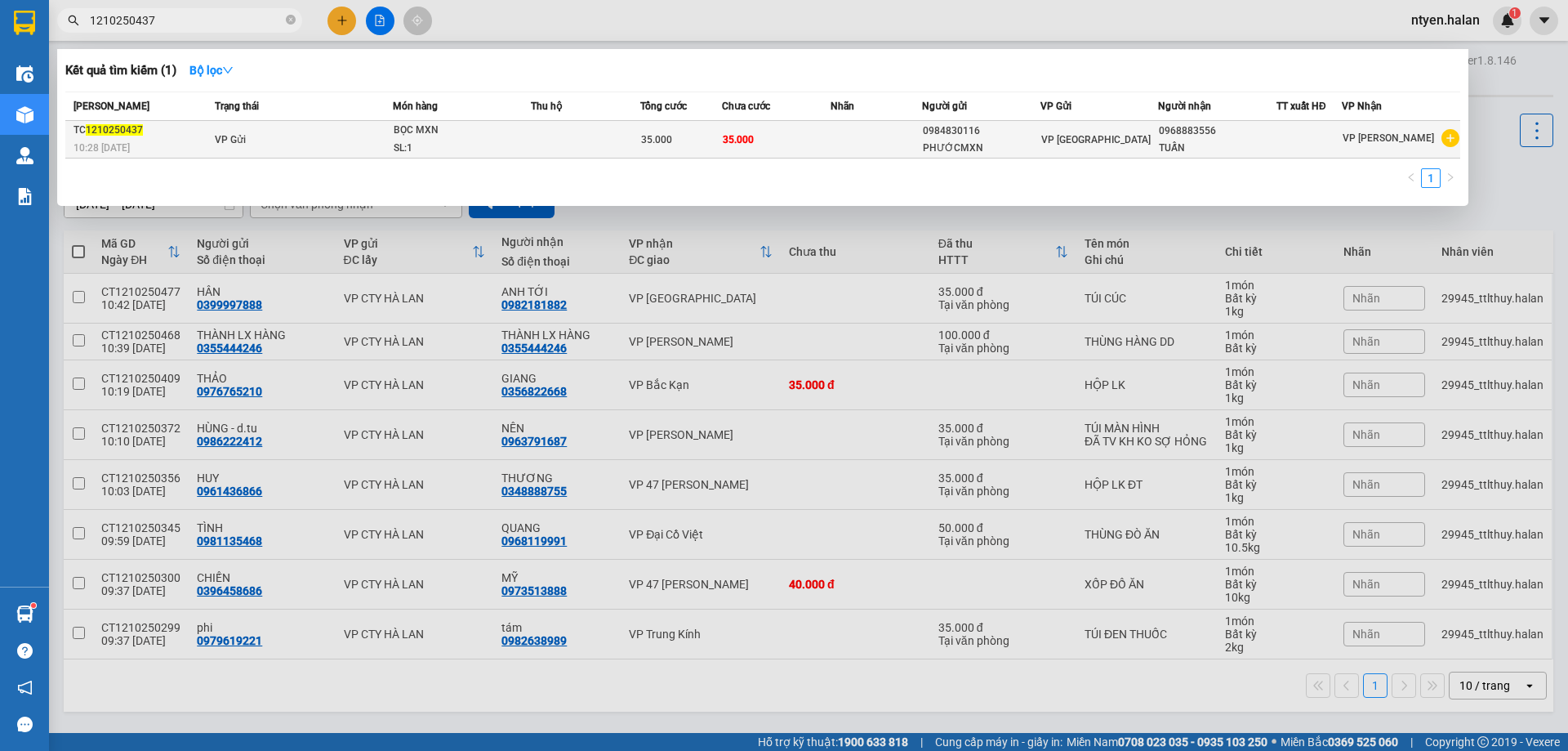
click at [305, 136] on td "VP Gửi" at bounding box center [302, 139] width 182 height 37
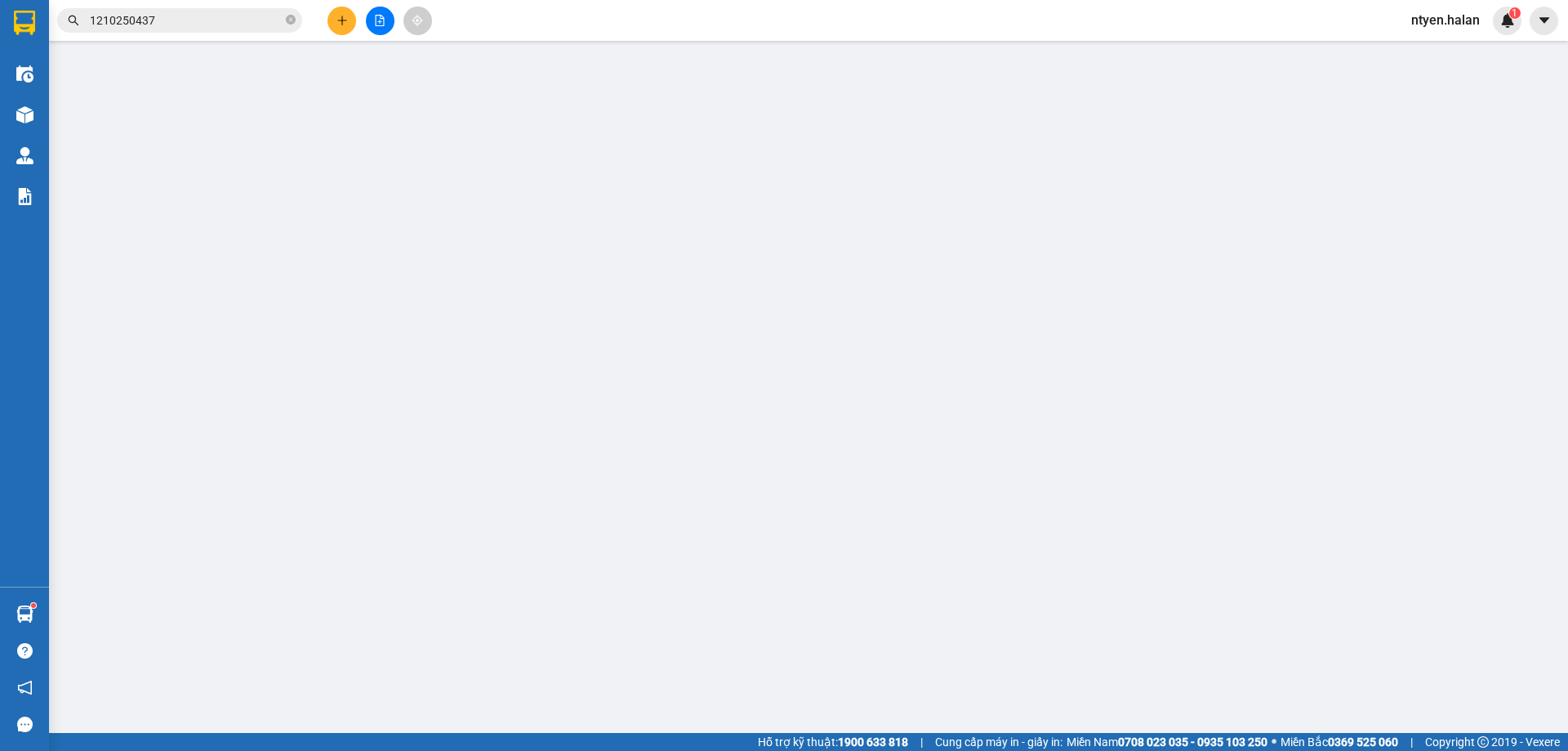
type input "0984830116"
type input "PHƯỚCMXN"
type input "0968883556"
type input "TUẤN"
type input "0"
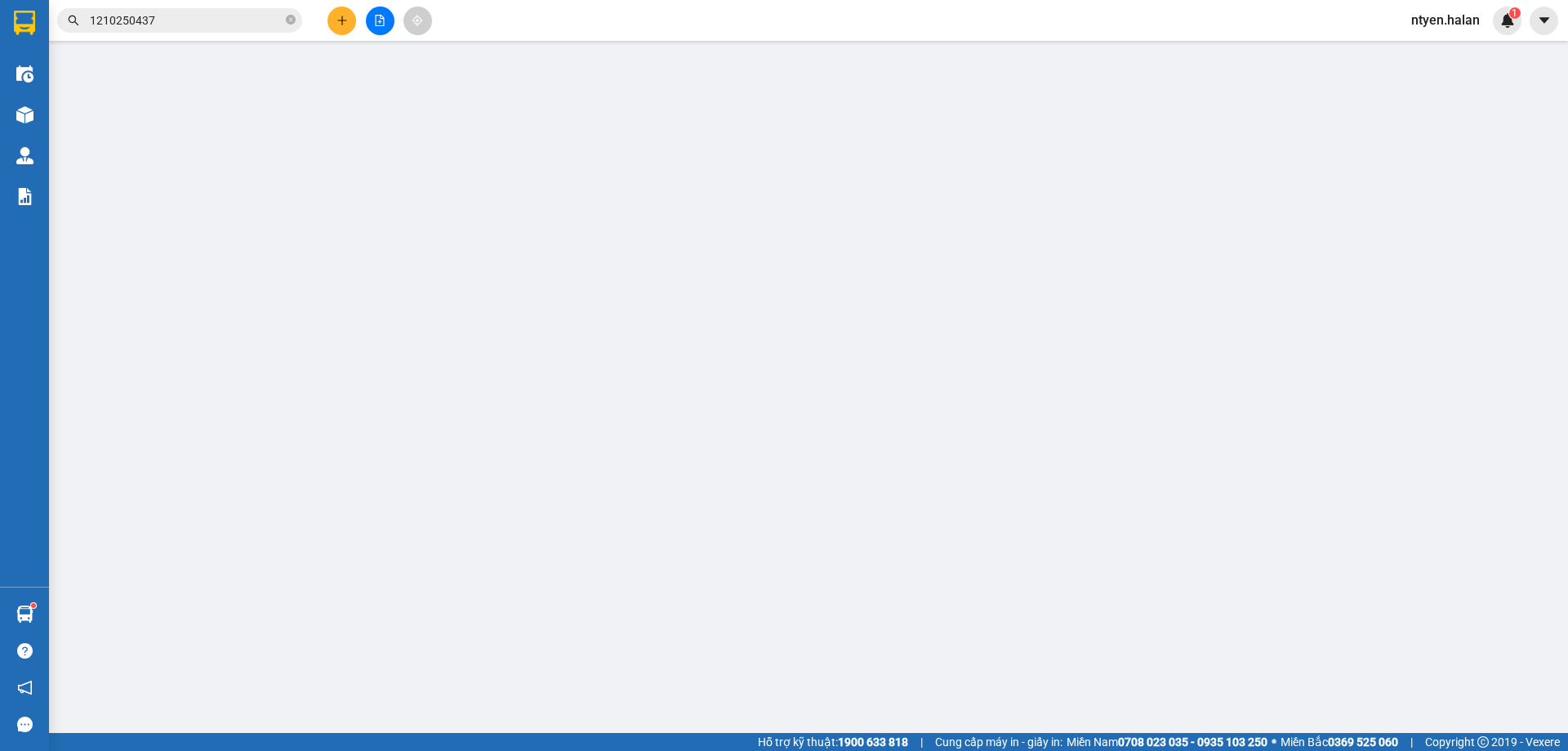
type input "35.000"
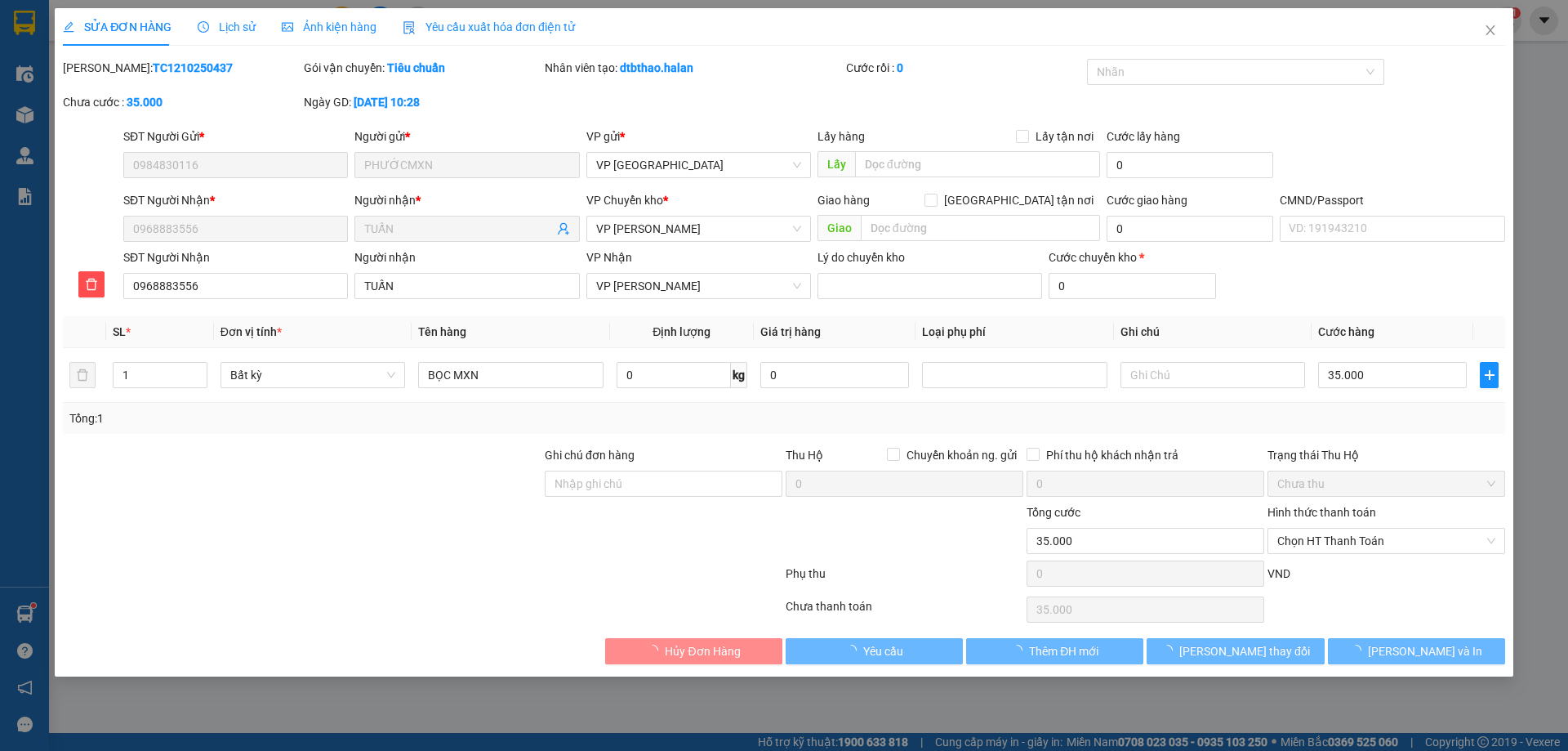
drag, startPoint x: 480, startPoint y: 35, endPoint x: 350, endPoint y: 38, distance: 130.0
click at [480, 34] on div "Yêu cầu xuất hóa đơn điện tử" at bounding box center [489, 27] width 172 height 18
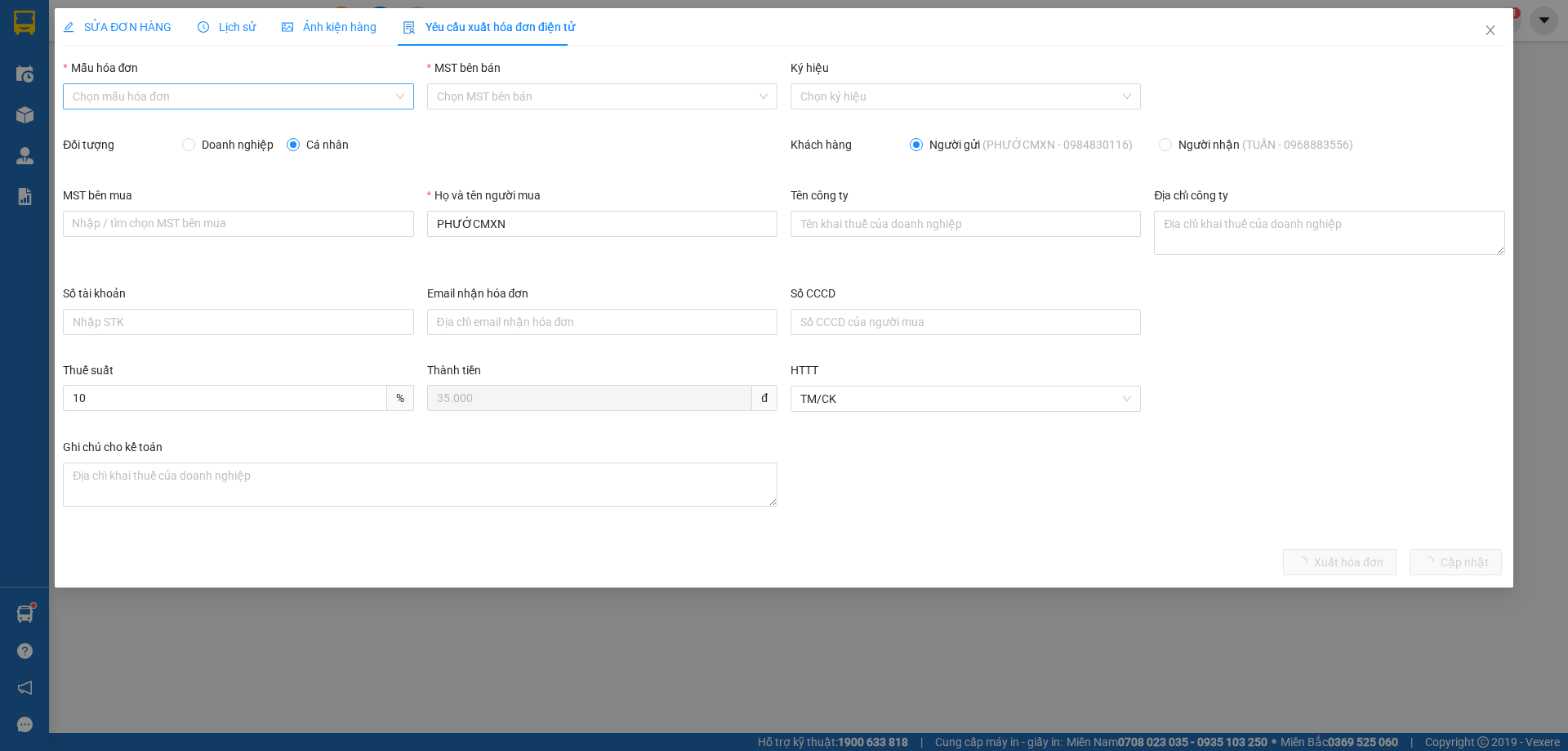
drag, startPoint x: 162, startPoint y: 102, endPoint x: 109, endPoint y: 108, distance: 53.3
click at [159, 102] on input "Mẫu hóa đơn" at bounding box center [232, 97] width 319 height 25
click at [97, 130] on div "1C25MPN" at bounding box center [238, 128] width 330 height 18
type input "8"
drag, startPoint x: 198, startPoint y: 142, endPoint x: 275, endPoint y: 170, distance: 81.9
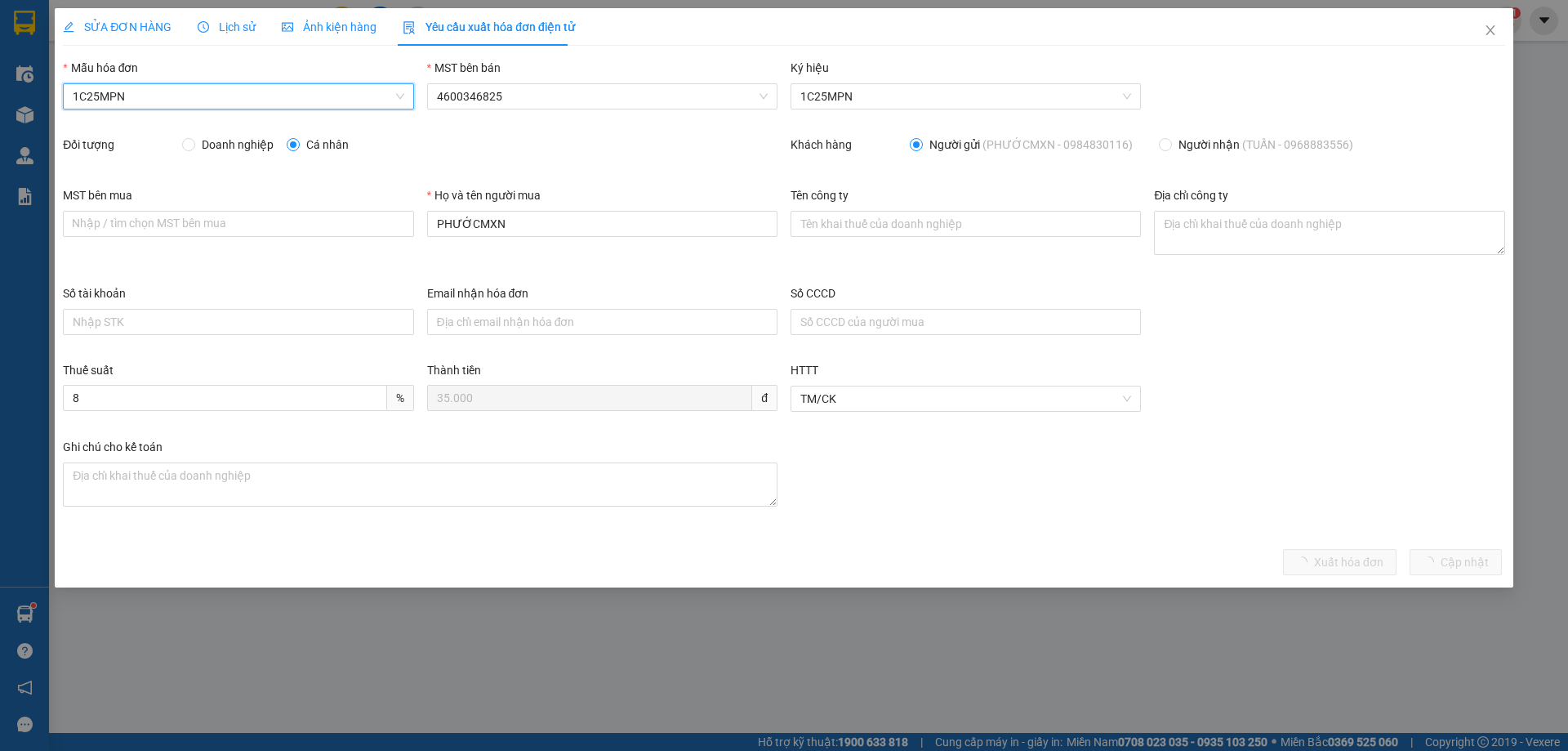
click at [201, 144] on span "Doanh nghiệp" at bounding box center [238, 145] width 85 height 18
click at [193, 144] on input "Doanh nghiệp" at bounding box center [188, 144] width 11 height 11
radio input "true"
radio input "false"
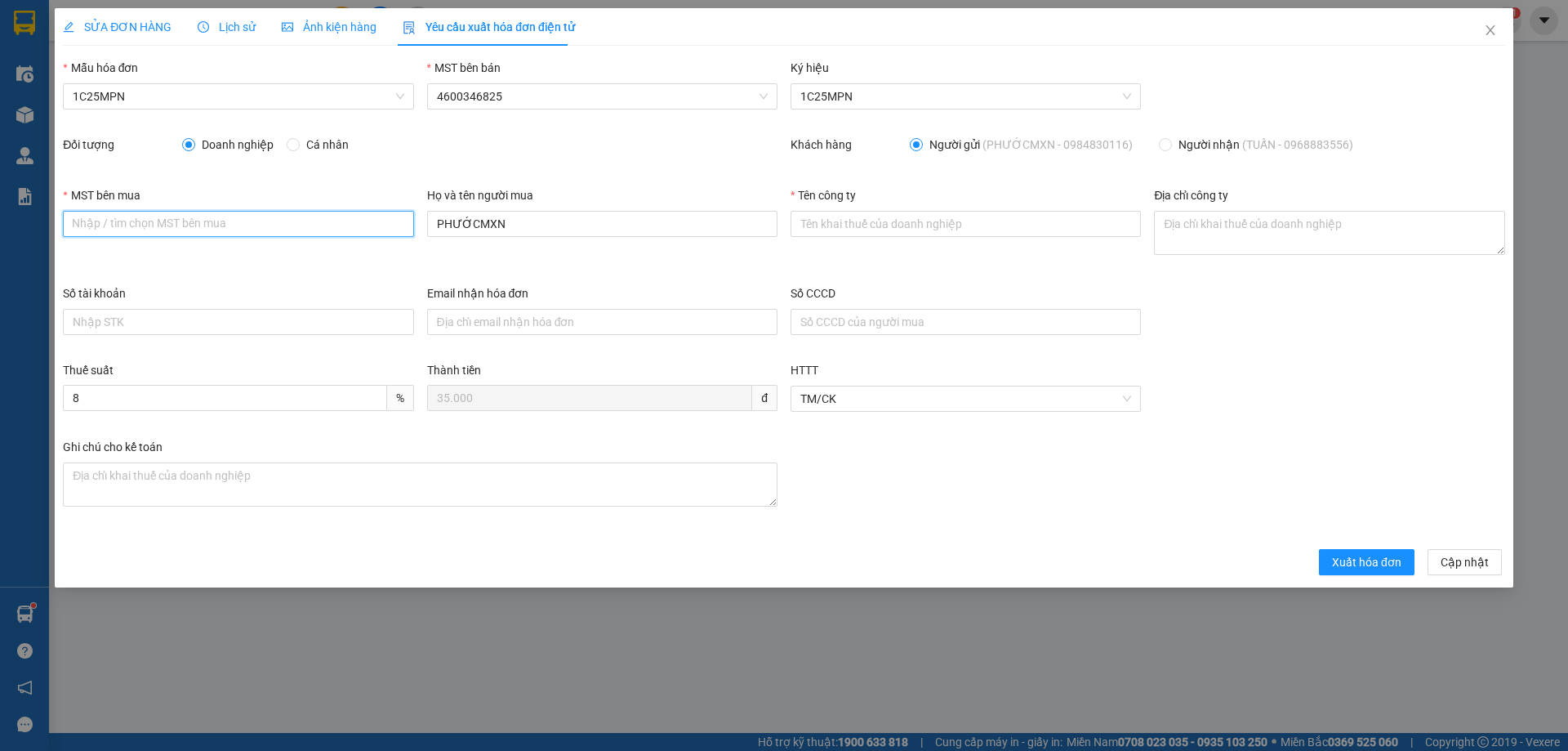
click at [285, 224] on input "MST bên mua" at bounding box center [239, 223] width 351 height 26
paste input "2300898187"
type input "2300898187"
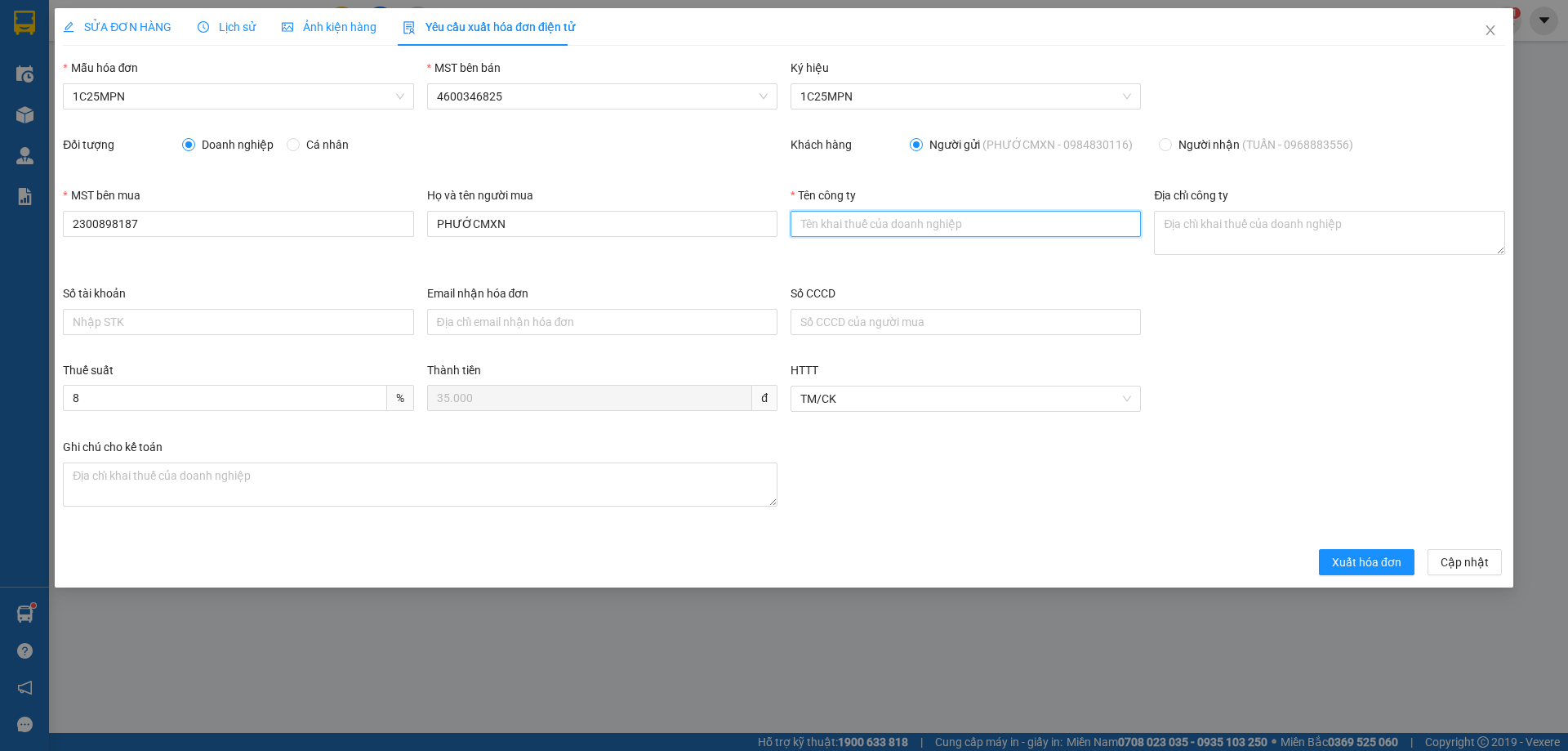
click at [829, 213] on input "Tên công ty" at bounding box center [966, 223] width 351 height 26
paste input "CÔNG TY TNHH THƯƠNG MẠI DỊCH VỤ Y TẾ BẠCH MAI"
type input "CÔNG TY TNHH THƯƠNG MẠI DỊCH VỤ Y TẾ BẠCH MAI"
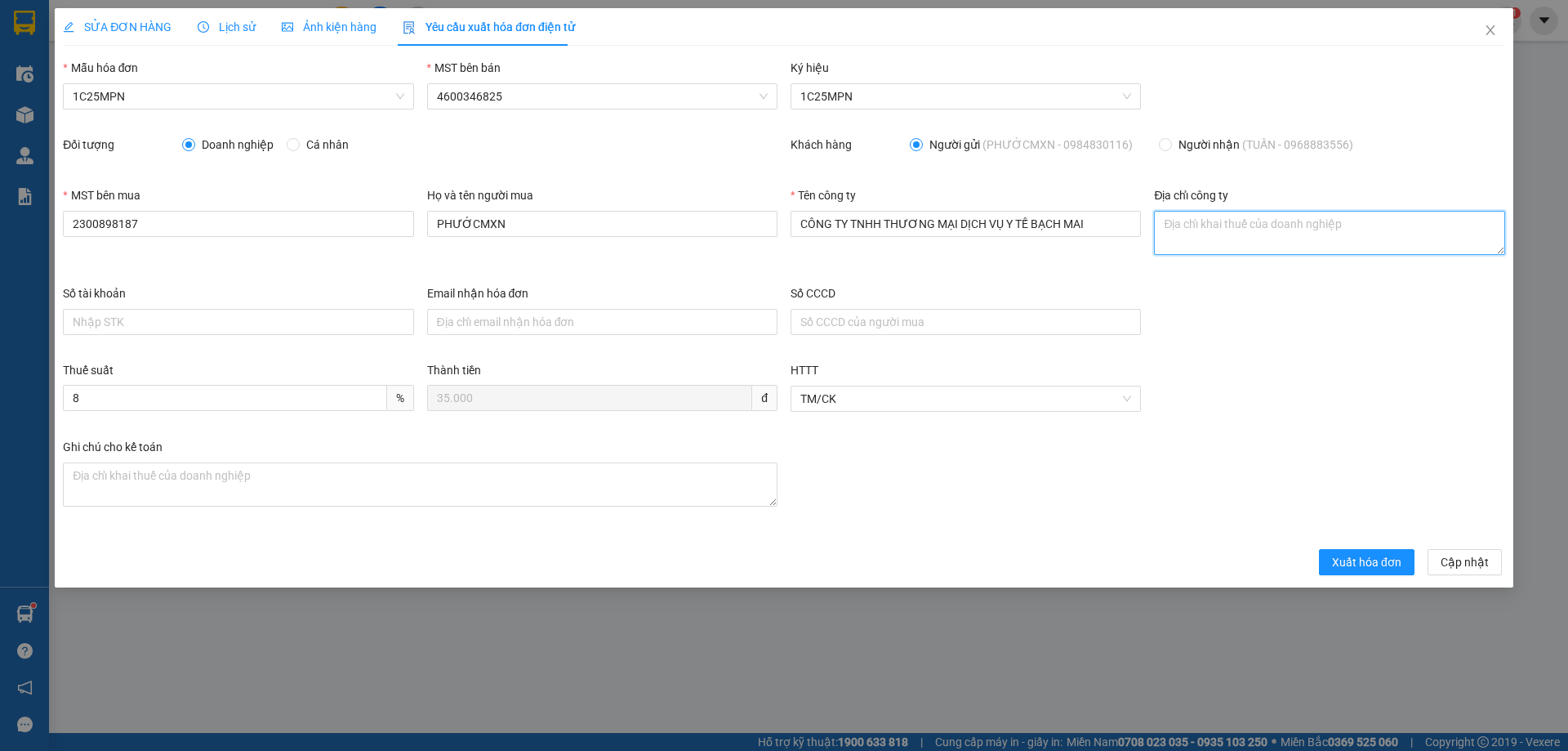
click at [1170, 225] on textarea "Địa chỉ công ty" at bounding box center [1329, 233] width 351 height 44
paste textarea "Số nhà [STREET_ADDRESS]"
type textarea "Số nhà [STREET_ADDRESS]"
drag, startPoint x: 116, startPoint y: 31, endPoint x: 222, endPoint y: 31, distance: 106.0
click at [120, 31] on span "SỬA ĐƠN HÀNG" at bounding box center [117, 27] width 108 height 13
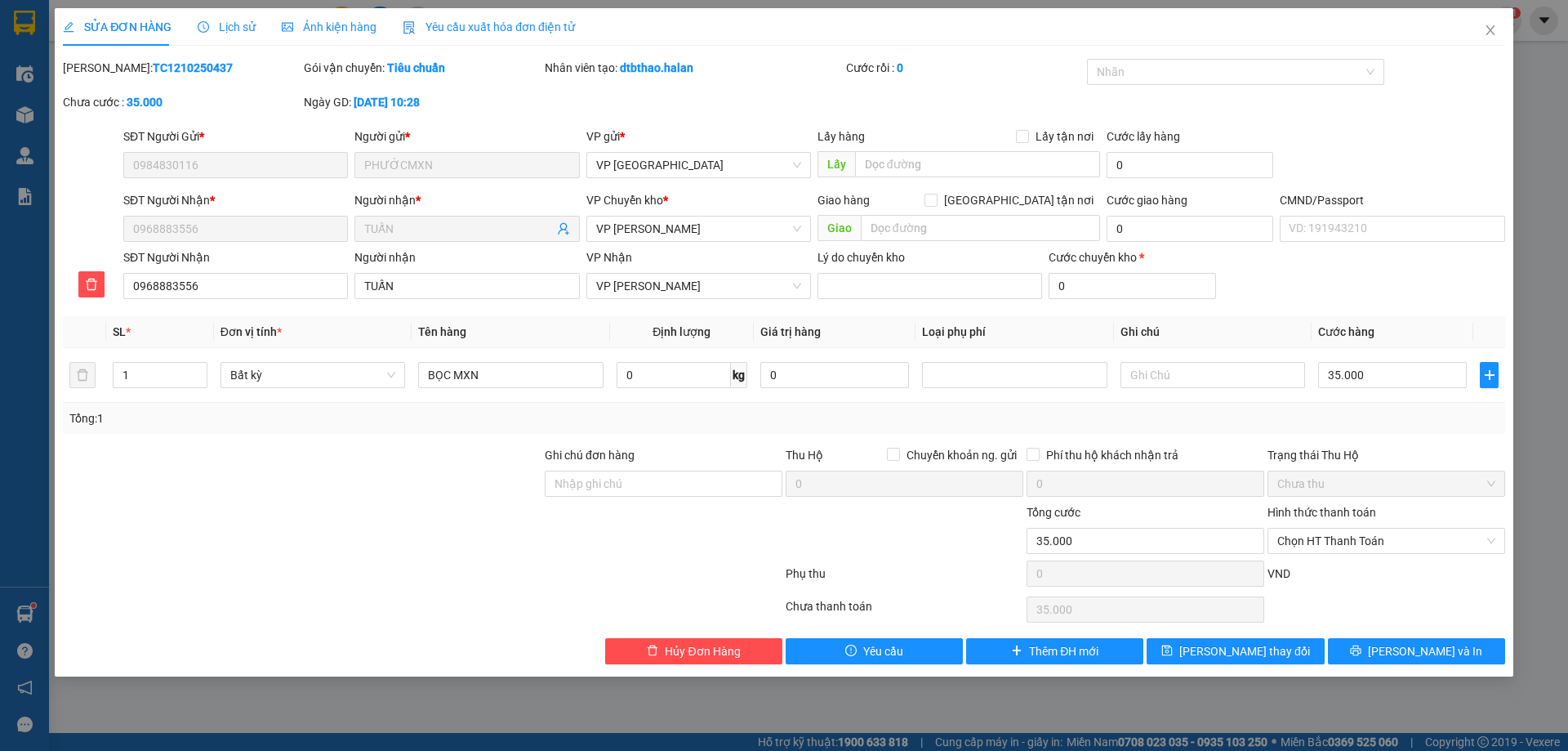
click at [446, 28] on span "Yêu cầu xuất hóa đơn điện tử" at bounding box center [489, 27] width 172 height 13
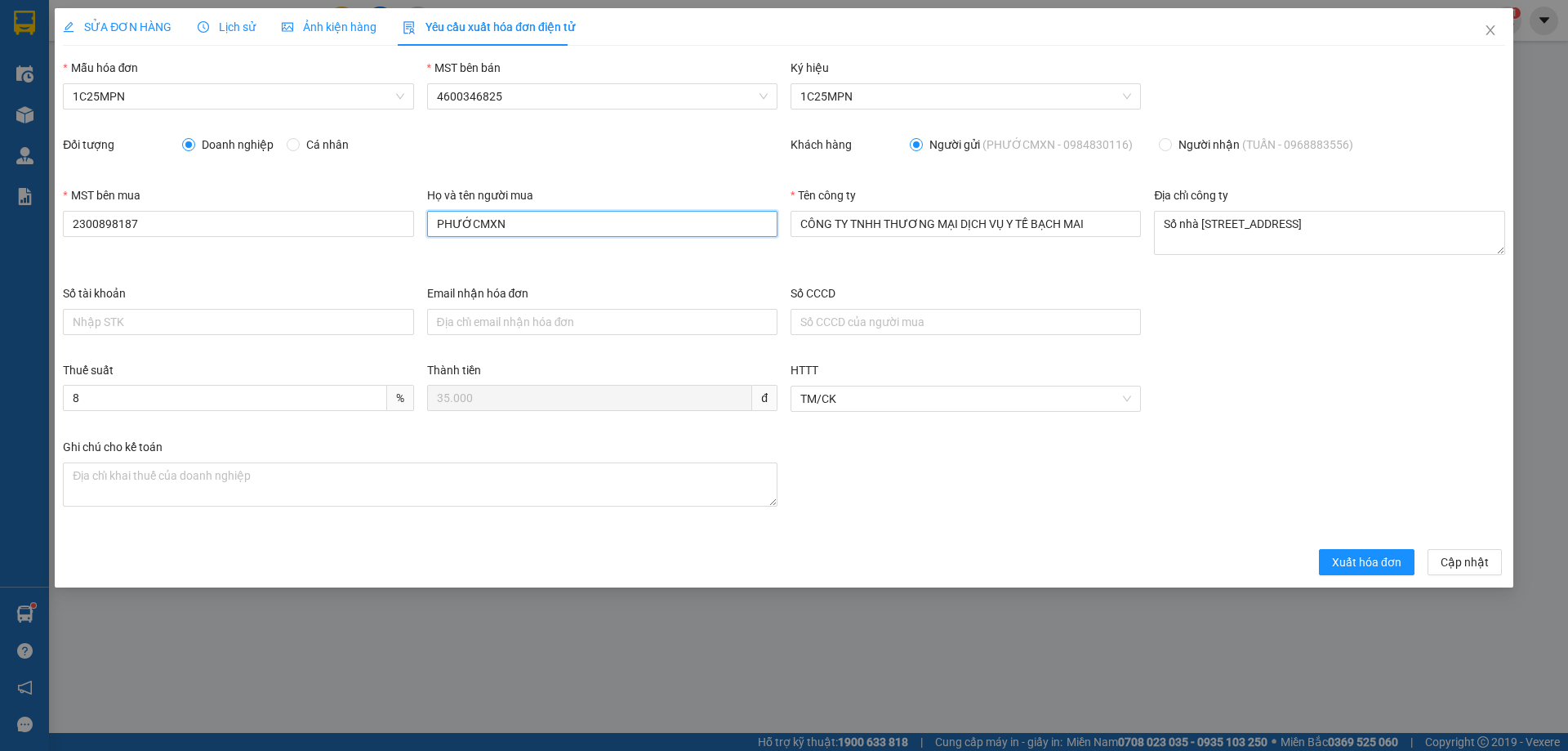
drag, startPoint x: 530, startPoint y: 221, endPoint x: 360, endPoint y: 203, distance: 171.0
click at [368, 210] on div "MST bên mua 2300898187 Họ và tên người mua PHƯỚCMXN Tên công ty CÔNG TY TNHH TH…" at bounding box center [784, 235] width 1456 height 98
type input "Tuấn"
click at [1385, 562] on span "Xuất hóa đơn" at bounding box center [1367, 561] width 69 height 18
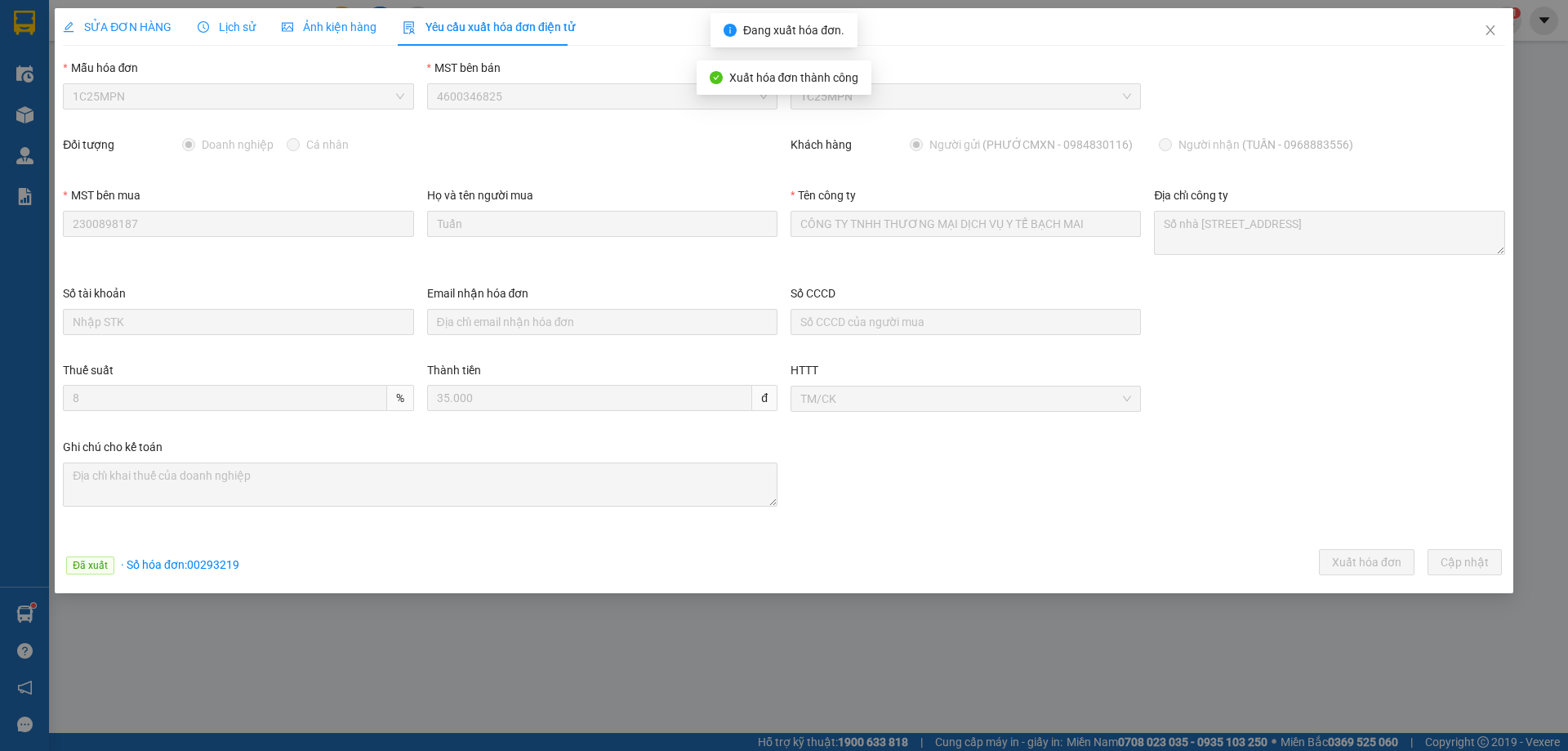
click at [188, 566] on span "· Số hóa đơn: 00293219" at bounding box center [180, 564] width 119 height 13
click at [201, 566] on span "· Số hóa đơn: 00293219" at bounding box center [180, 564] width 119 height 13
copy span "00293219"
click at [1492, 24] on span "Close" at bounding box center [1490, 32] width 46 height 46
